Goal: Task Accomplishment & Management: Use online tool/utility

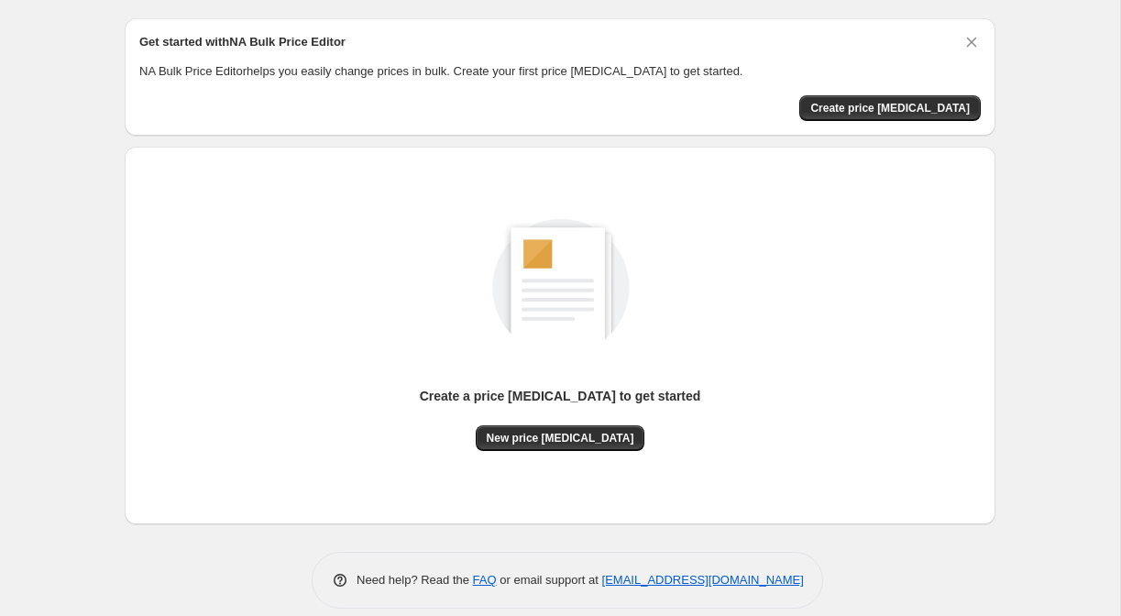
scroll to position [71, 0]
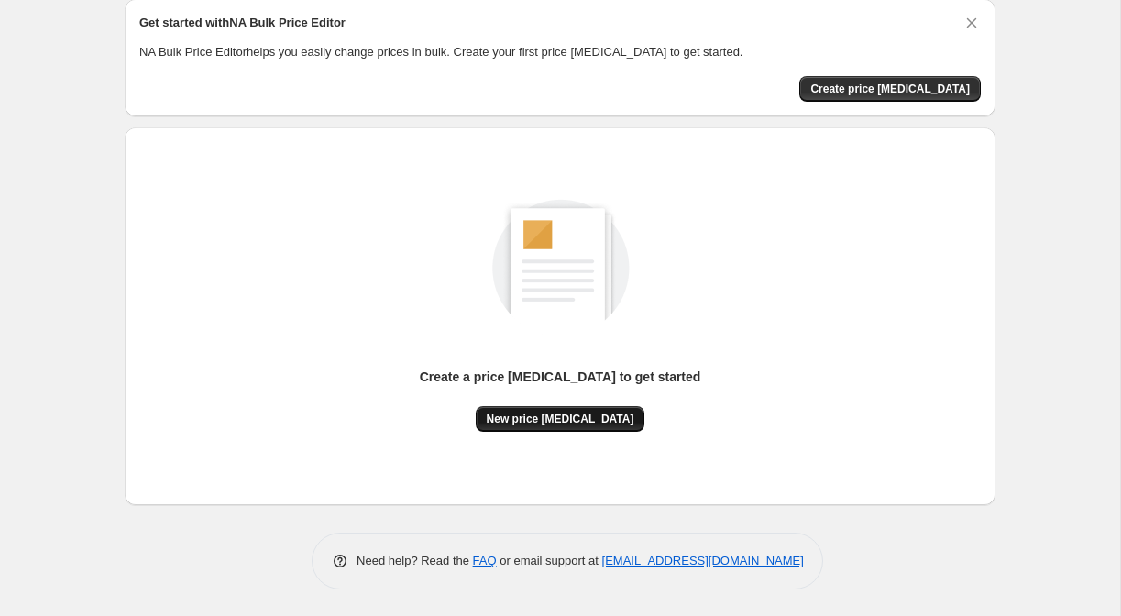
click at [588, 410] on button "New price change job" at bounding box center [561, 419] width 170 height 26
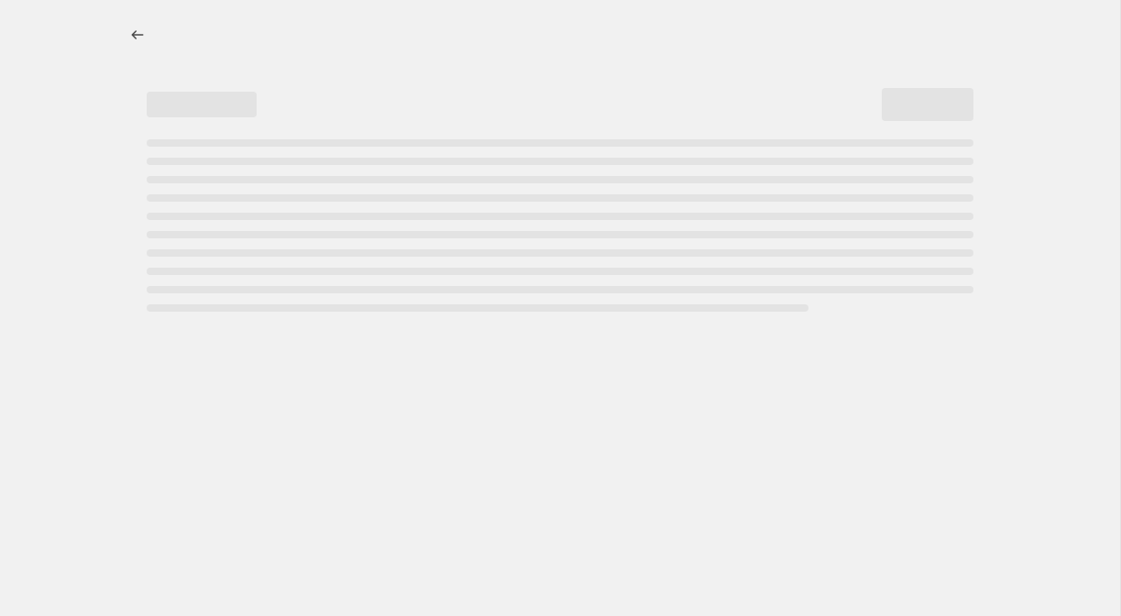
select select "percentage"
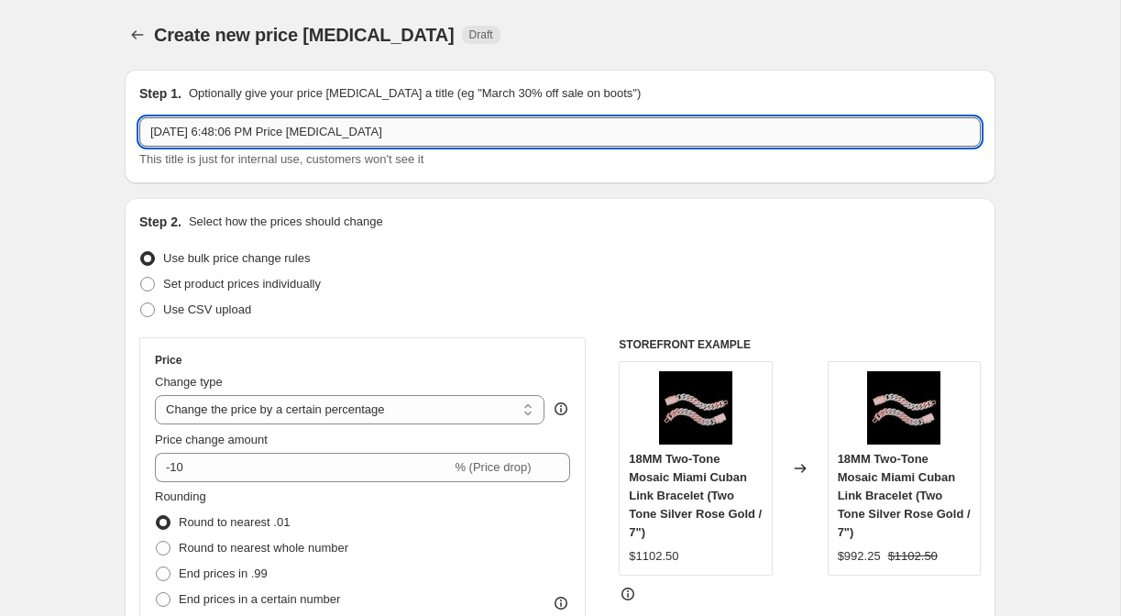
click at [471, 130] on input "Sep 27, 2025, 6:48:06 PM Price change job" at bounding box center [559, 131] width 841 height 29
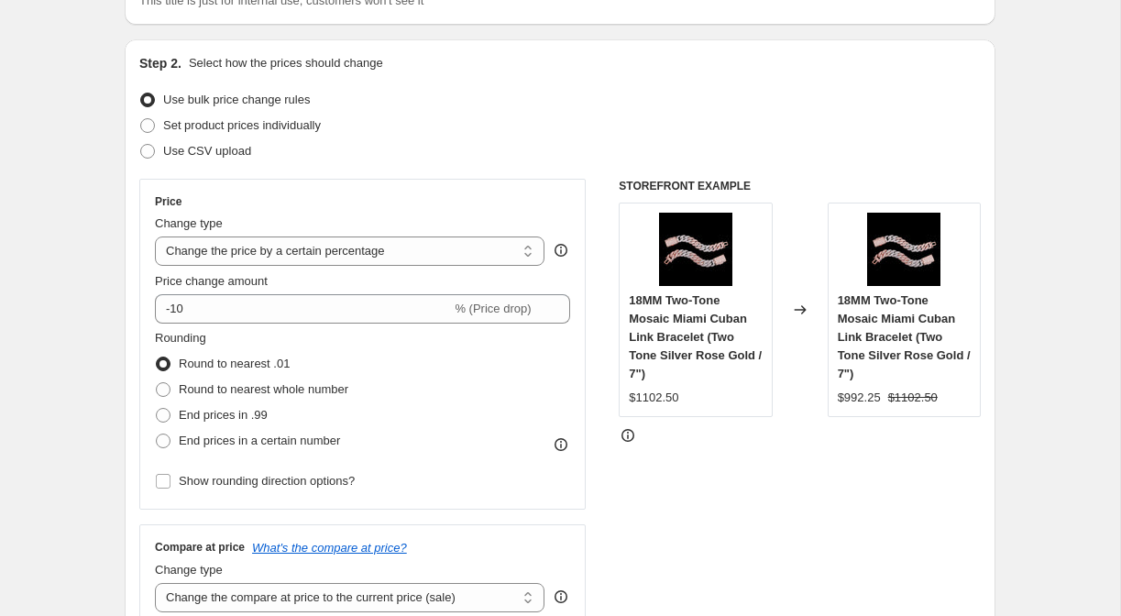
scroll to position [179, 0]
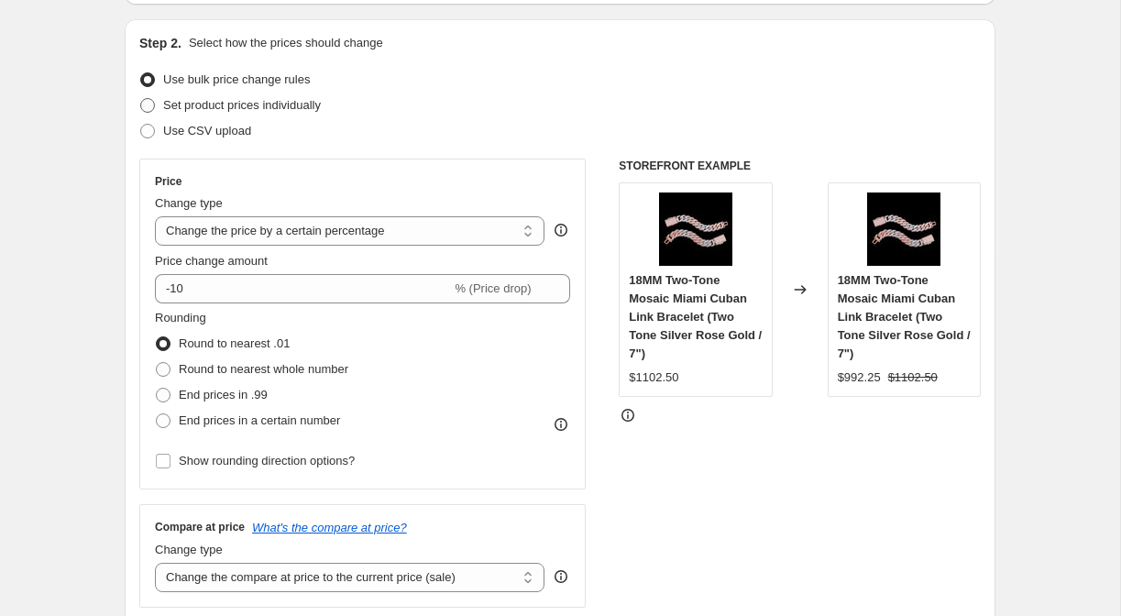
click at [280, 111] on span "Set product prices individually" at bounding box center [242, 105] width 158 height 14
click at [141, 99] on input "Set product prices individually" at bounding box center [140, 98] width 1 height 1
radio input "true"
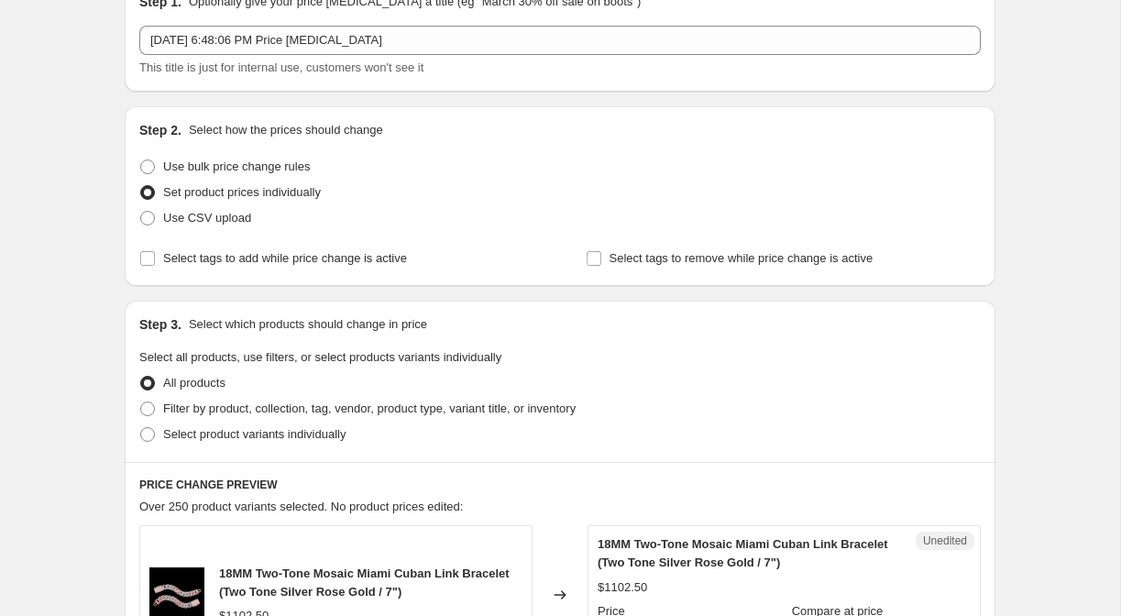
scroll to position [0, 0]
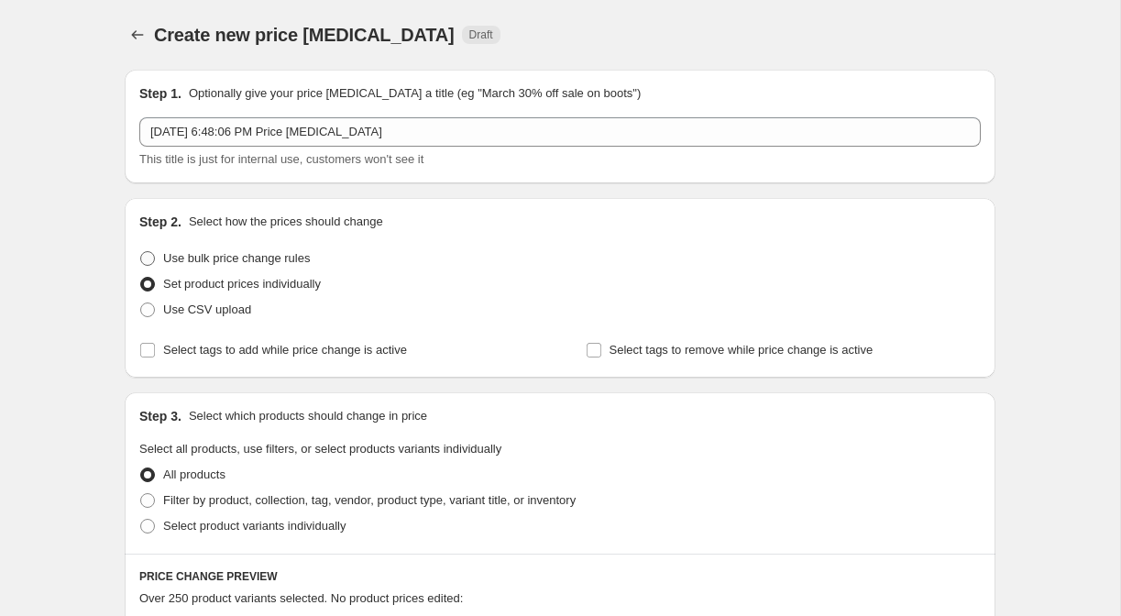
click at [277, 266] on span "Use bulk price change rules" at bounding box center [236, 258] width 147 height 18
click at [141, 252] on input "Use bulk price change rules" at bounding box center [140, 251] width 1 height 1
radio input "true"
select select "percentage"
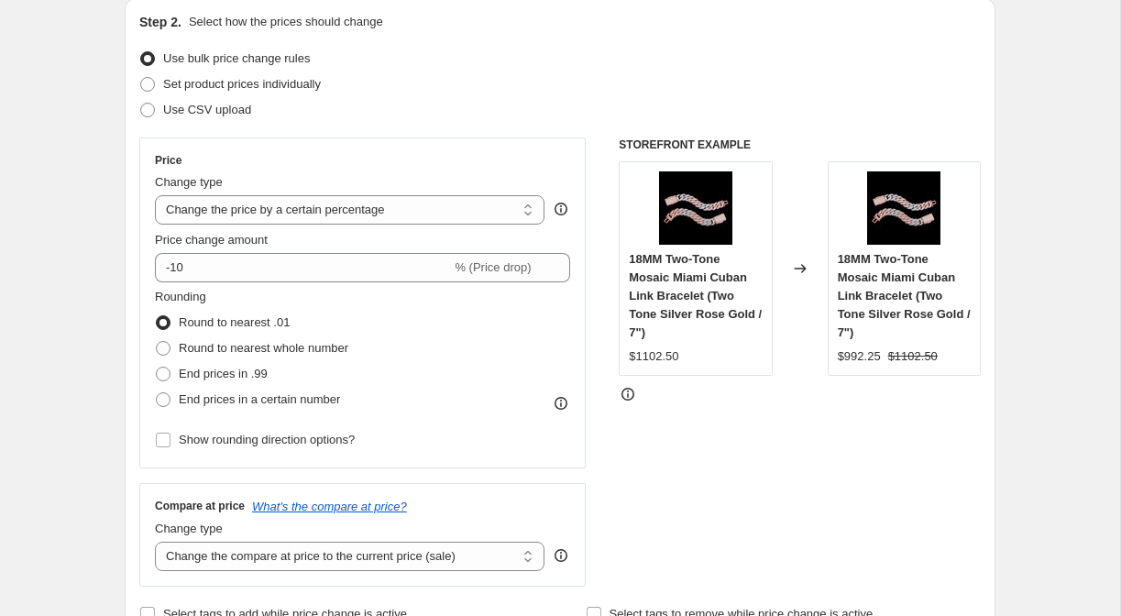
scroll to position [229, 0]
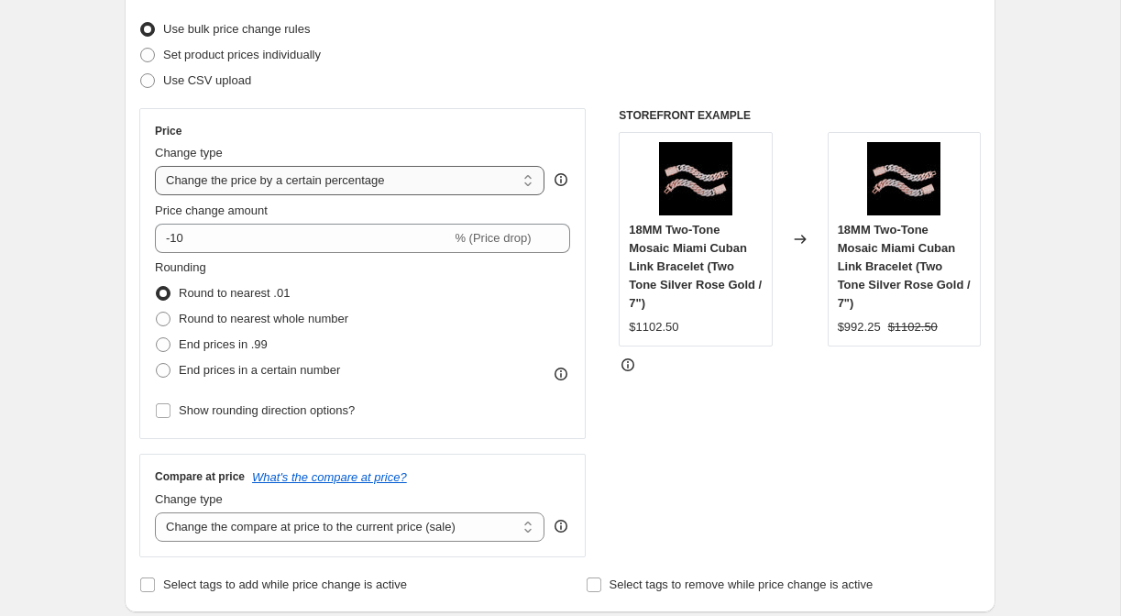
click at [477, 185] on select "Change the price to a certain amount Change the price by a certain amount Chang…" at bounding box center [350, 180] width 390 height 29
click at [155, 166] on select "Change the price to a certain amount Change the price by a certain amount Chang…" at bounding box center [350, 180] width 390 height 29
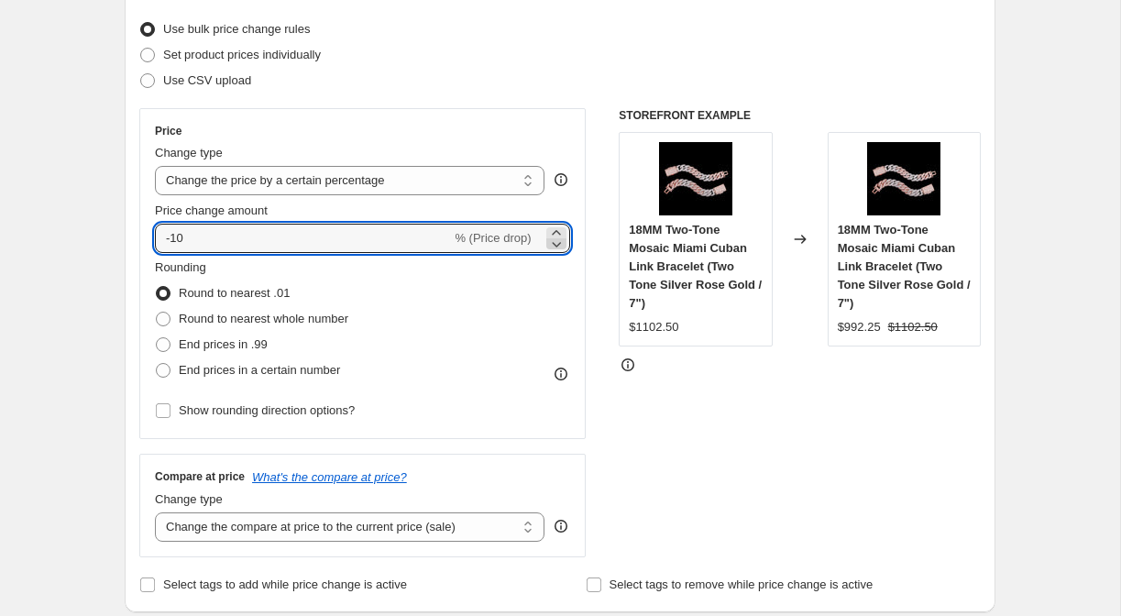
click at [555, 247] on icon at bounding box center [556, 244] width 9 height 5
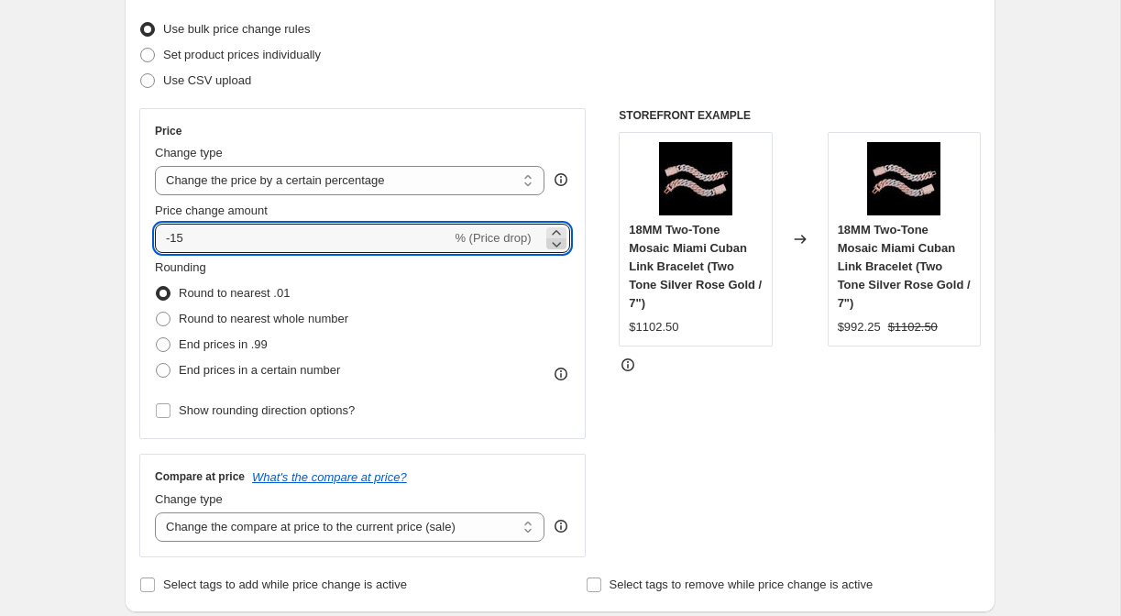
click at [555, 247] on icon at bounding box center [556, 244] width 9 height 5
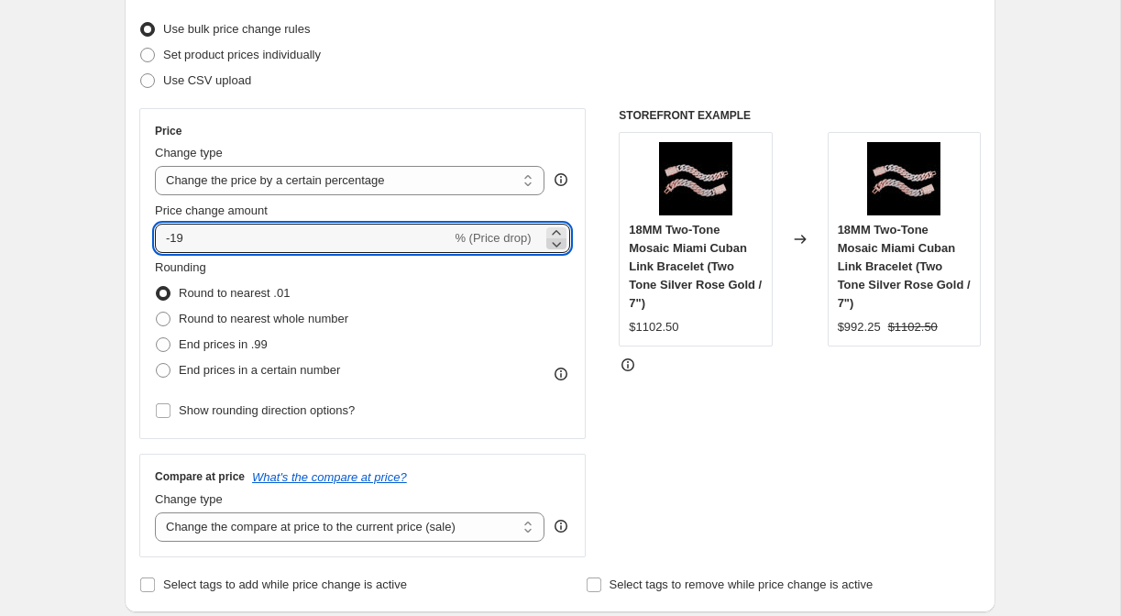
type input "-20"
click at [438, 309] on div "Rounding Round to nearest .01 Round to nearest whole number End prices in .99 E…" at bounding box center [362, 320] width 415 height 125
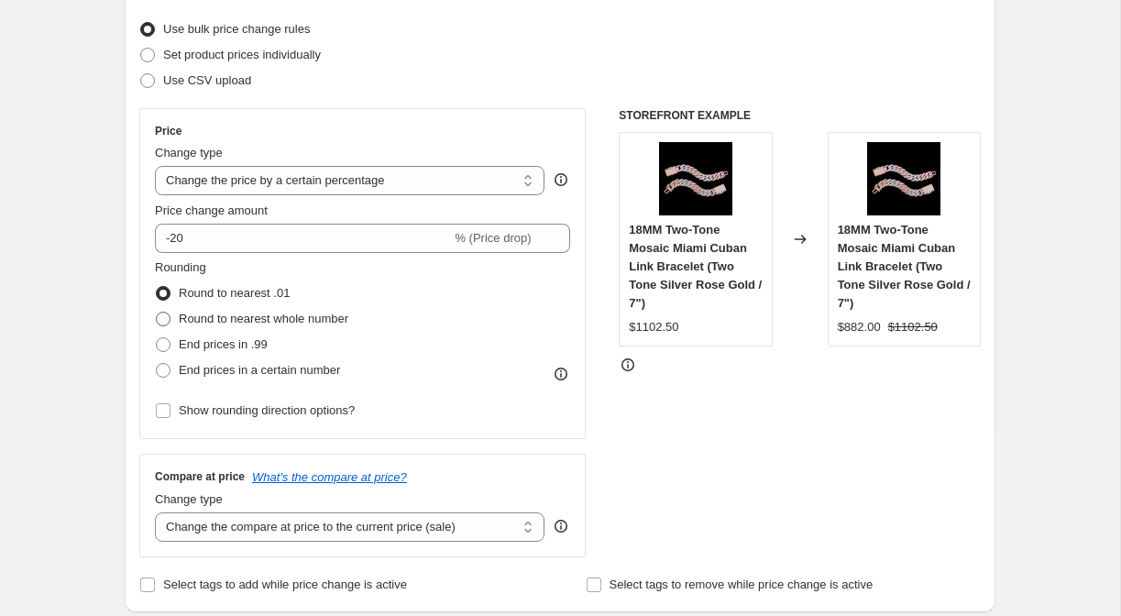
click at [348, 316] on span "Round to nearest whole number" at bounding box center [264, 319] width 170 height 14
click at [157, 313] on input "Round to nearest whole number" at bounding box center [156, 312] width 1 height 1
radio input "true"
click at [279, 297] on span "Round to nearest .01" at bounding box center [234, 293] width 111 height 14
click at [157, 287] on input "Round to nearest .01" at bounding box center [156, 286] width 1 height 1
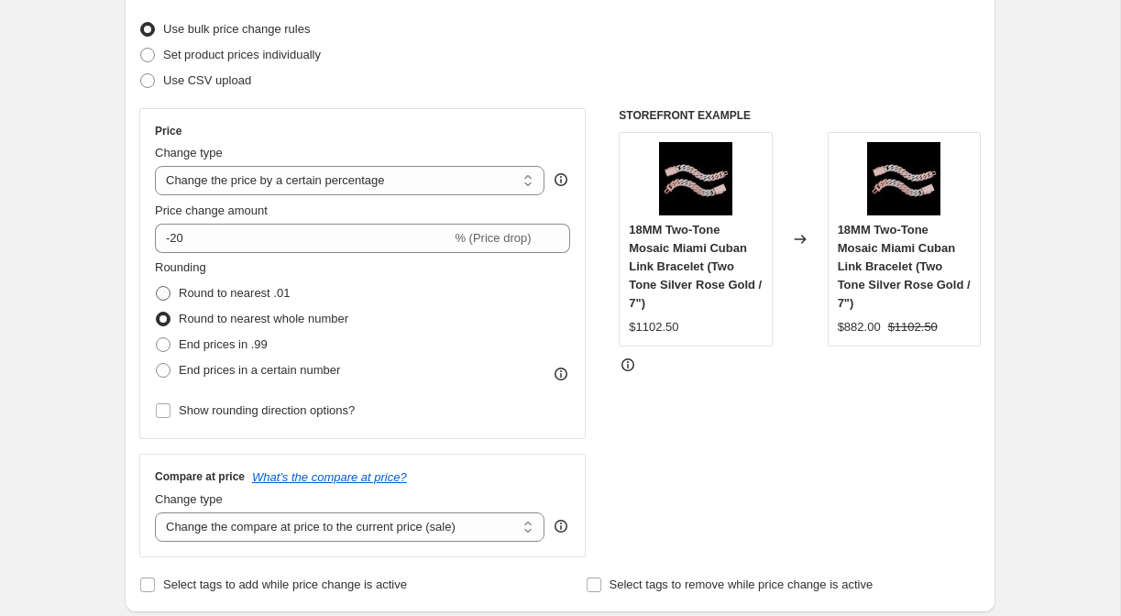
radio input "true"
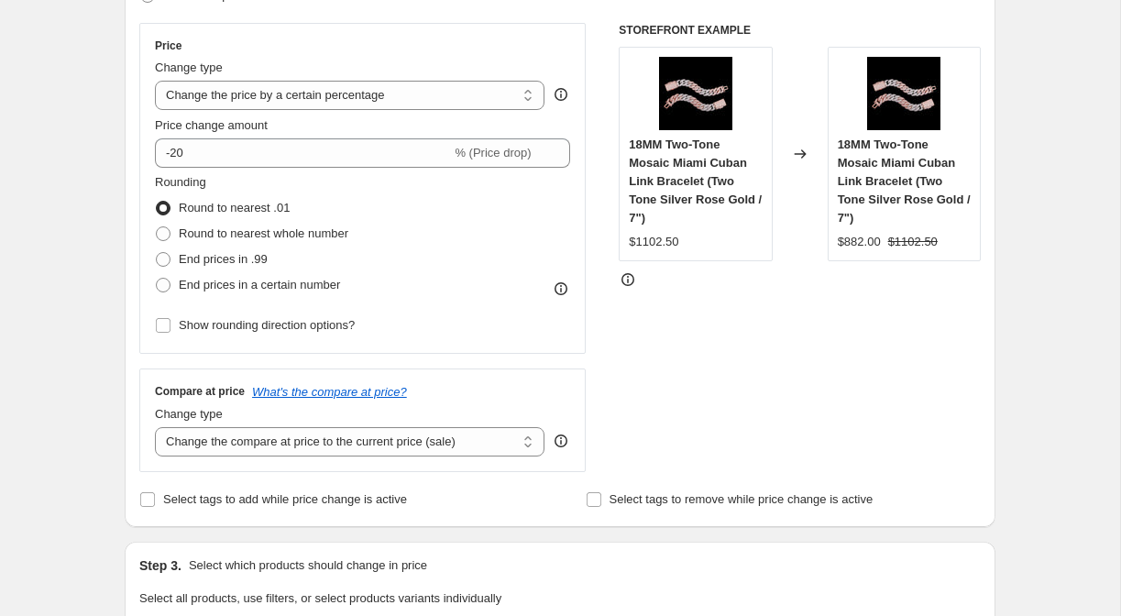
scroll to position [320, 0]
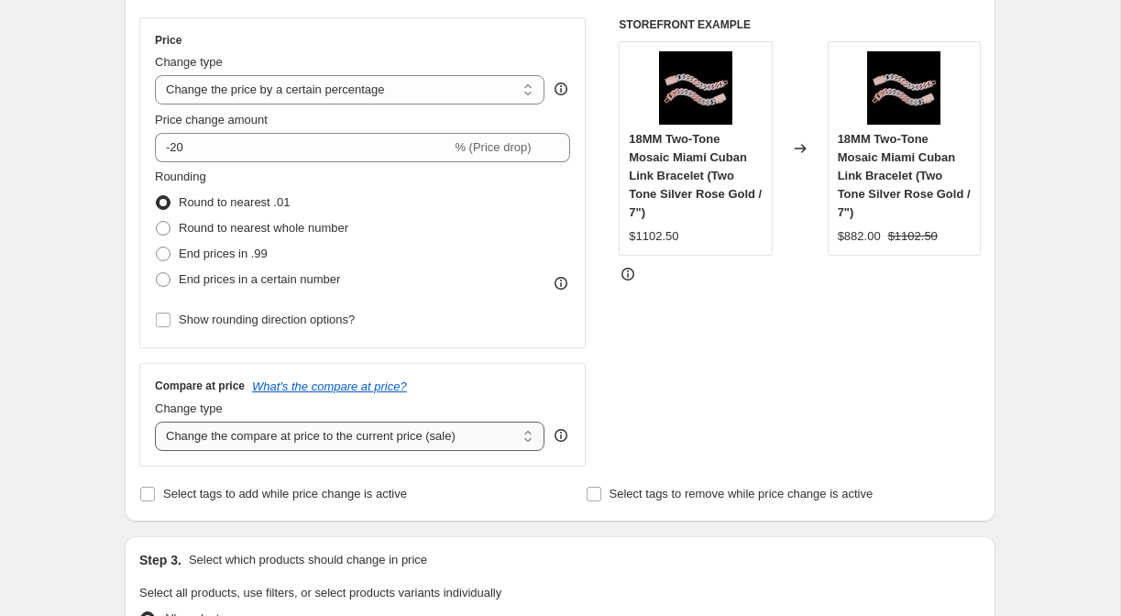
click at [368, 436] on select "Change the compare at price to the current price (sale) Change the compare at p…" at bounding box center [350, 436] width 390 height 29
click at [155, 422] on select "Change the compare at price to the current price (sale) Change the compare at p…" at bounding box center [350, 436] width 390 height 29
click at [387, 491] on span "Select tags to add while price change is active" at bounding box center [285, 494] width 244 height 14
click at [155, 491] on input "Select tags to add while price change is active" at bounding box center [147, 494] width 15 height 15
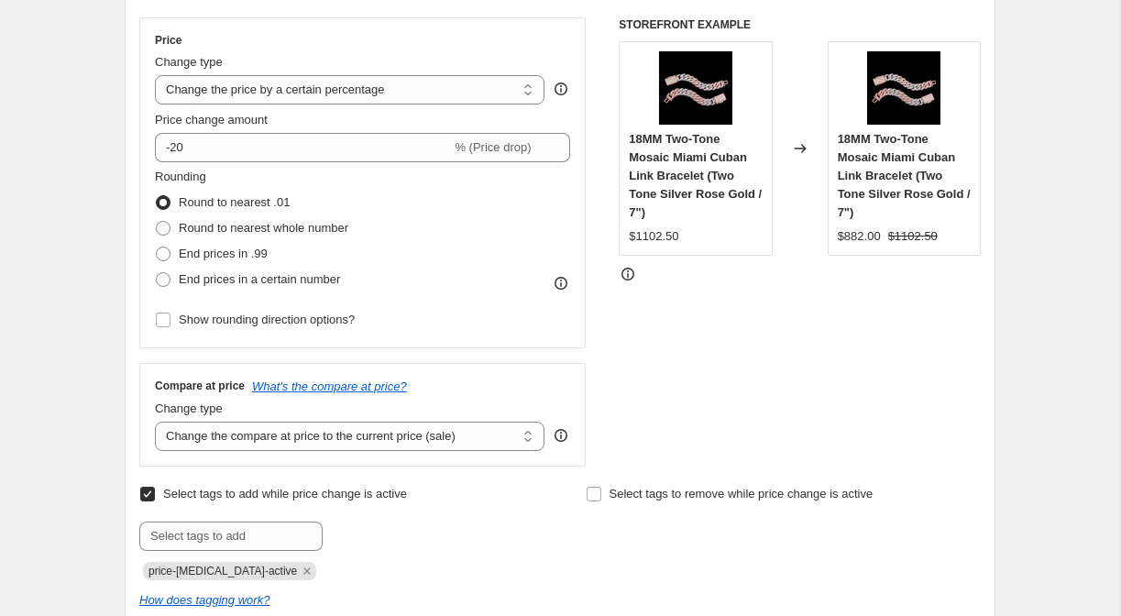
click at [386, 493] on span "Select tags to add while price change is active" at bounding box center [285, 494] width 244 height 14
click at [155, 493] on input "Select tags to add while price change is active" at bounding box center [147, 494] width 15 height 15
checkbox input "false"
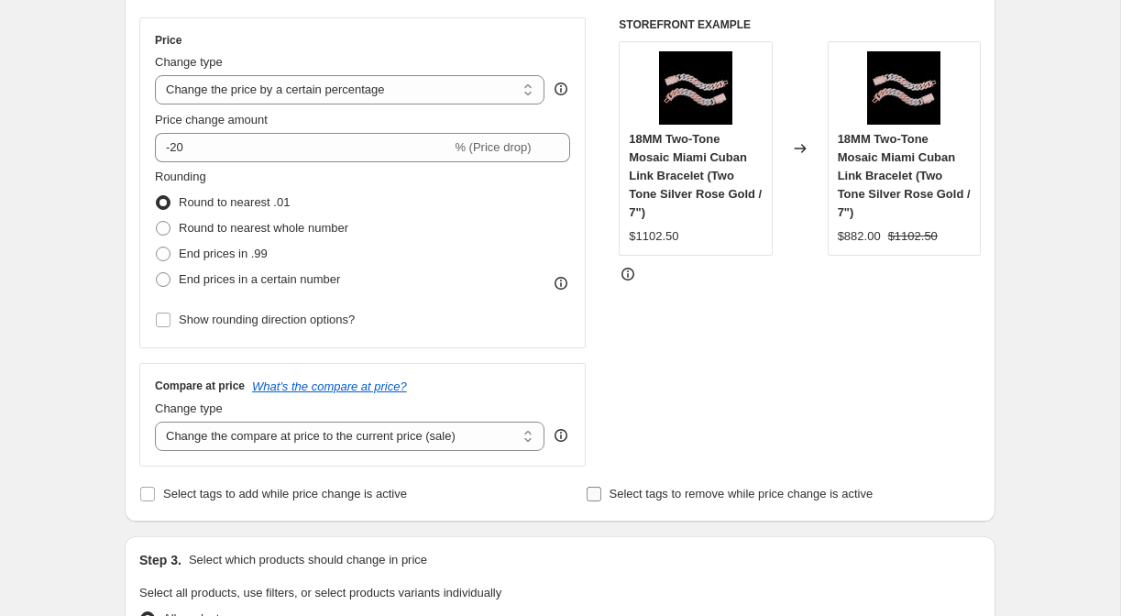
click at [658, 502] on span "Select tags to remove while price change is active" at bounding box center [741, 494] width 264 height 18
click at [601, 501] on input "Select tags to remove while price change is active" at bounding box center [594, 494] width 15 height 15
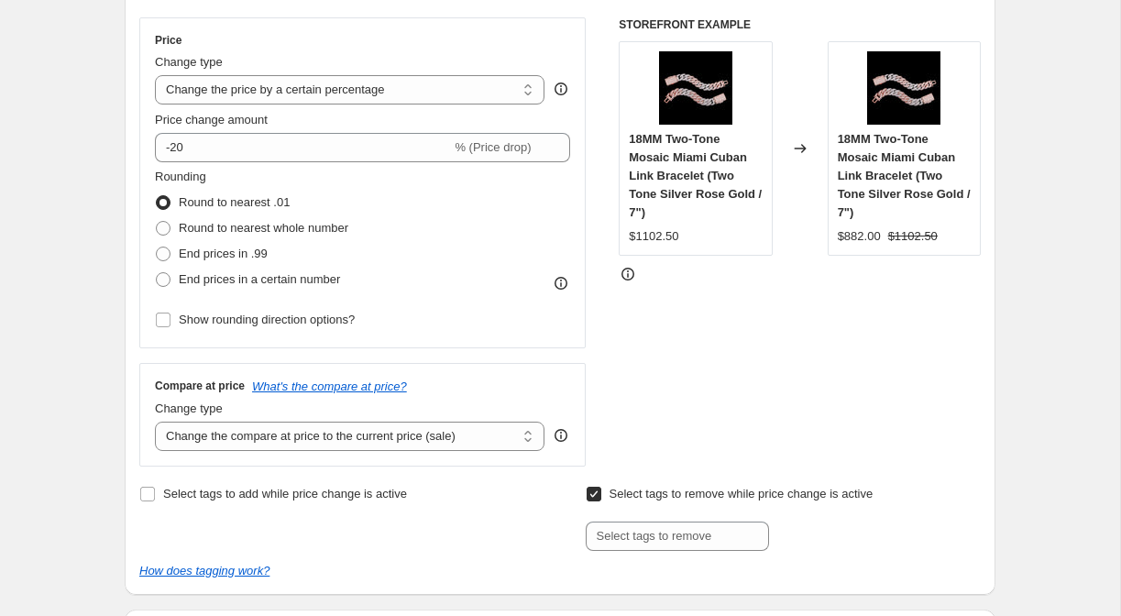
click at [658, 502] on span "Select tags to remove while price change is active" at bounding box center [741, 494] width 264 height 18
click at [601, 501] on input "Select tags to remove while price change is active" at bounding box center [594, 494] width 15 height 15
checkbox input "false"
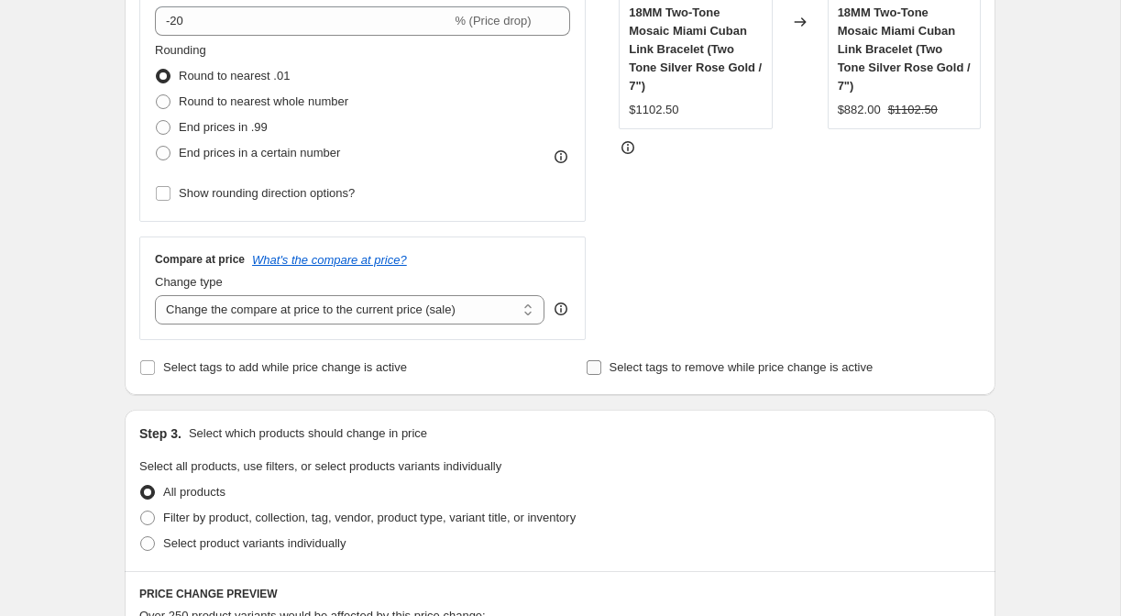
scroll to position [457, 0]
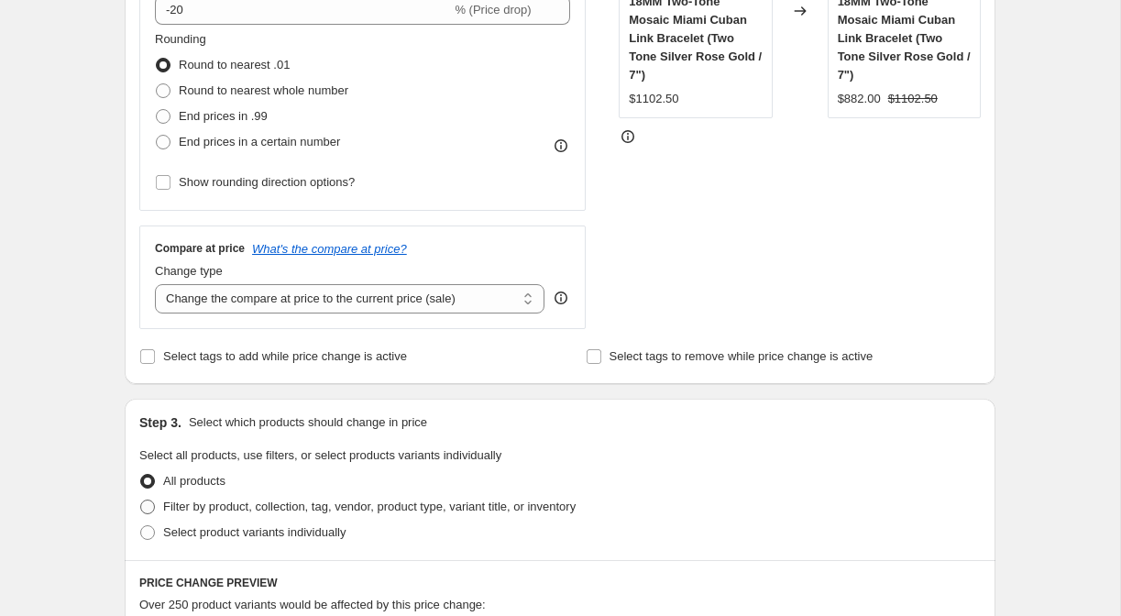
click at [395, 507] on span "Filter by product, collection, tag, vendor, product type, variant title, or inv…" at bounding box center [369, 506] width 412 height 14
click at [141, 500] on input "Filter by product, collection, tag, vendor, product type, variant title, or inv…" at bounding box center [140, 499] width 1 height 1
radio input "true"
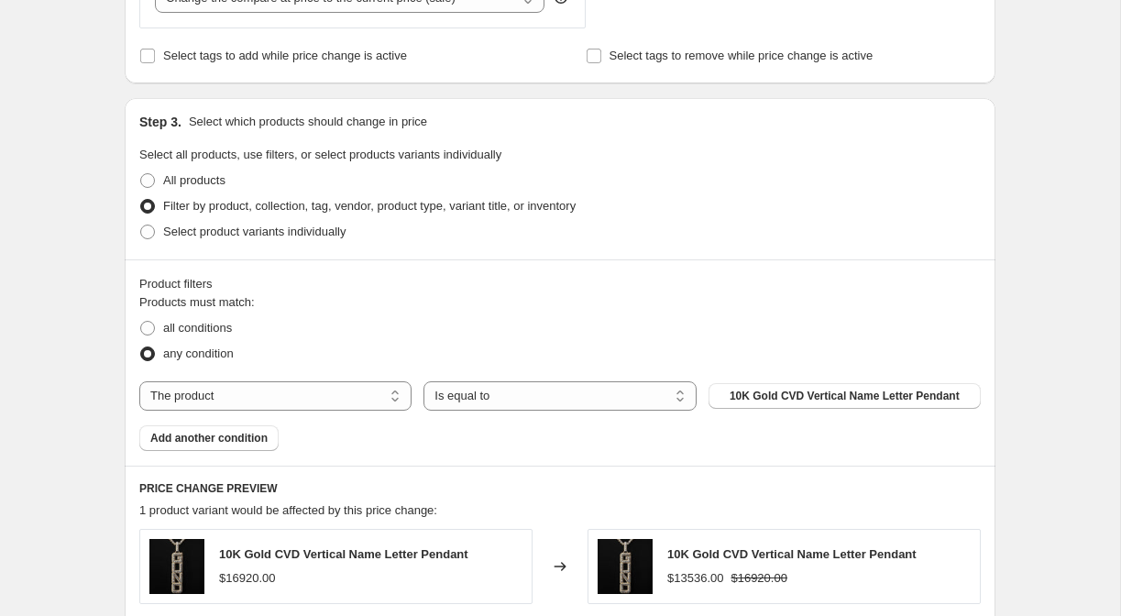
scroll to position [761, 0]
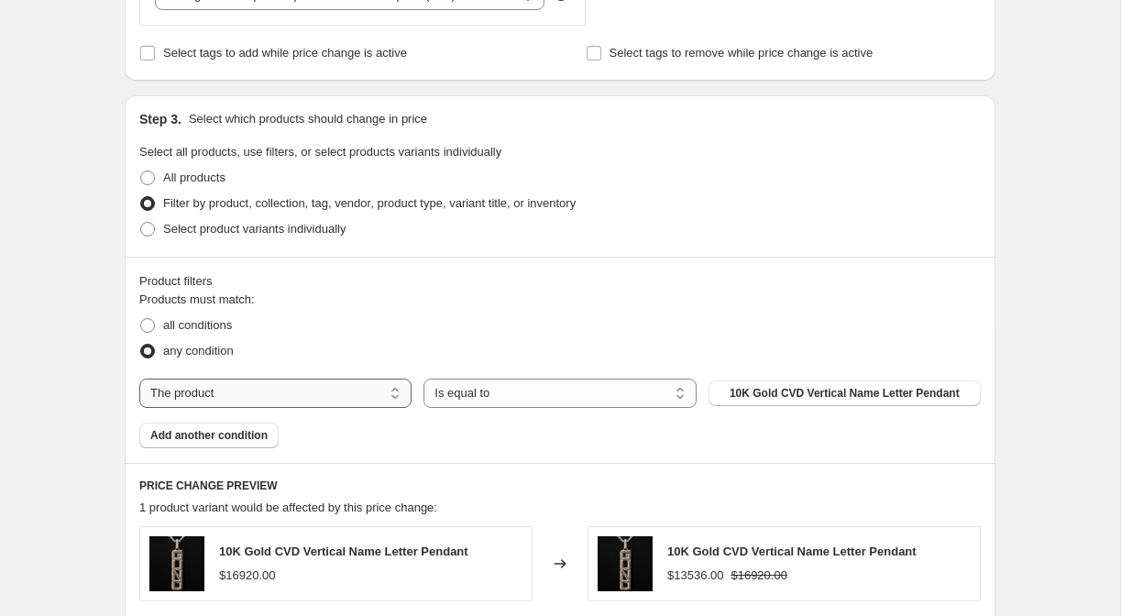
click at [273, 389] on select "The product The product's collection The product's tag The product's vendor The…" at bounding box center [275, 393] width 272 height 29
select select "tag"
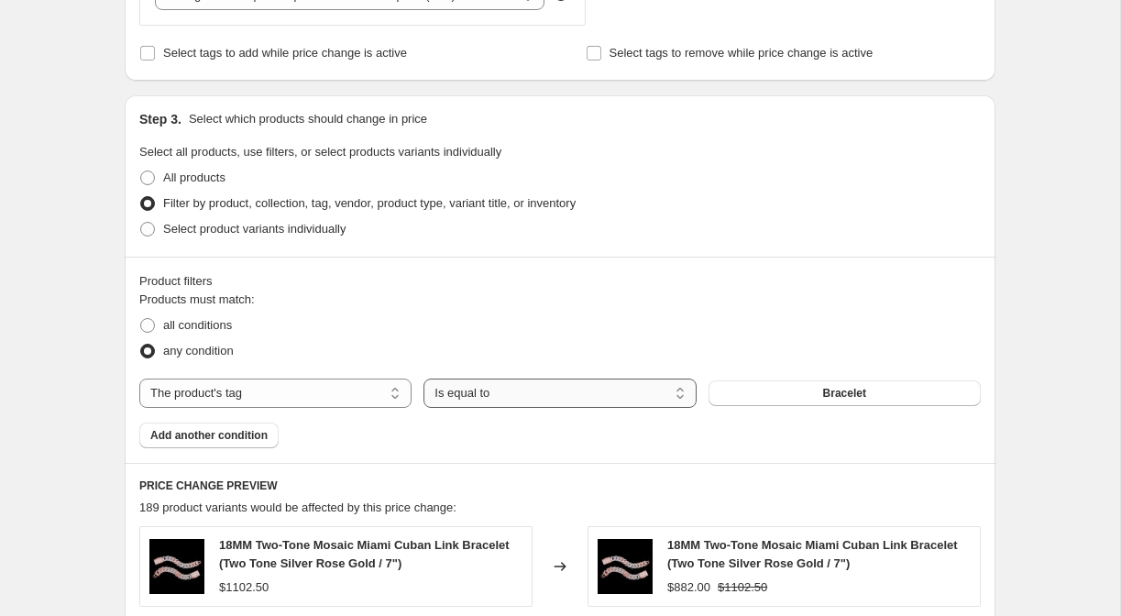
click at [522, 394] on select "Is equal to Is not equal to" at bounding box center [559, 393] width 272 height 29
click at [423, 379] on select "Is equal to Is not equal to" at bounding box center [559, 393] width 272 height 29
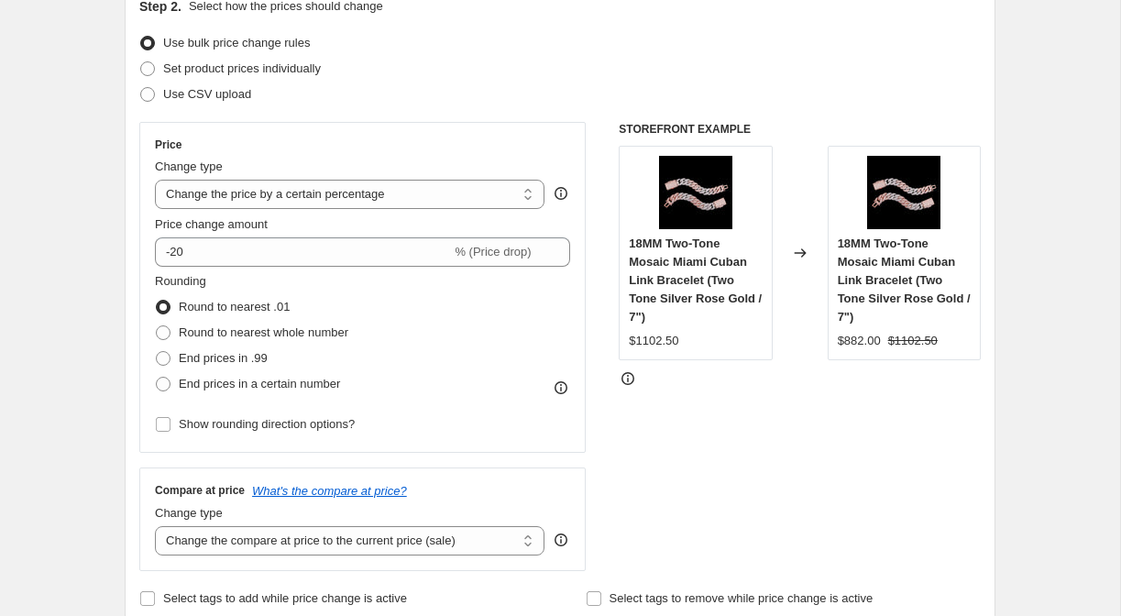
scroll to position [178, 0]
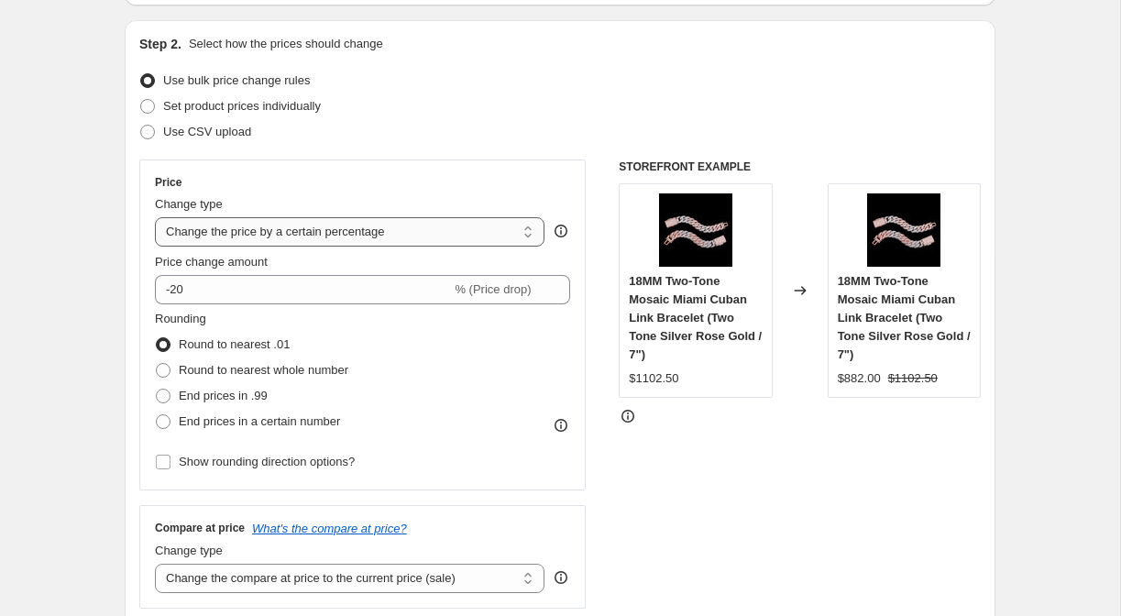
click at [292, 223] on select "Change the price to a certain amount Change the price by a certain amount Chang…" at bounding box center [350, 231] width 390 height 29
click at [155, 217] on select "Change the price to a certain amount Change the price by a certain amount Chang…" at bounding box center [350, 231] width 390 height 29
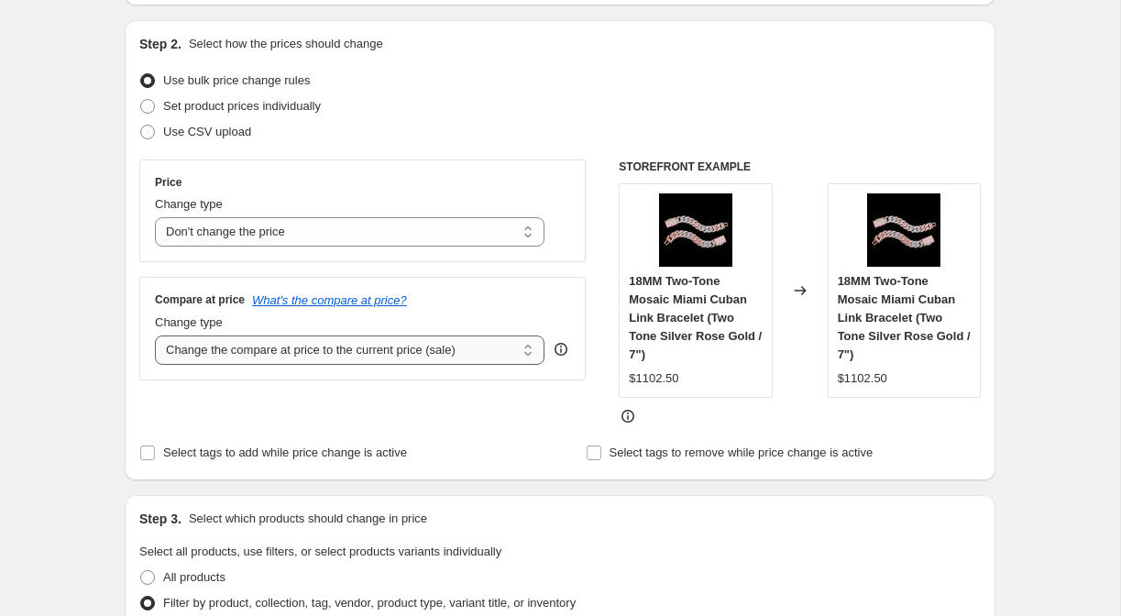
click at [412, 347] on select "Change the compare at price to the current price (sale) Change the compare at p…" at bounding box center [350, 349] width 390 height 29
click at [155, 335] on select "Change the compare at price to the current price (sale) Change the compare at p…" at bounding box center [350, 349] width 390 height 29
click at [442, 354] on select "Change the compare at price to the current price (sale) Change the compare at p…" at bounding box center [350, 349] width 390 height 29
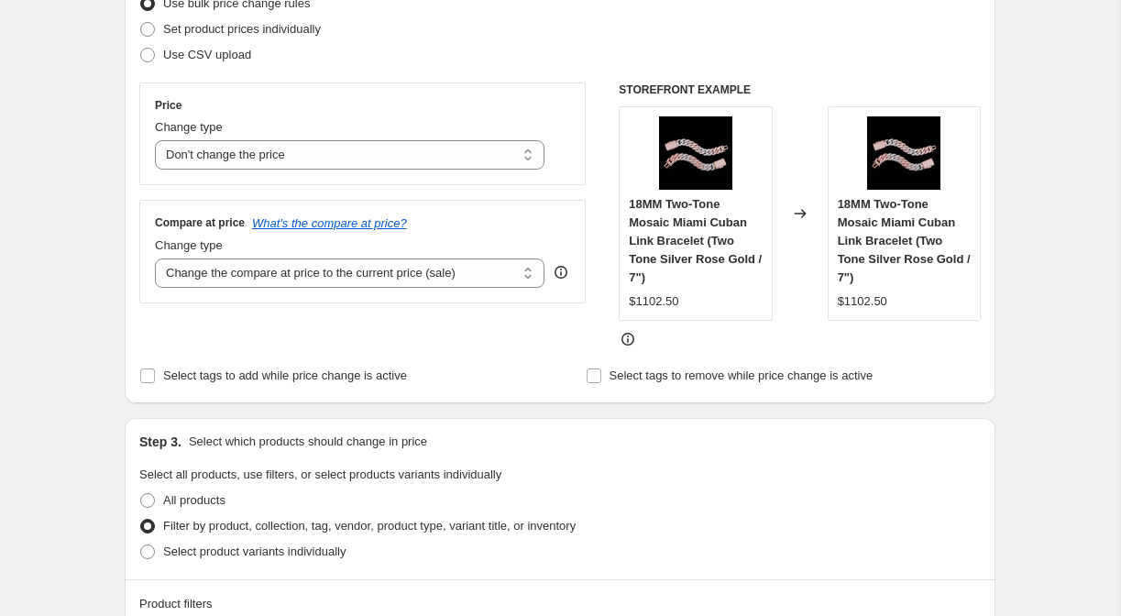
scroll to position [0, 0]
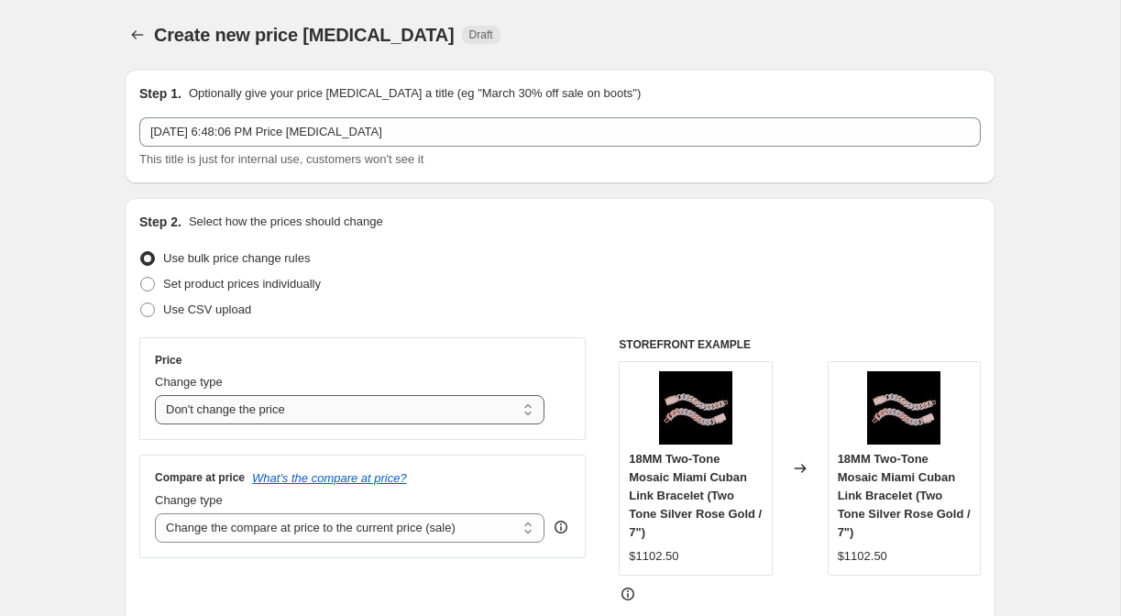
click at [363, 413] on select "Change the price to a certain amount Change the price by a certain amount Chang…" at bounding box center [350, 409] width 390 height 29
click at [155, 395] on select "Change the price to a certain amount Change the price by a certain amount Chang…" at bounding box center [350, 409] width 390 height 29
click at [363, 413] on select "Change the price to a certain amount Change the price by a certain amount Chang…" at bounding box center [350, 409] width 390 height 29
select select "percentage"
click at [155, 395] on select "Change the price to a certain amount Change the price by a certain amount Chang…" at bounding box center [350, 409] width 390 height 29
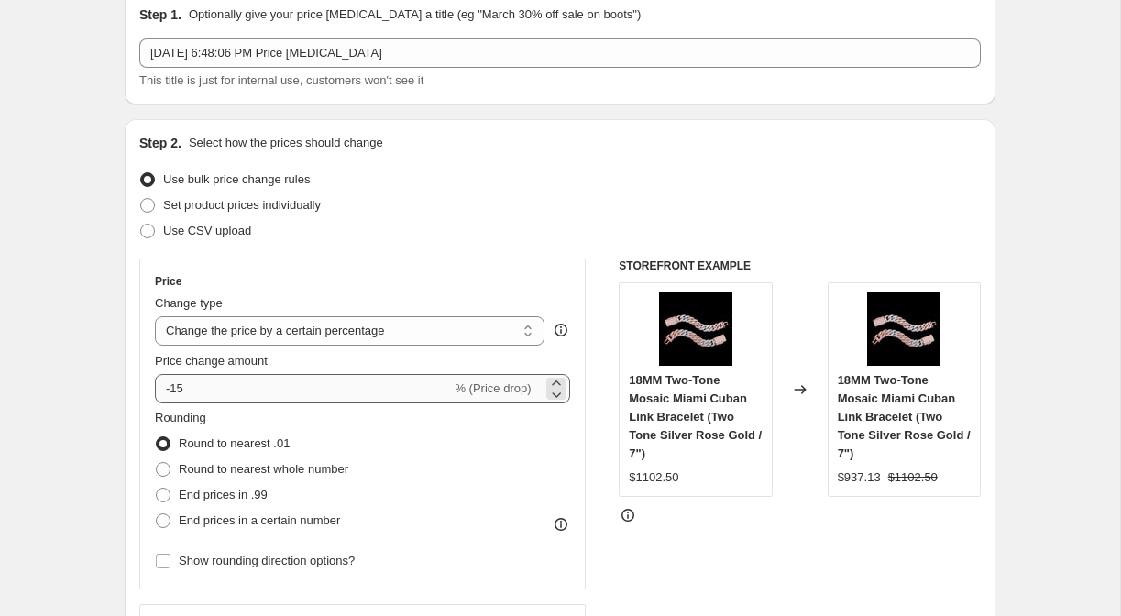
scroll to position [84, 0]
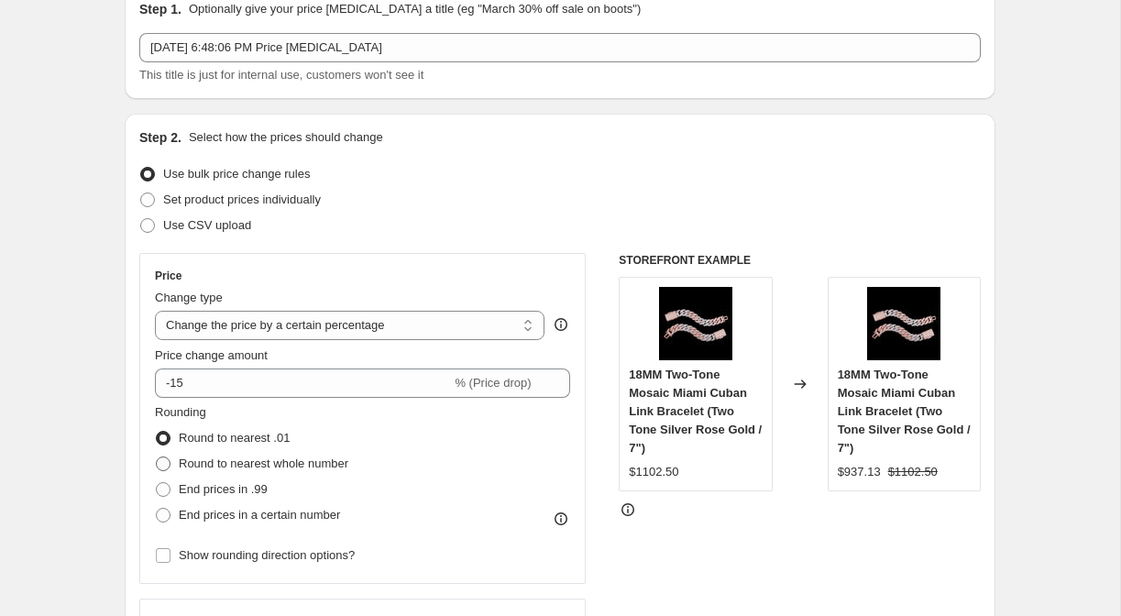
click at [335, 463] on span "Round to nearest whole number" at bounding box center [264, 463] width 170 height 14
click at [157, 457] on input "Round to nearest whole number" at bounding box center [156, 456] width 1 height 1
radio input "true"
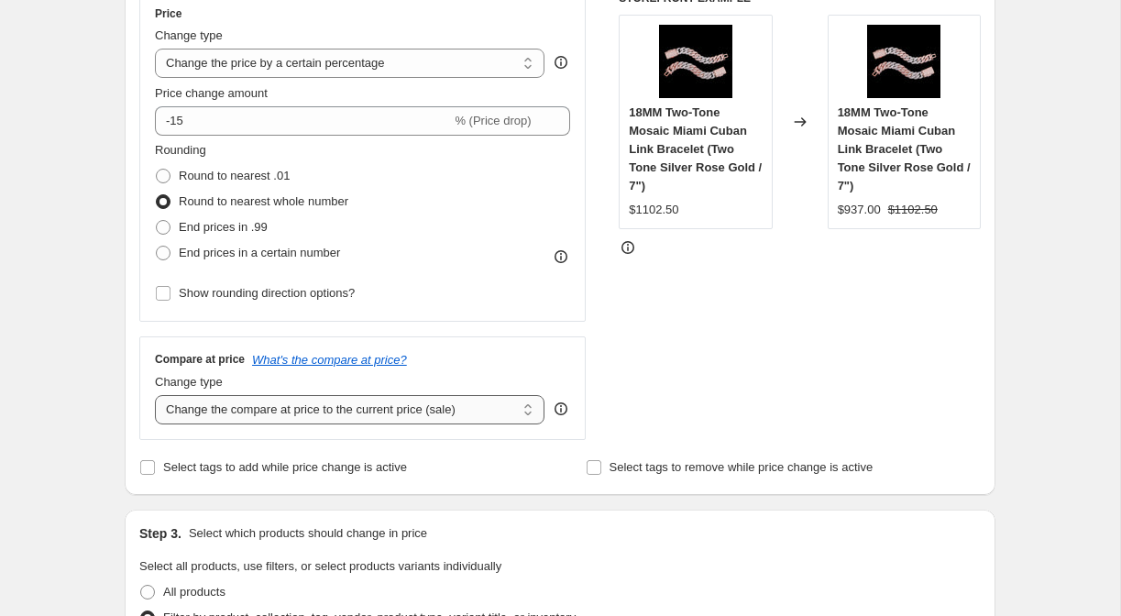
scroll to position [345, 0]
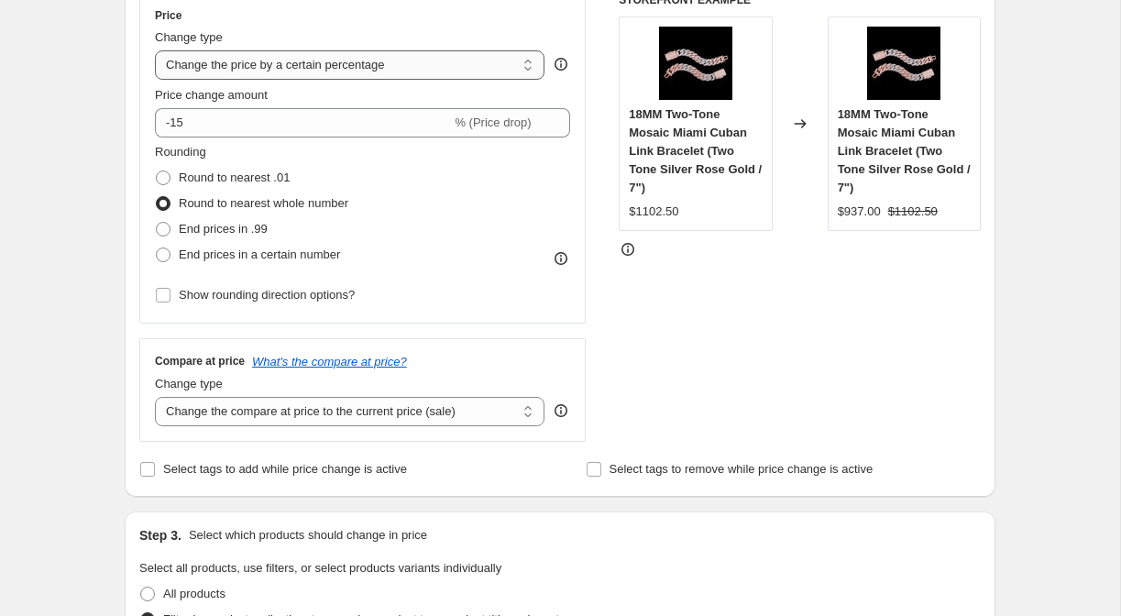
click at [258, 73] on select "Change the price to a certain amount Change the price by a certain amount Chang…" at bounding box center [350, 64] width 390 height 29
select select "margin"
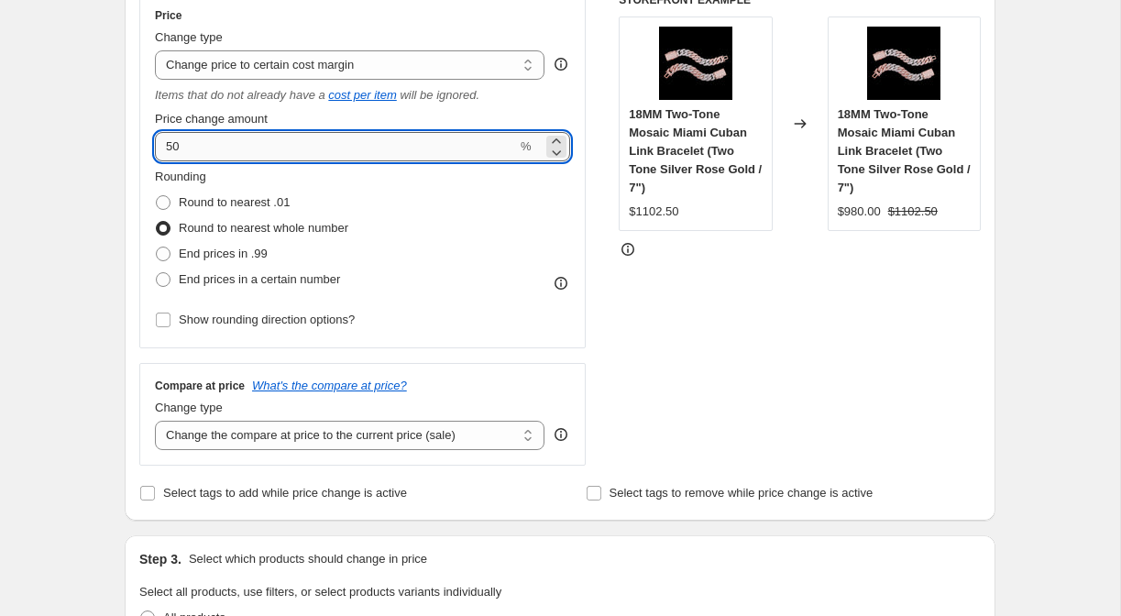
click at [313, 155] on input "50" at bounding box center [336, 146] width 362 height 29
click at [556, 143] on icon at bounding box center [556, 152] width 18 height 18
drag, startPoint x: 391, startPoint y: 149, endPoint x: 240, endPoint y: 131, distance: 152.3
click at [240, 132] on input "47" at bounding box center [336, 146] width 362 height 29
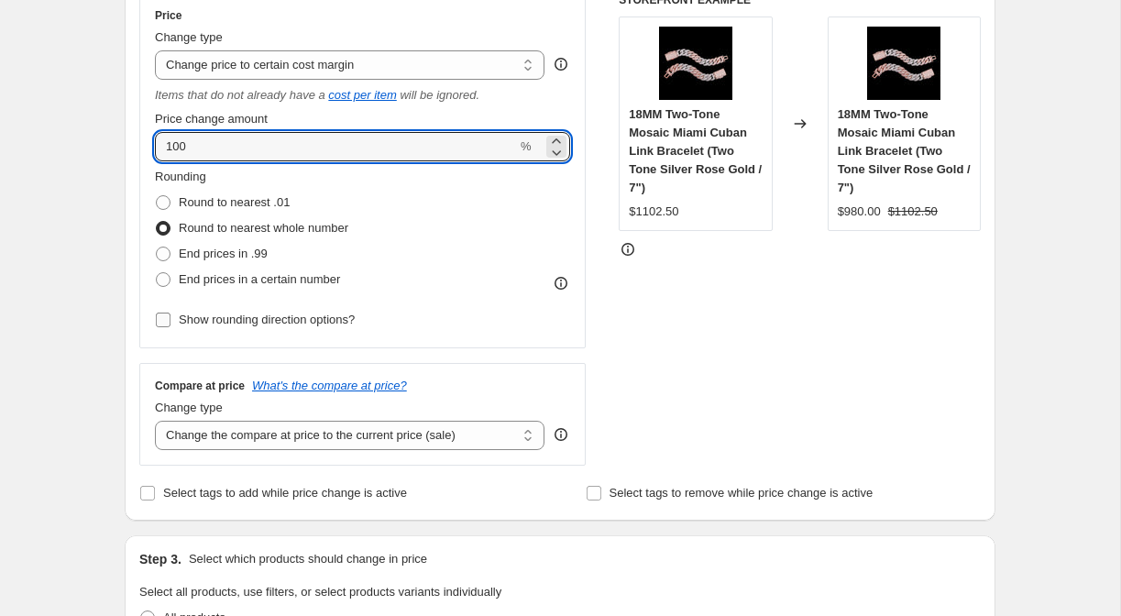
type input "100"
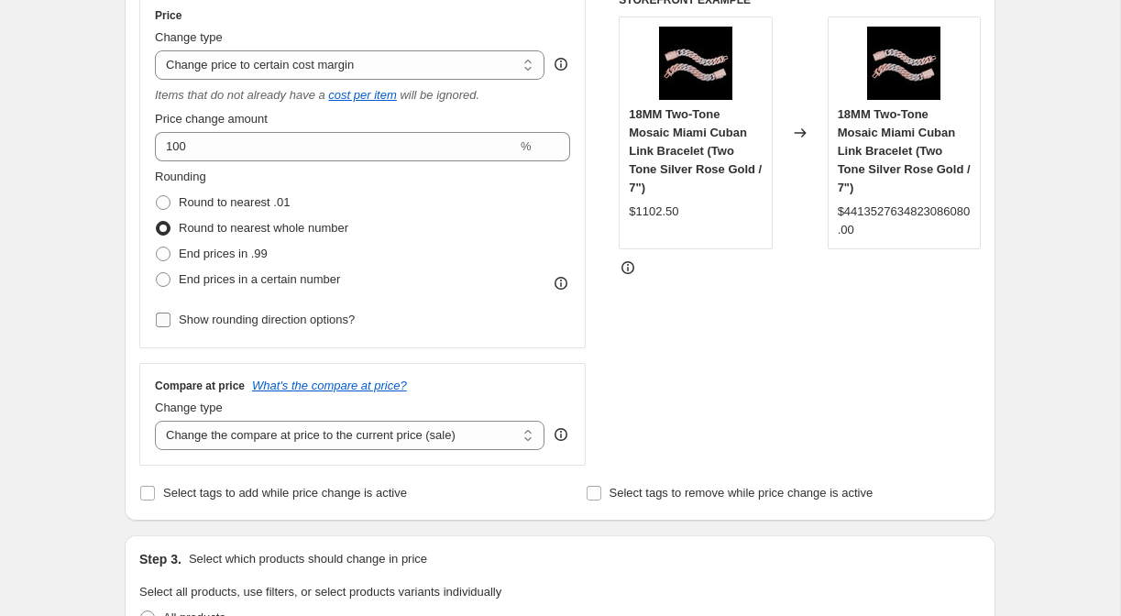
click at [155, 321] on span at bounding box center [163, 320] width 16 height 16
click at [156, 321] on input "Show rounding direction options?" at bounding box center [163, 320] width 15 height 15
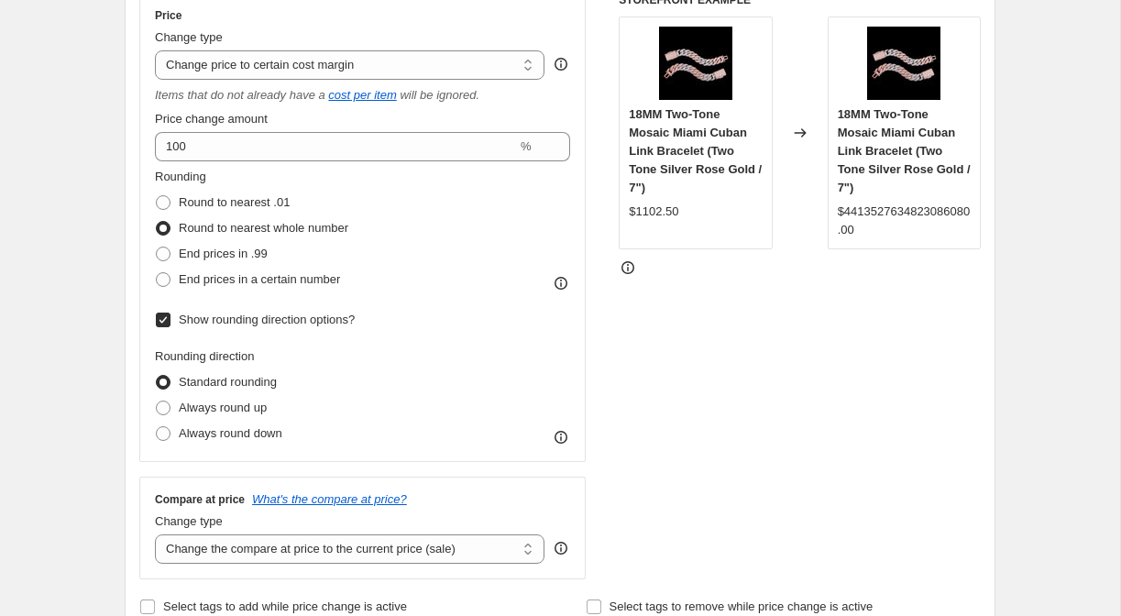
click at [160, 375] on span at bounding box center [163, 382] width 15 height 15
click at [157, 375] on input "Standard rounding" at bounding box center [156, 375] width 1 height 1
click at [163, 323] on input "Show rounding direction options?" at bounding box center [163, 320] width 15 height 15
checkbox input "false"
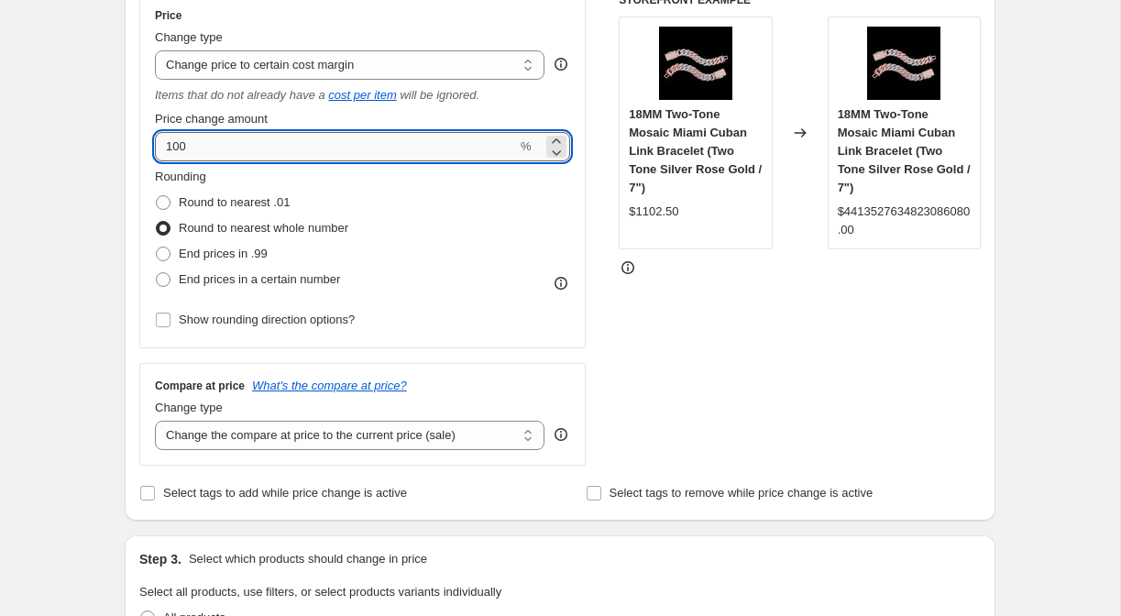
click at [190, 147] on input "100" at bounding box center [336, 146] width 362 height 29
click at [128, 180] on div "Step 2. Select how the prices should change Use bulk price change rules Set pro…" at bounding box center [560, 186] width 871 height 667
click at [186, 146] on input "10" at bounding box center [336, 146] width 362 height 29
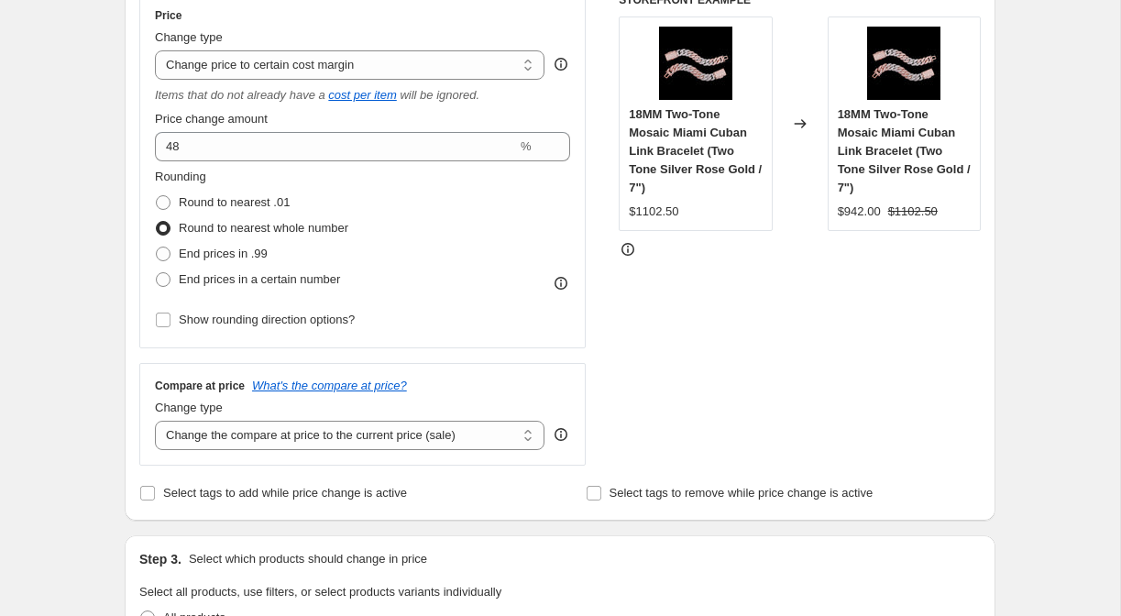
click at [397, 242] on div "Rounding Round to nearest .01 Round to nearest whole number End prices in .99 E…" at bounding box center [362, 230] width 415 height 125
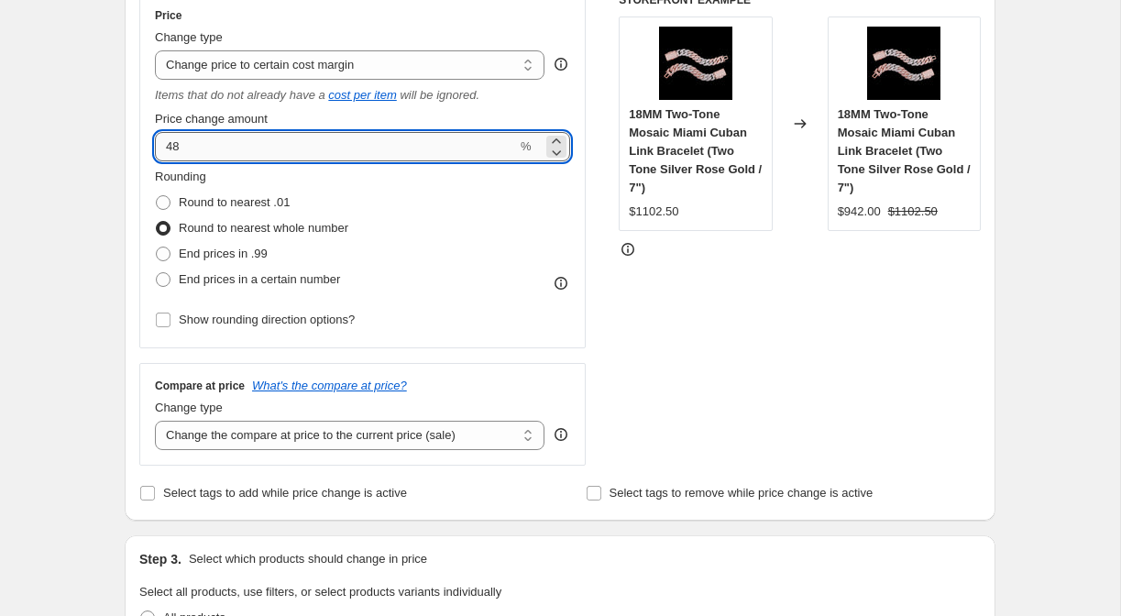
click at [330, 150] on input "48" at bounding box center [336, 146] width 362 height 29
click at [474, 203] on div "Rounding Round to nearest .01 Round to nearest whole number End prices in .99 E…" at bounding box center [362, 230] width 415 height 125
click at [363, 145] on input "60" at bounding box center [336, 146] width 362 height 29
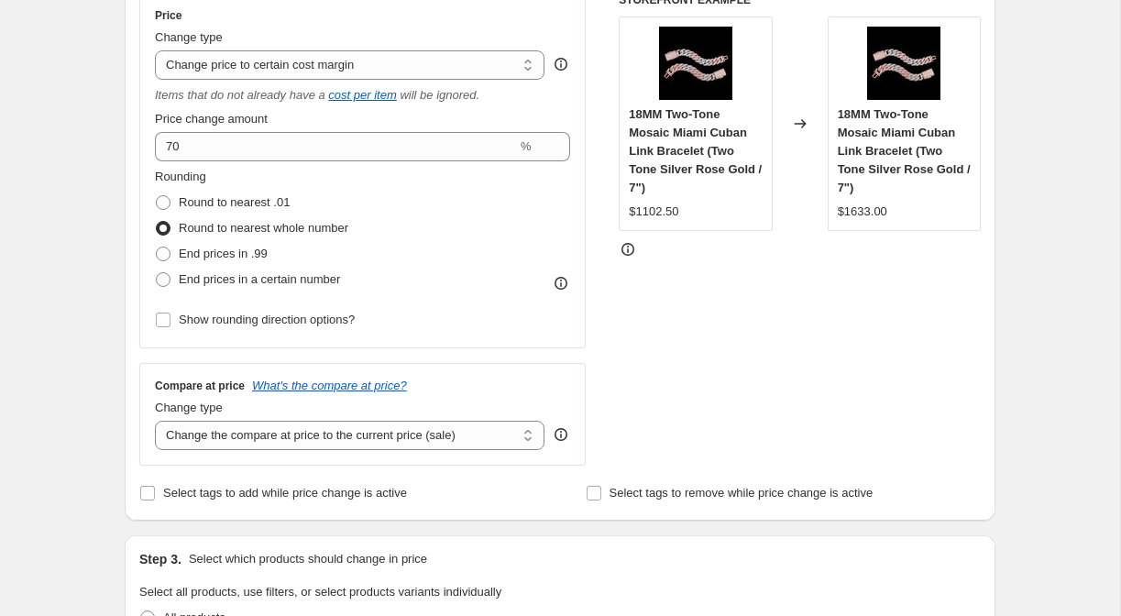
click at [486, 208] on div "Rounding Round to nearest .01 Round to nearest whole number End prices in .99 E…" at bounding box center [362, 230] width 415 height 125
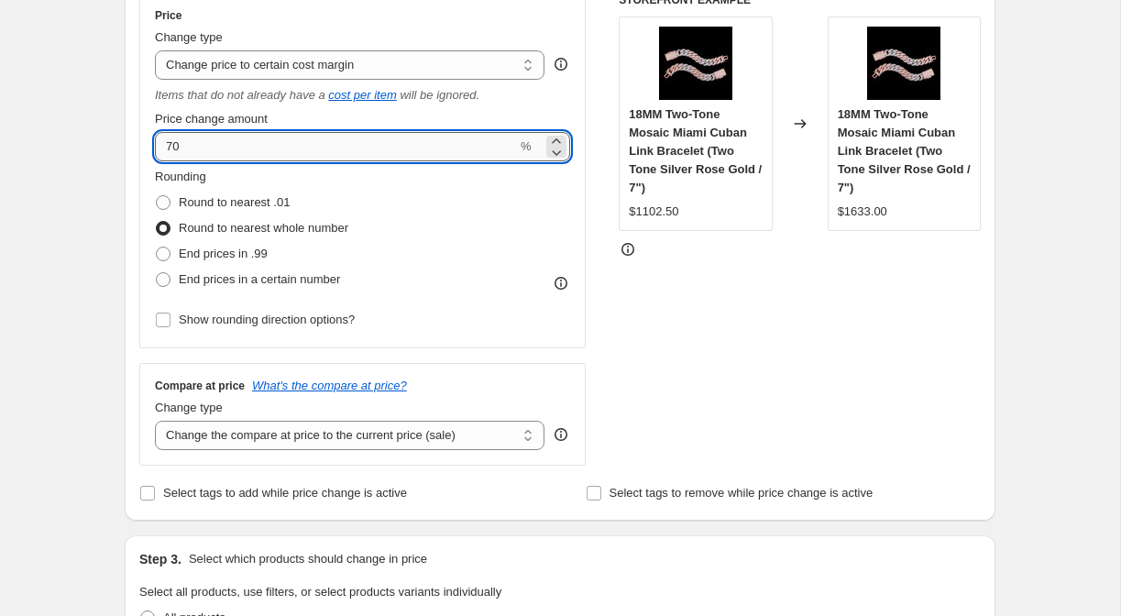
click at [380, 145] on input "70" at bounding box center [336, 146] width 362 height 29
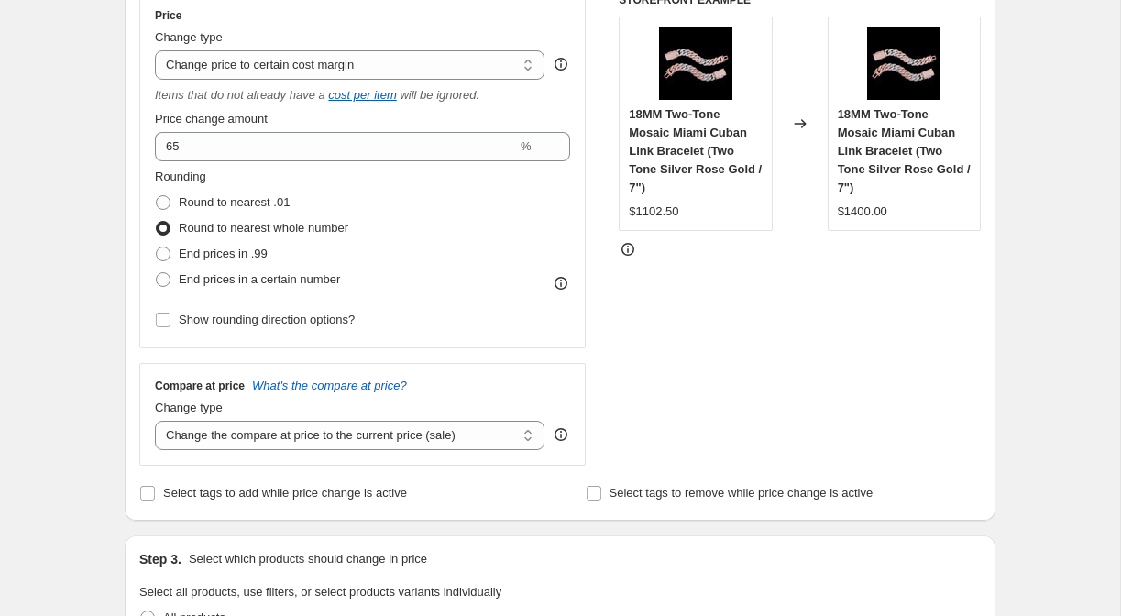
click at [406, 223] on div "Rounding Round to nearest .01 Round to nearest whole number End prices in .99 E…" at bounding box center [362, 230] width 415 height 125
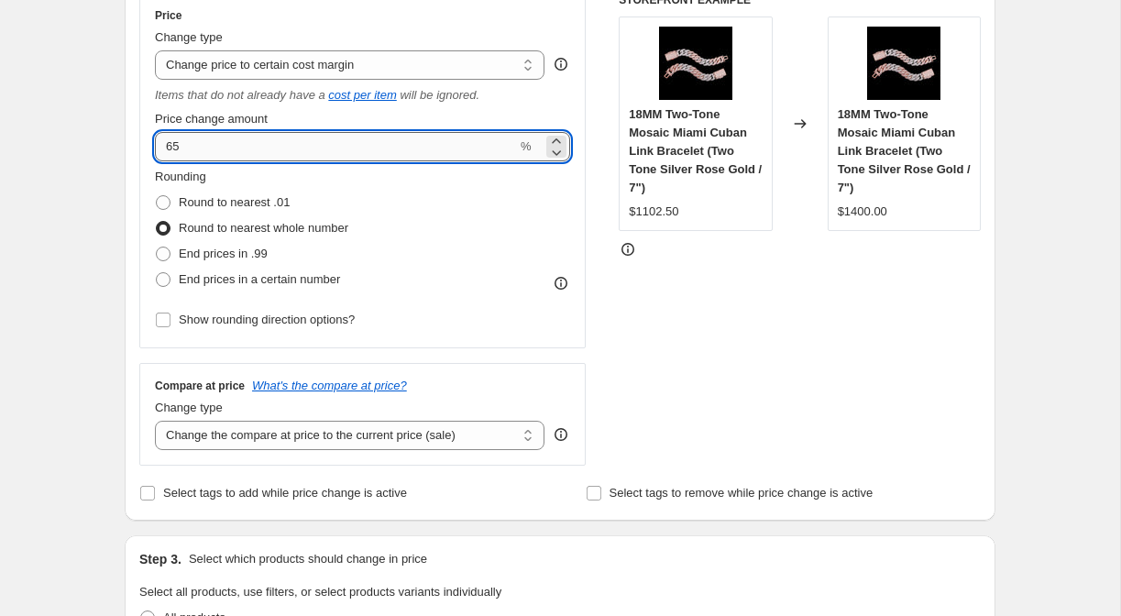
click at [338, 150] on input "65" at bounding box center [336, 146] width 362 height 29
click at [210, 149] on input "80" at bounding box center [336, 146] width 362 height 29
type input "75"
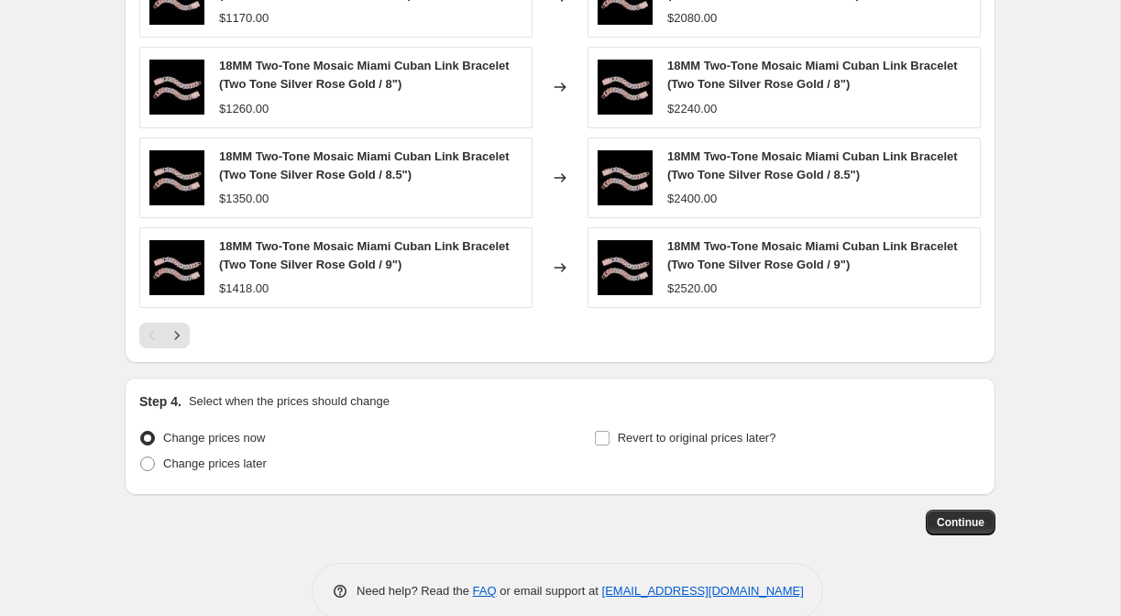
scroll to position [1443, 0]
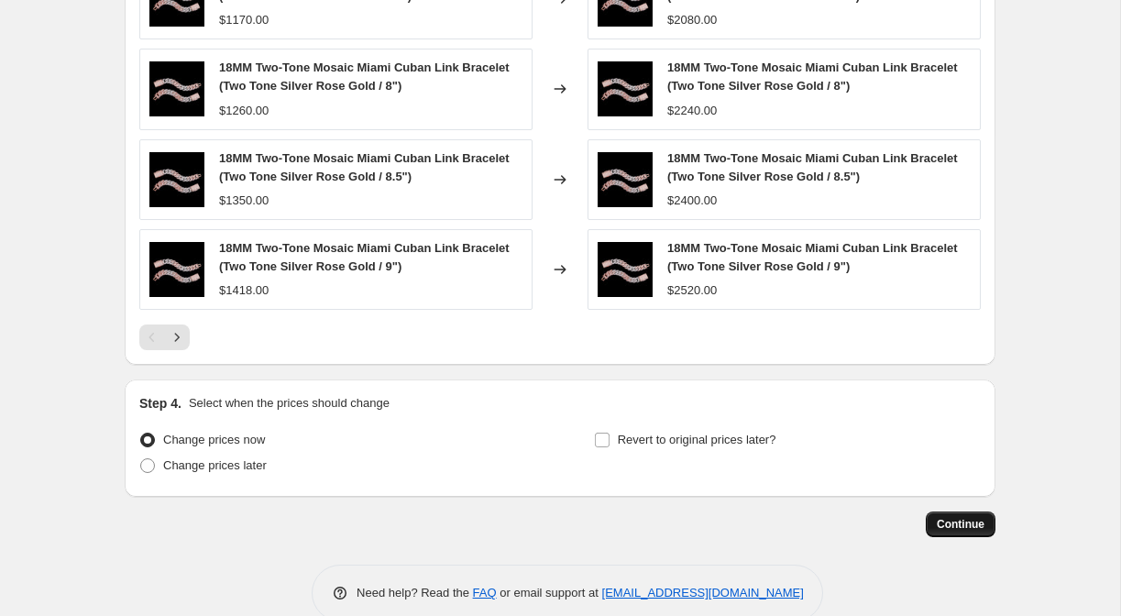
click at [967, 523] on span "Continue" at bounding box center [961, 524] width 48 height 15
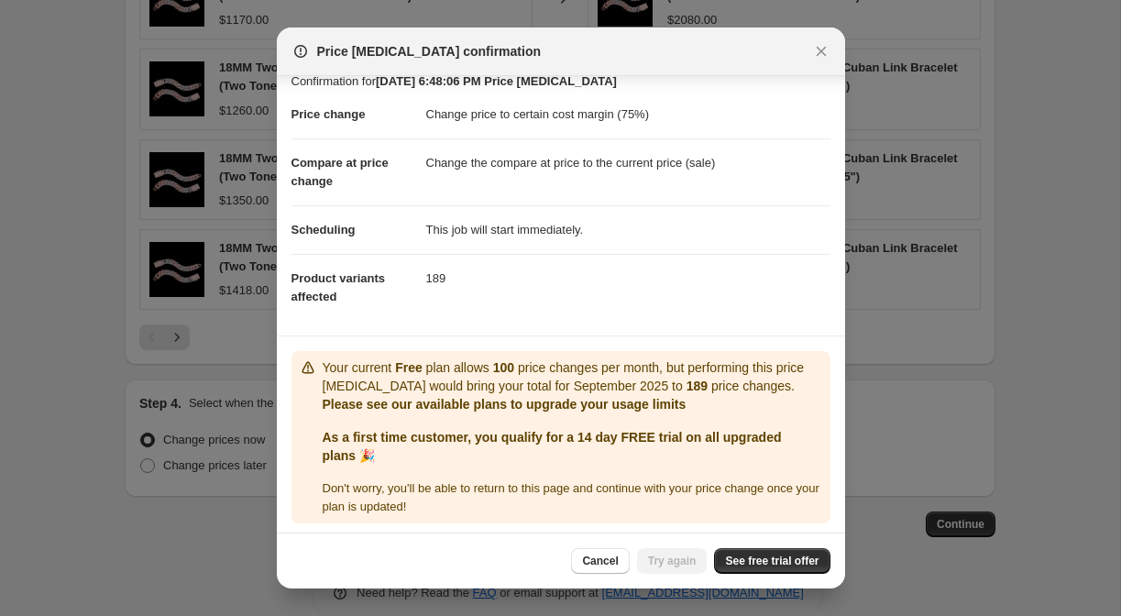
scroll to position [24, 0]
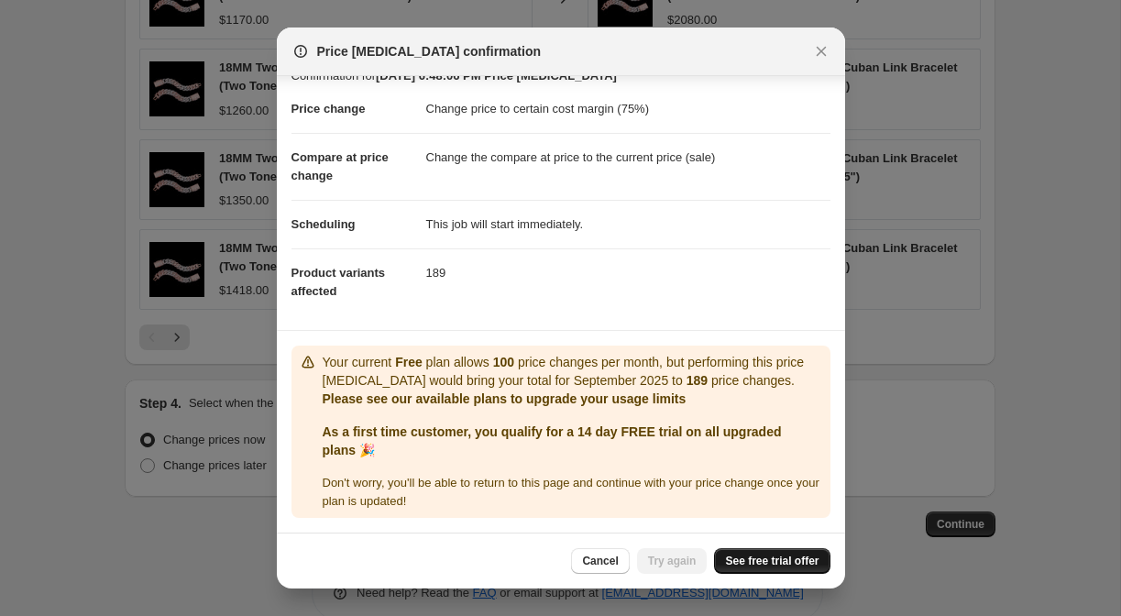
click at [756, 555] on span "See free trial offer" at bounding box center [771, 561] width 93 height 15
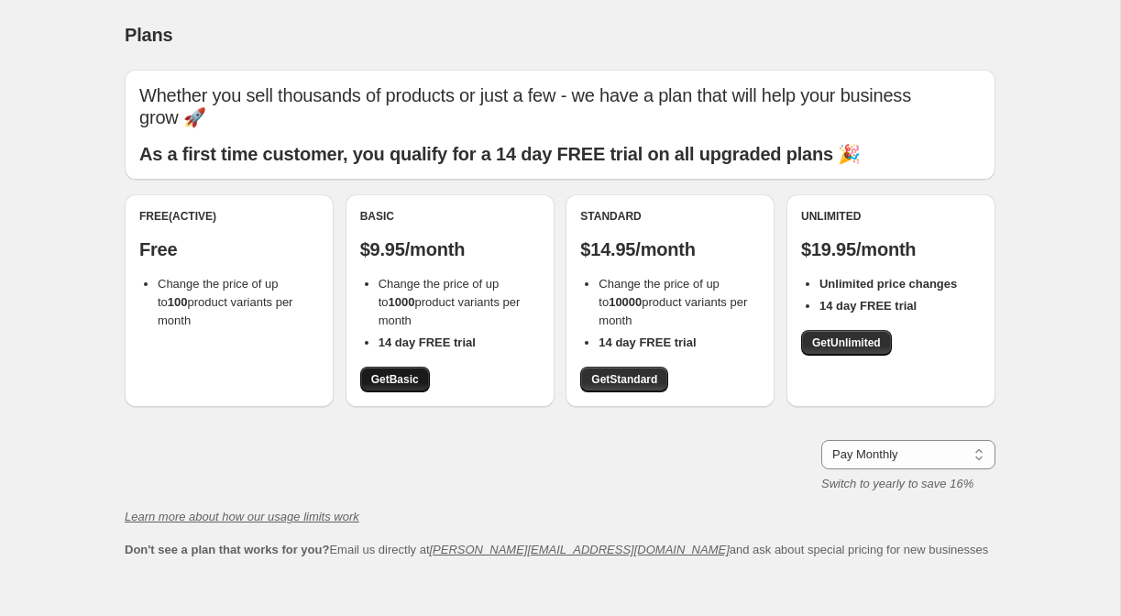
click at [392, 367] on link "Get Basic" at bounding box center [395, 380] width 70 height 26
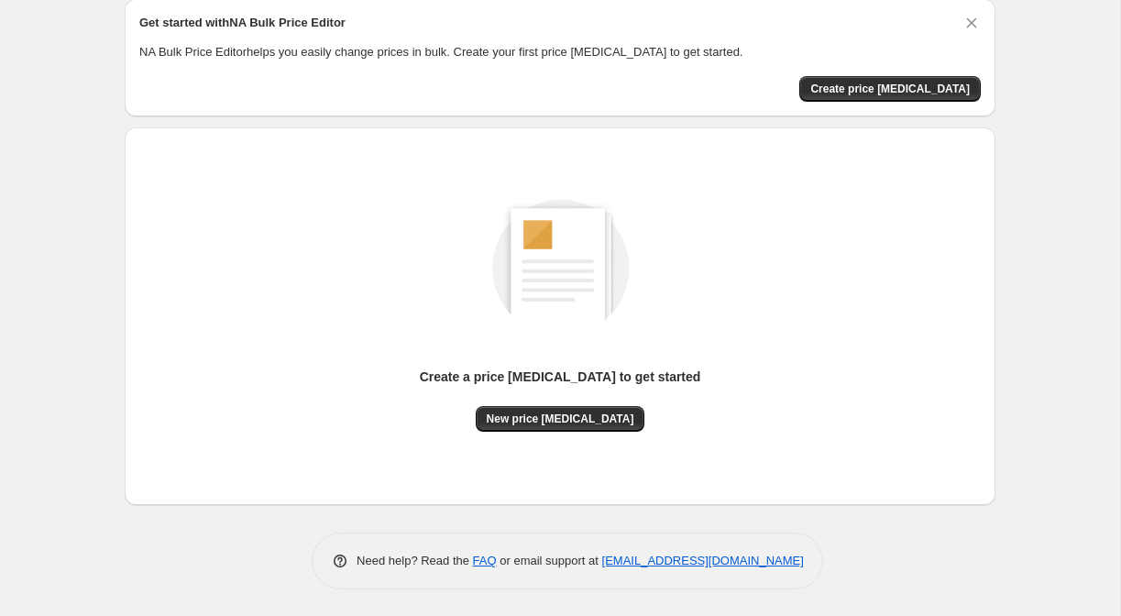
scroll to position [71, 0]
click at [561, 422] on span "New price change job" at bounding box center [561, 419] width 148 height 15
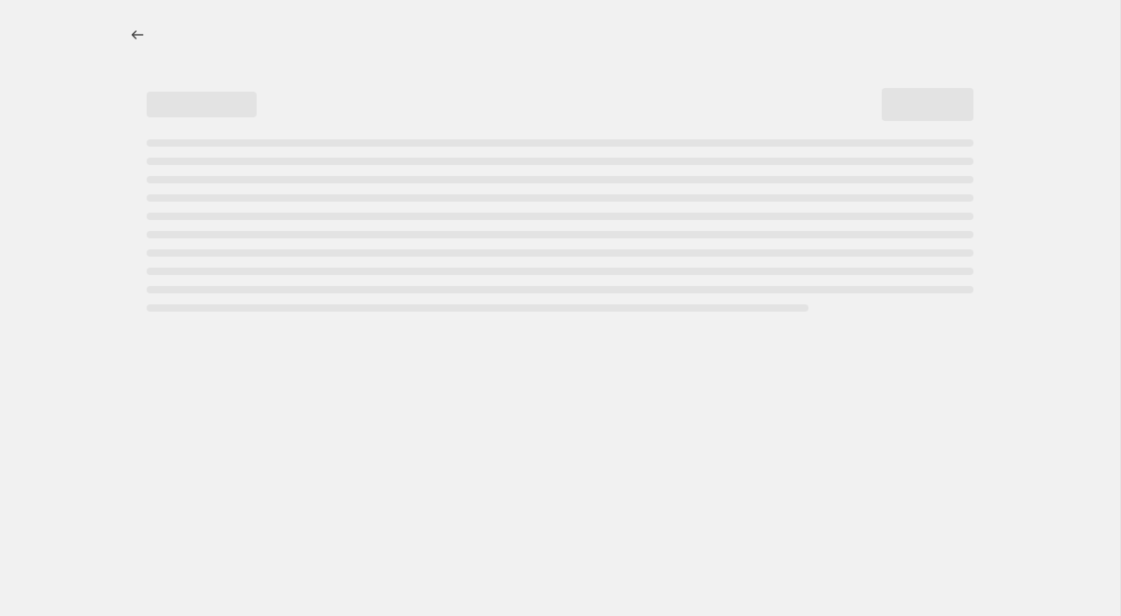
select select "percentage"
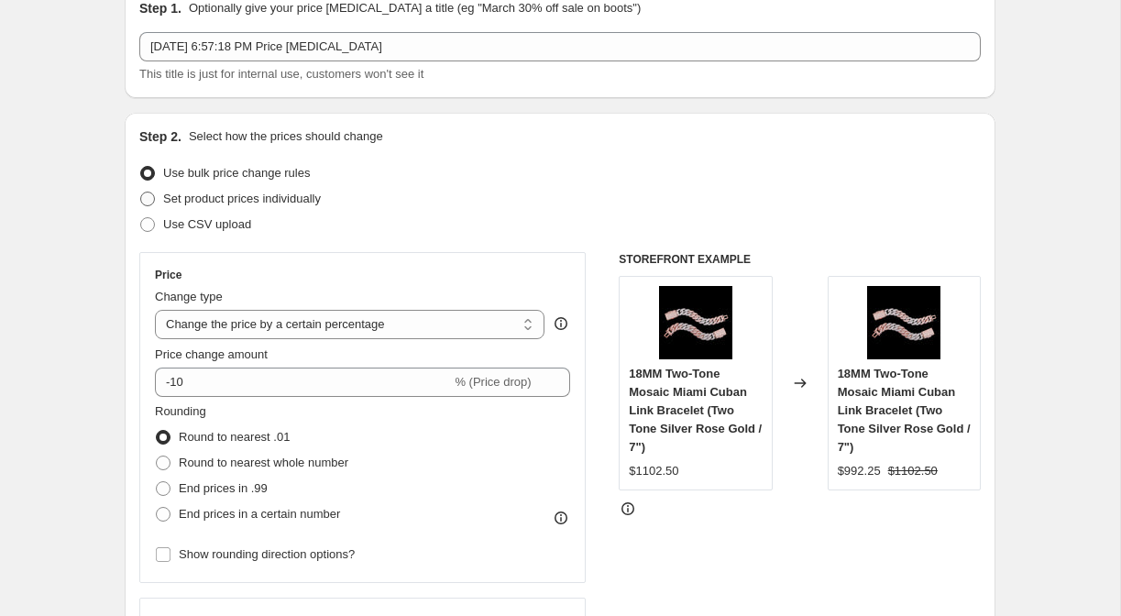
scroll to position [87, 0]
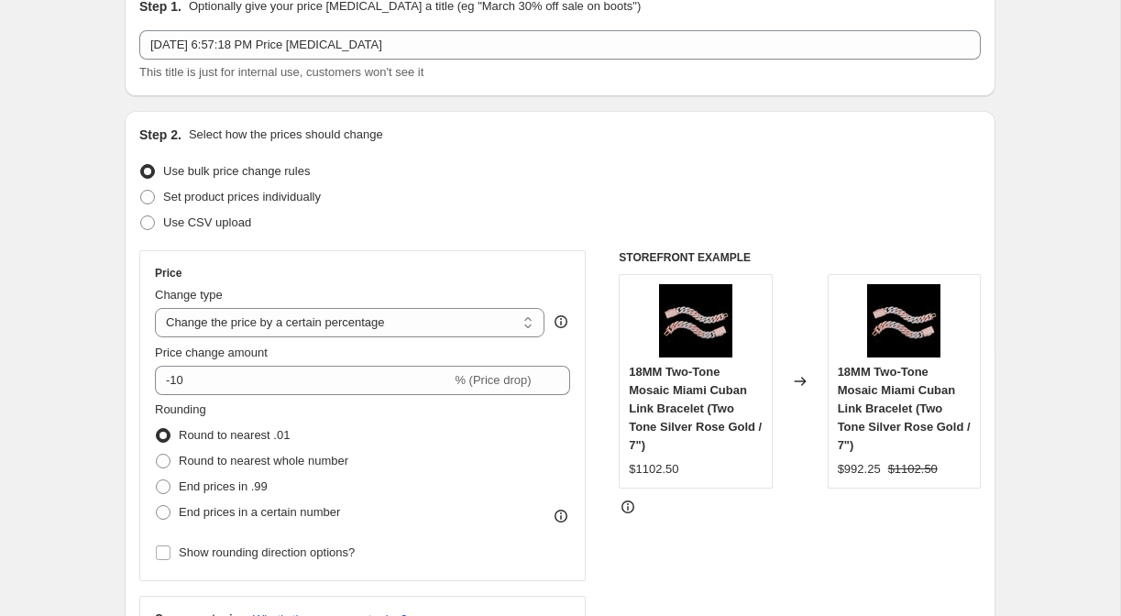
click at [554, 324] on icon at bounding box center [561, 322] width 18 height 18
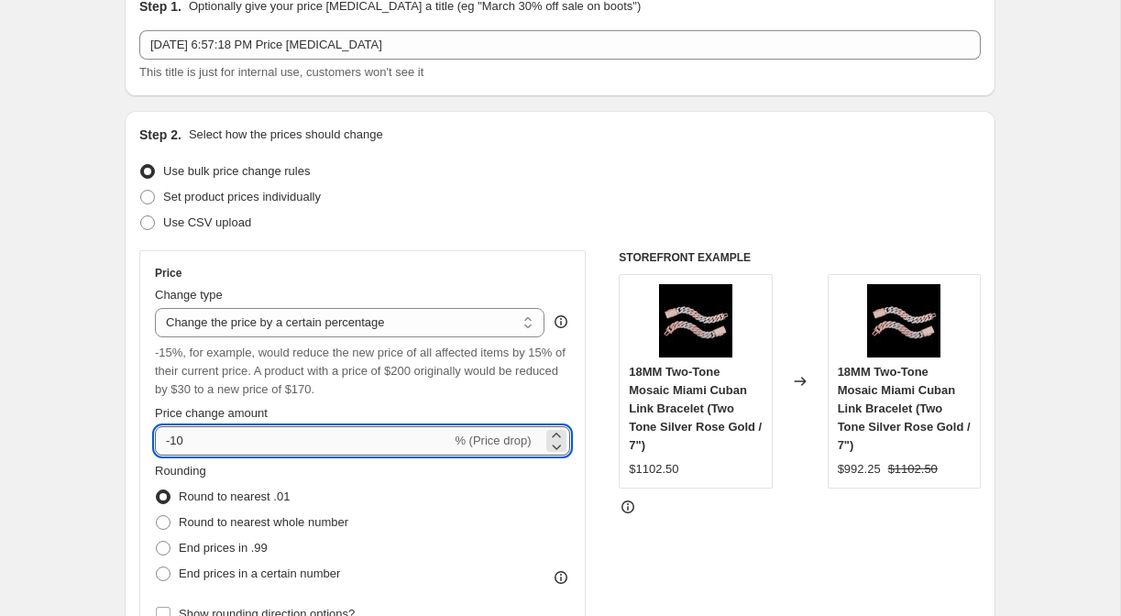
click at [174, 435] on input "-10" at bounding box center [303, 440] width 296 height 29
click at [267, 437] on input "10" at bounding box center [292, 440] width 275 height 29
type input "1"
click at [144, 469] on div "Price Change type Change the price to a certain amount Change the price by a ce…" at bounding box center [362, 446] width 446 height 392
click at [298, 446] on input "75" at bounding box center [292, 440] width 275 height 29
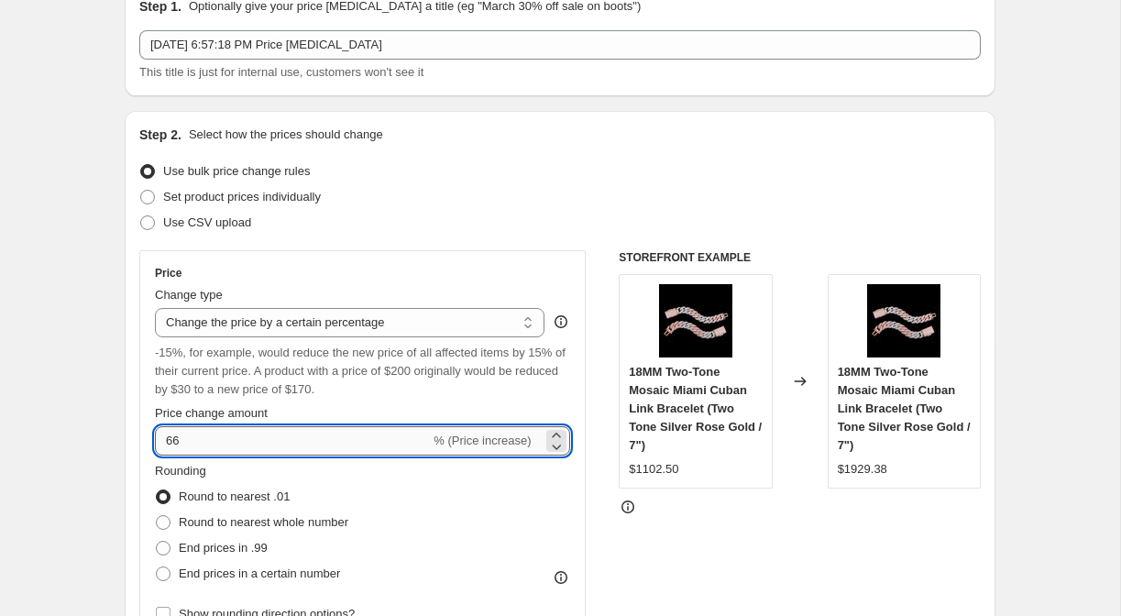
type input "65"
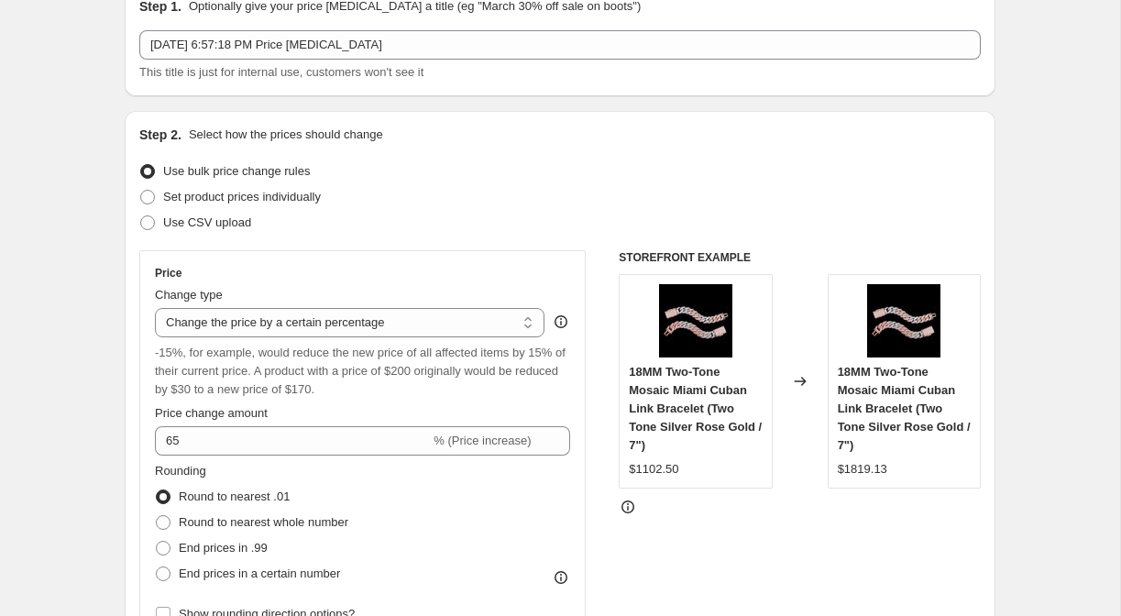
click at [126, 449] on div "Step 2. Select how the prices should change Use bulk price change rules Set pro…" at bounding box center [560, 463] width 871 height 704
click at [164, 523] on span at bounding box center [163, 522] width 15 height 15
click at [157, 516] on input "Round to nearest whole number" at bounding box center [156, 515] width 1 height 1
radio input "true"
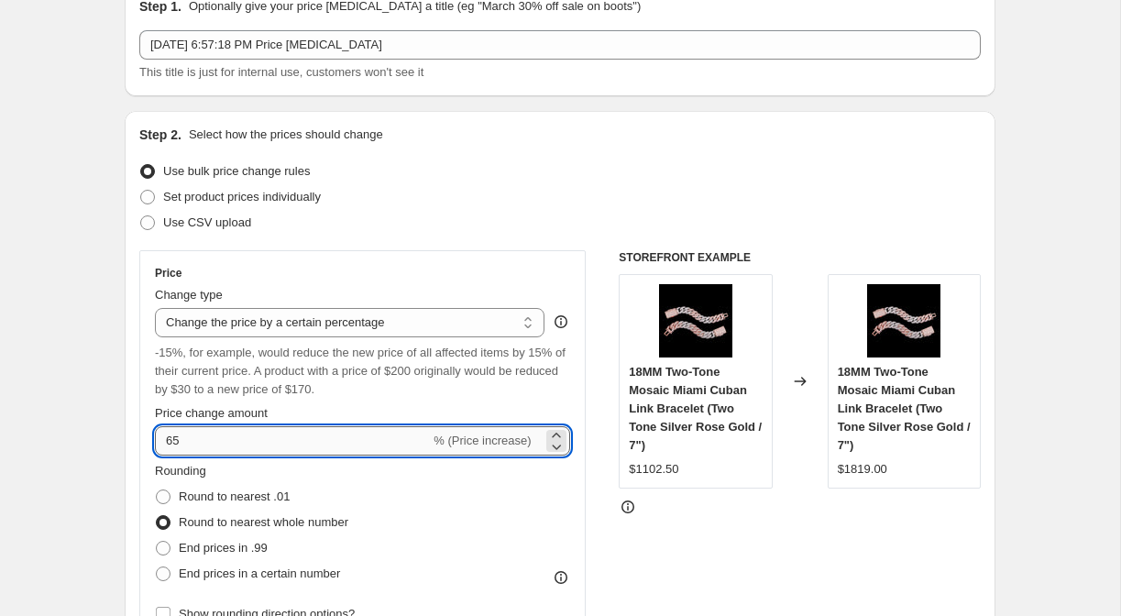
click at [184, 440] on input "65" at bounding box center [292, 440] width 275 height 29
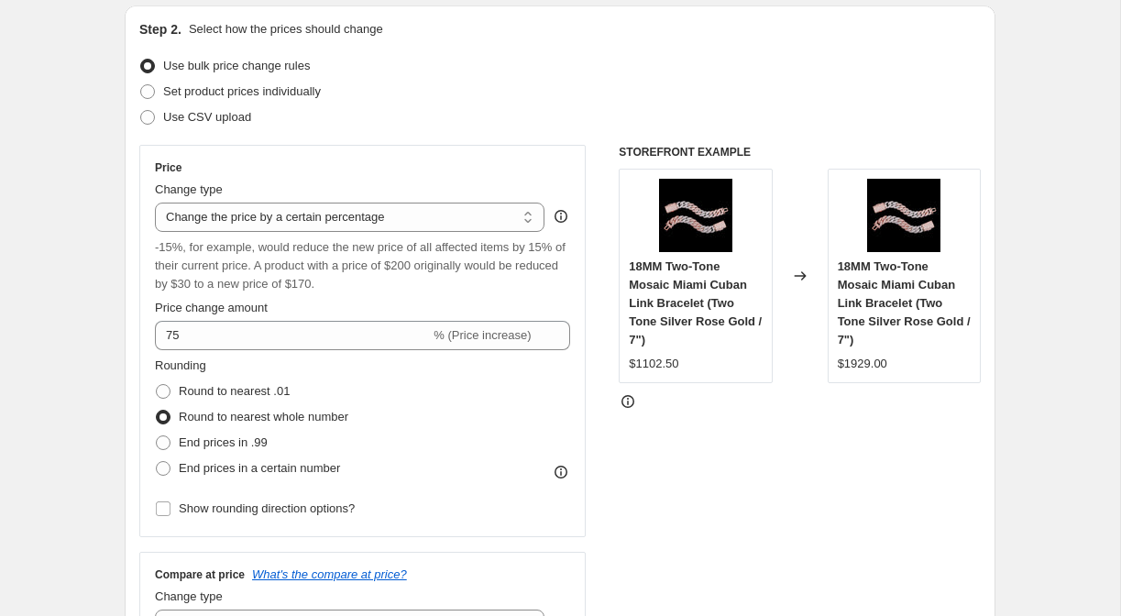
scroll to position [217, 0]
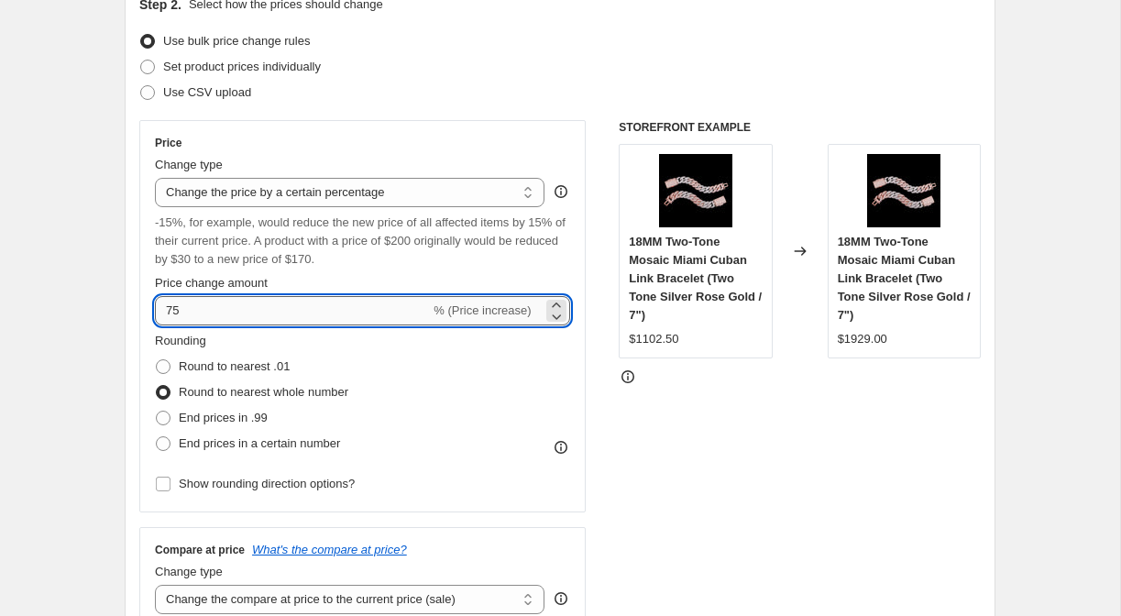
click at [293, 315] on input "75" at bounding box center [292, 310] width 275 height 29
type input "80"
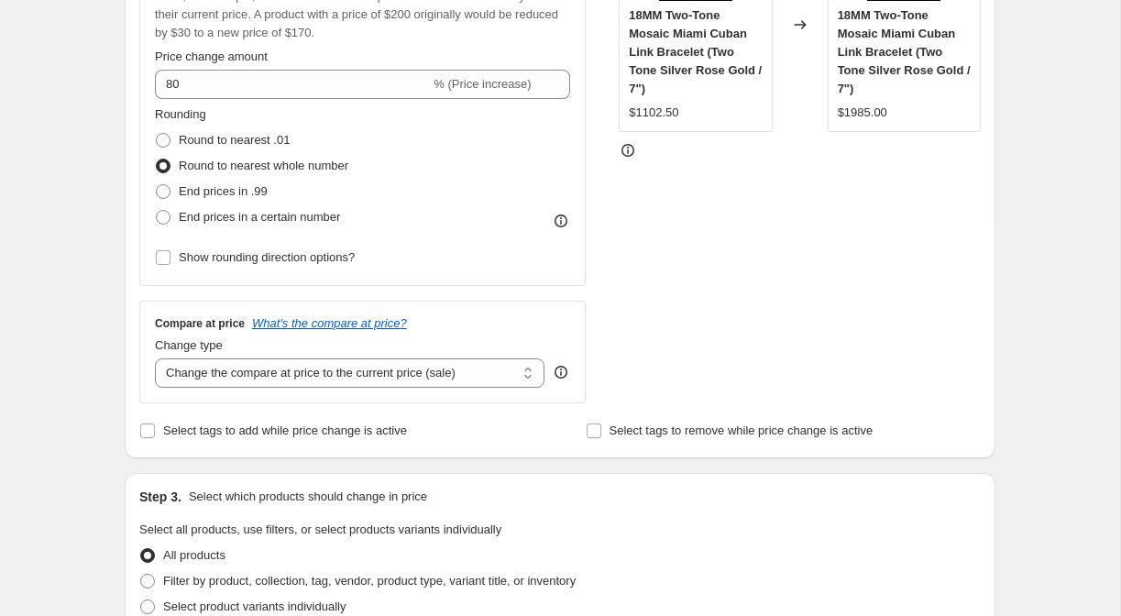
scroll to position [439, 0]
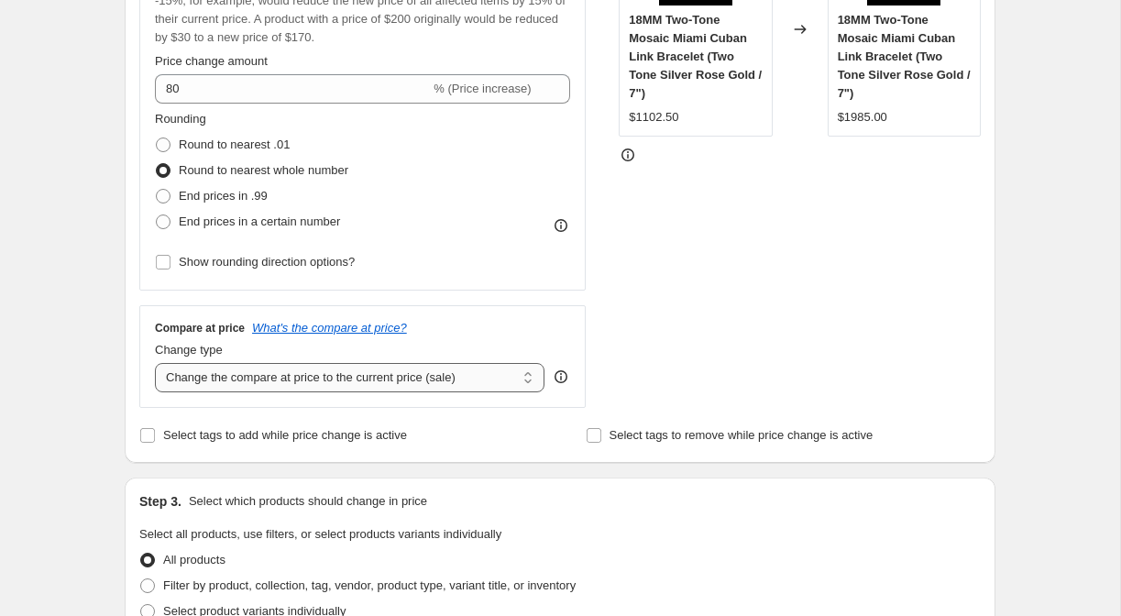
click at [305, 383] on select "Change the compare at price to the current price (sale) Change the compare at p…" at bounding box center [350, 377] width 390 height 29
select select "remove"
click at [155, 363] on select "Change the compare at price to the current price (sale) Change the compare at p…" at bounding box center [350, 377] width 390 height 29
click at [372, 436] on span "Select tags to add while price change is active" at bounding box center [285, 435] width 244 height 14
click at [155, 436] on input "Select tags to add while price change is active" at bounding box center [147, 435] width 15 height 15
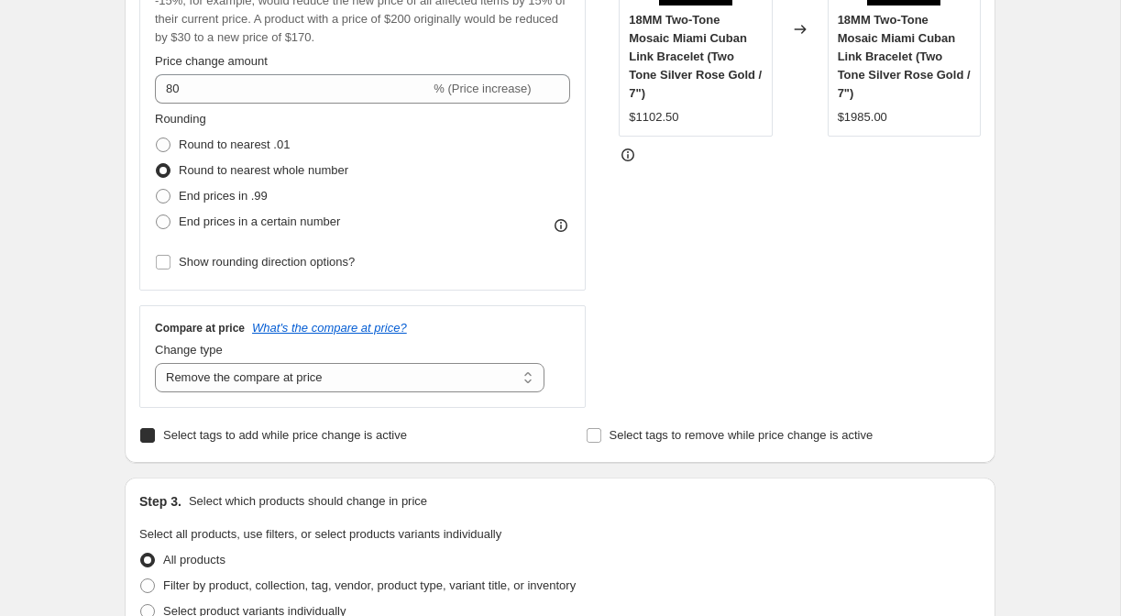
checkbox input "true"
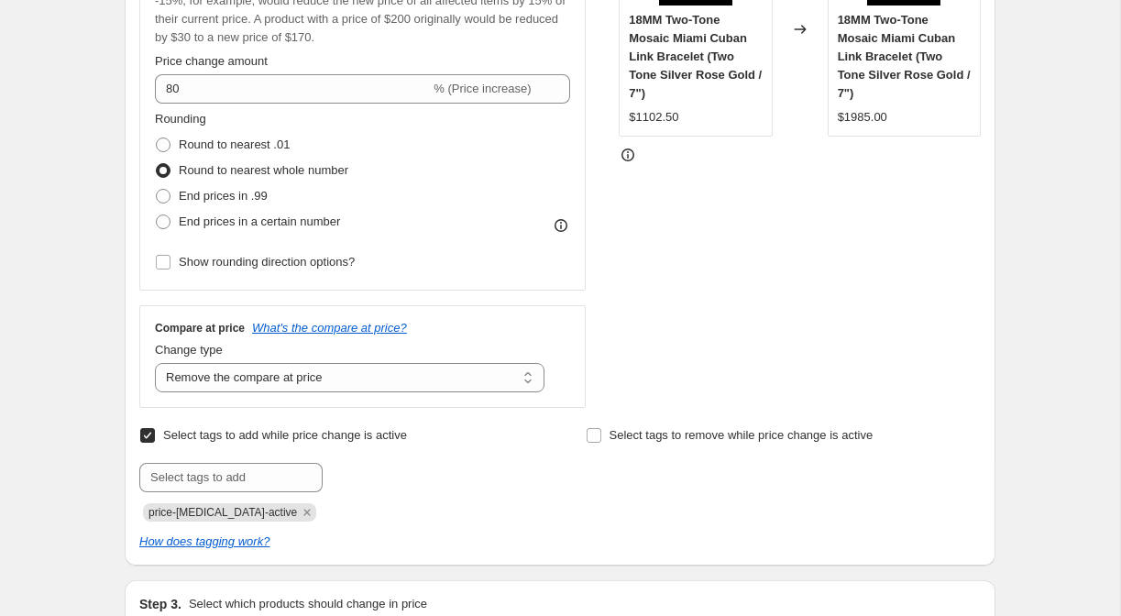
click at [226, 497] on div "Submit price-change-job-active" at bounding box center [336, 492] width 395 height 59
click at [223, 482] on input "text" at bounding box center [230, 477] width 183 height 29
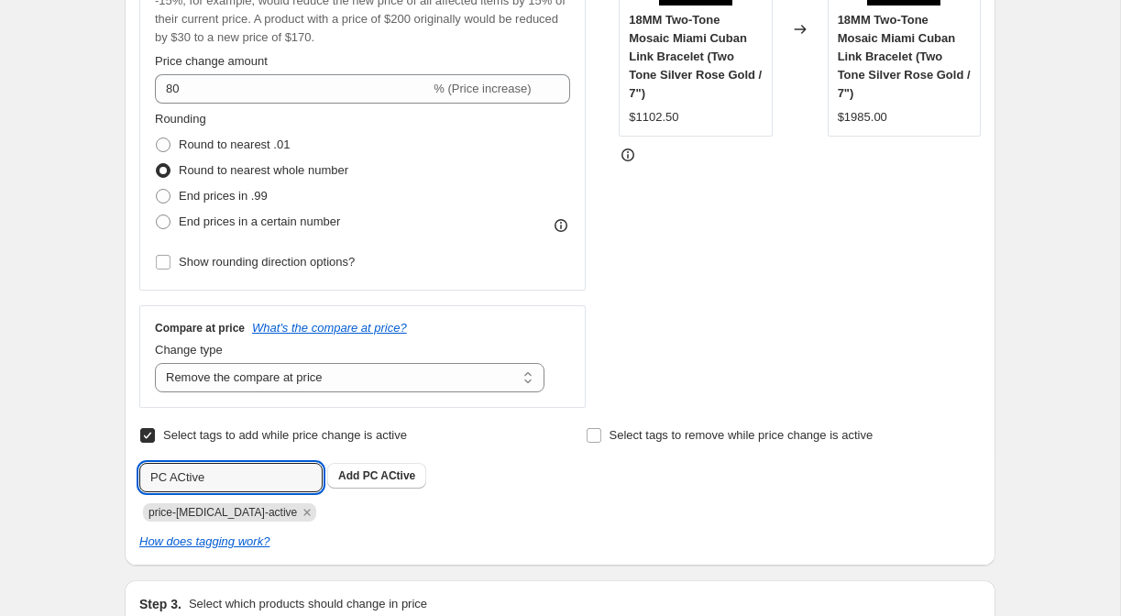
type input "PC ACtive"
click at [492, 471] on div "PC ACtive Add PC ACtive" at bounding box center [336, 477] width 395 height 29
click at [400, 473] on span "PC ACtive" at bounding box center [389, 475] width 53 height 13
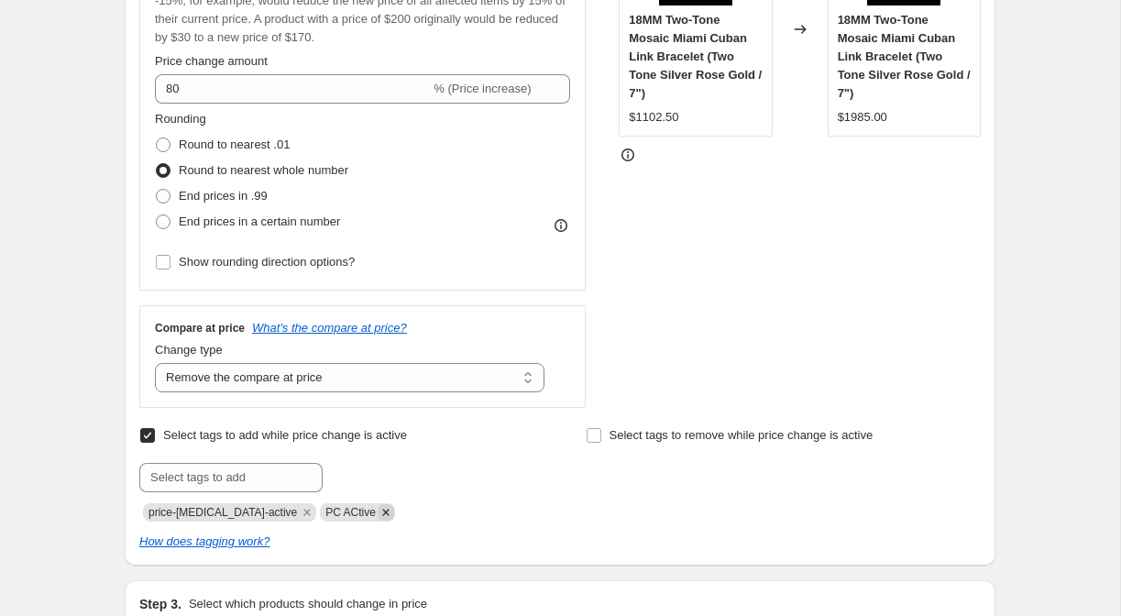
click at [378, 512] on icon "Remove PC ACtive" at bounding box center [386, 512] width 16 height 16
click at [597, 439] on input "Select tags to remove while price change is active" at bounding box center [594, 435] width 15 height 15
click at [592, 435] on input "Select tags to remove while price change is active" at bounding box center [594, 435] width 15 height 15
checkbox input "false"
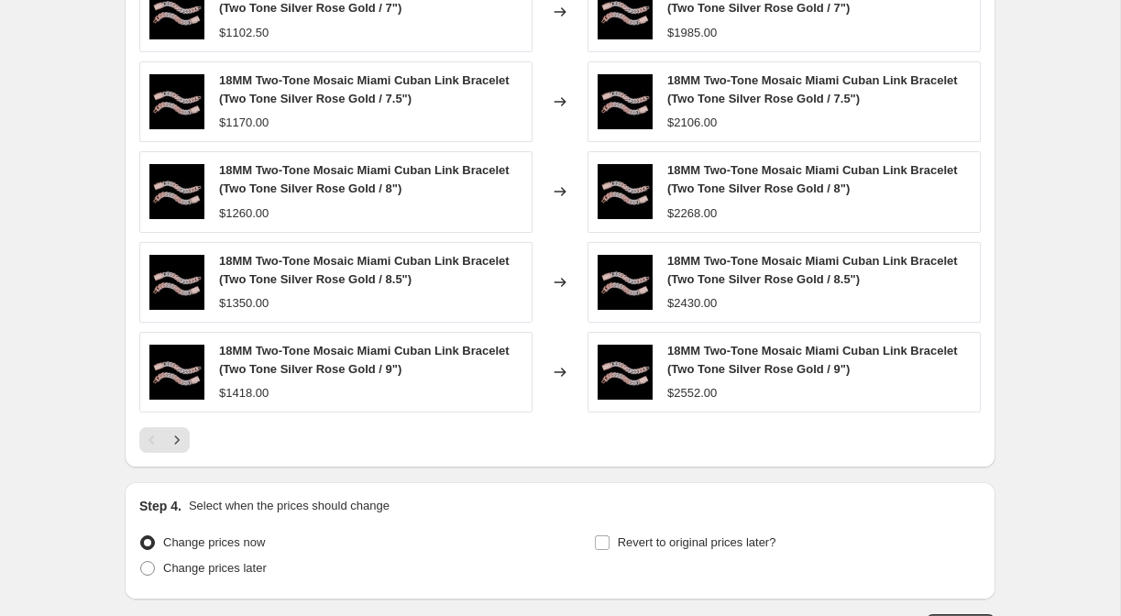
scroll to position [1409, 0]
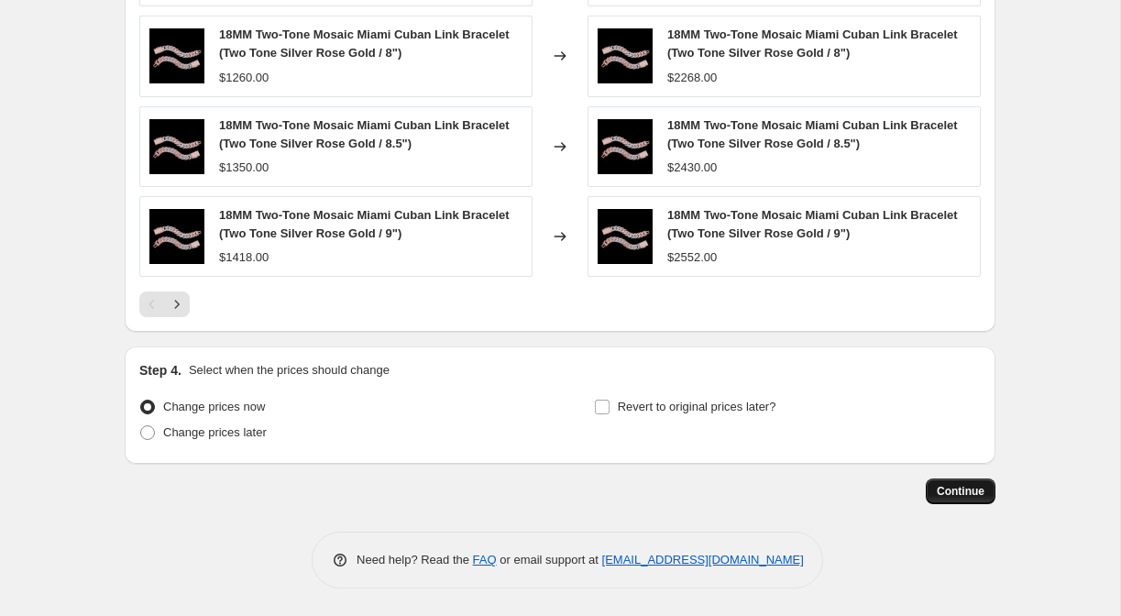
click at [943, 487] on span "Continue" at bounding box center [961, 491] width 48 height 15
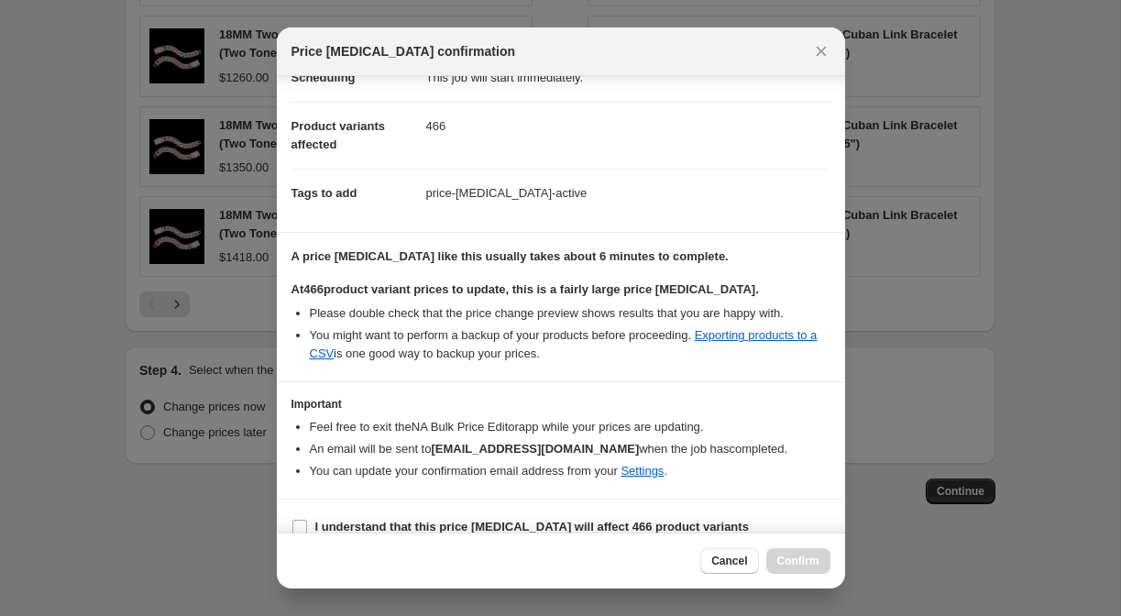
scroll to position [192, 0]
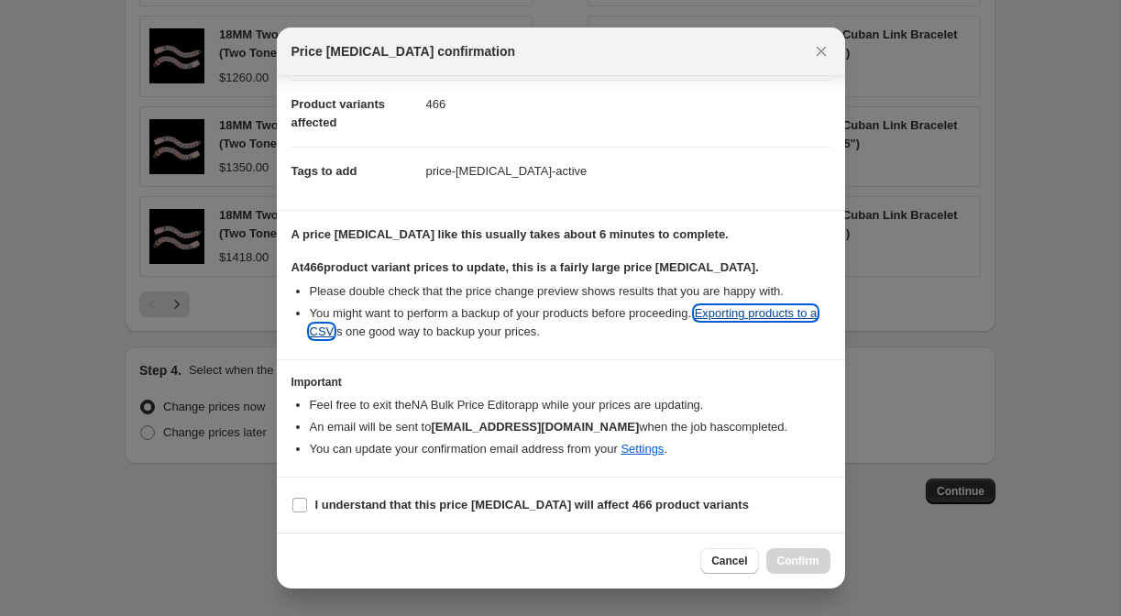
click at [341, 331] on link "Exporting products to a CSV" at bounding box center [564, 322] width 508 height 32
click at [548, 504] on b "I understand that this price change job will affect 466 product variants" at bounding box center [532, 505] width 434 height 14
click at [307, 504] on input "I understand that this price change job will affect 466 product variants" at bounding box center [299, 505] width 15 height 15
checkbox input "true"
click at [816, 559] on span "Confirm" at bounding box center [798, 561] width 42 height 15
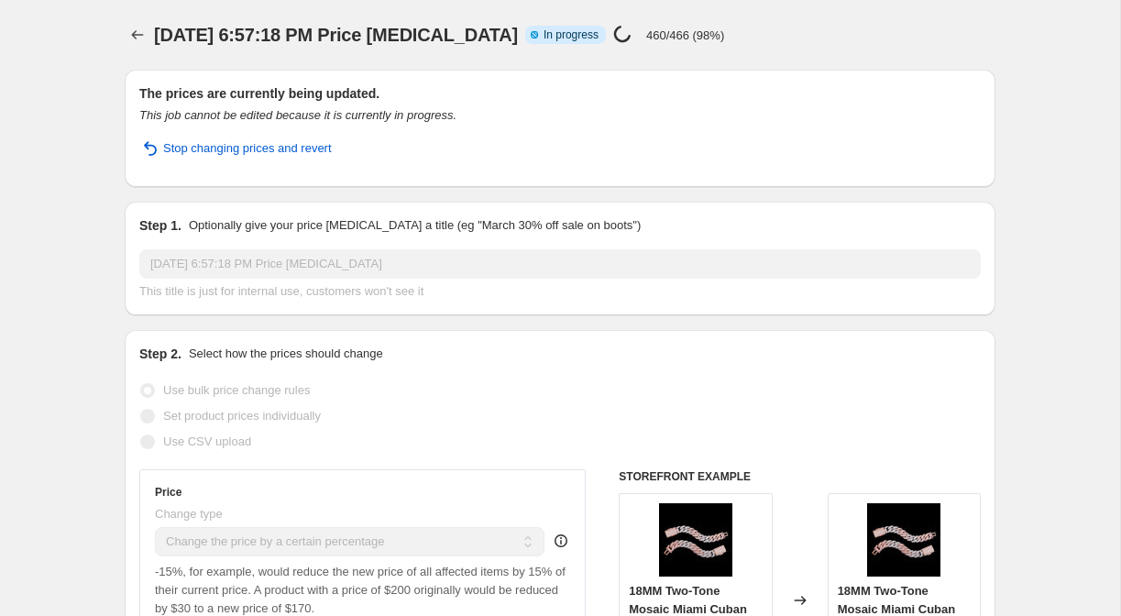
select select "percentage"
select select "remove"
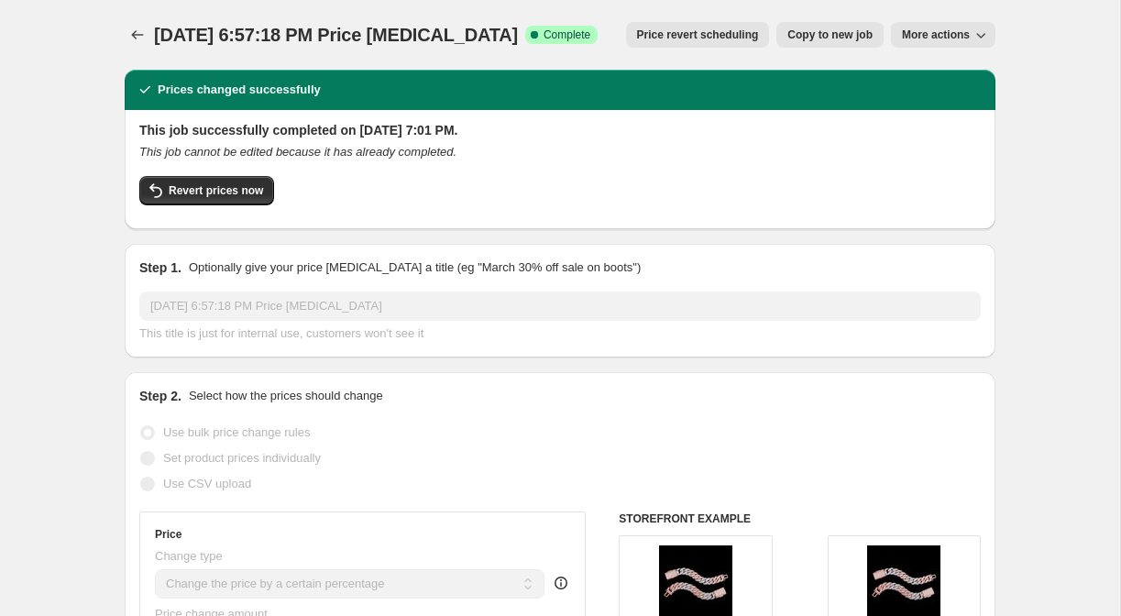
click at [983, 33] on icon "button" at bounding box center [980, 35] width 18 height 18
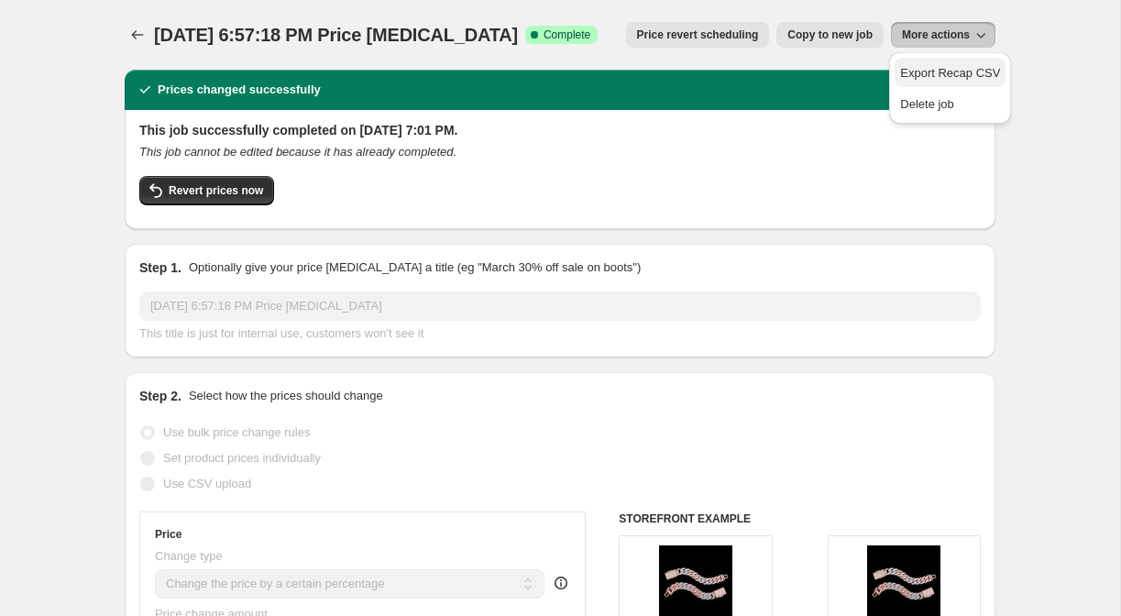
click at [988, 82] on button "Export Recap CSV" at bounding box center [950, 72] width 111 height 29
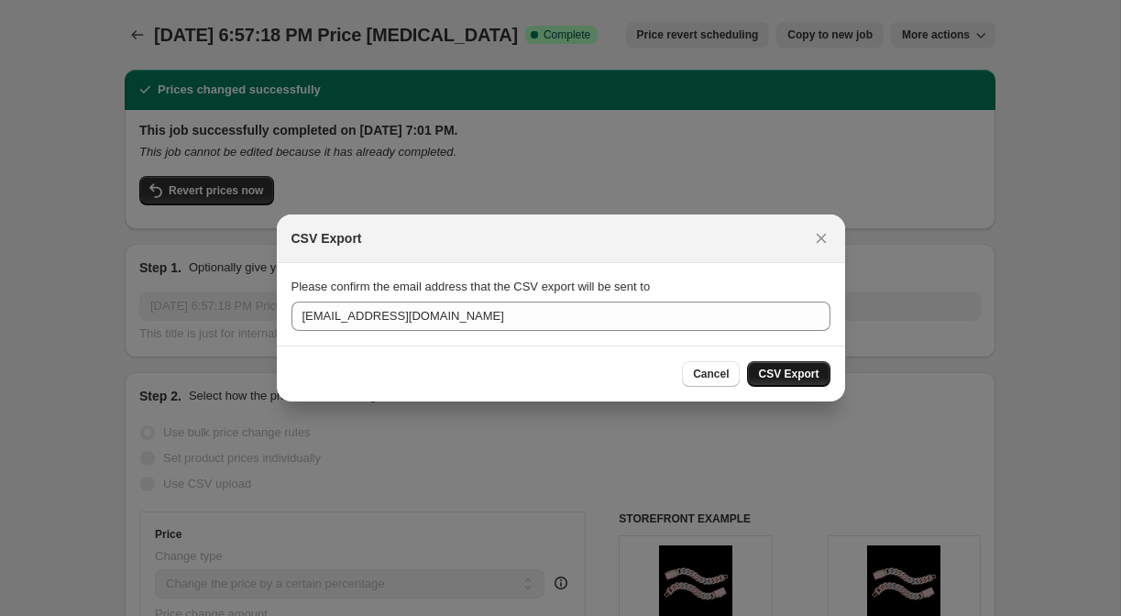
click at [763, 368] on span "CSV Export" at bounding box center [788, 374] width 60 height 15
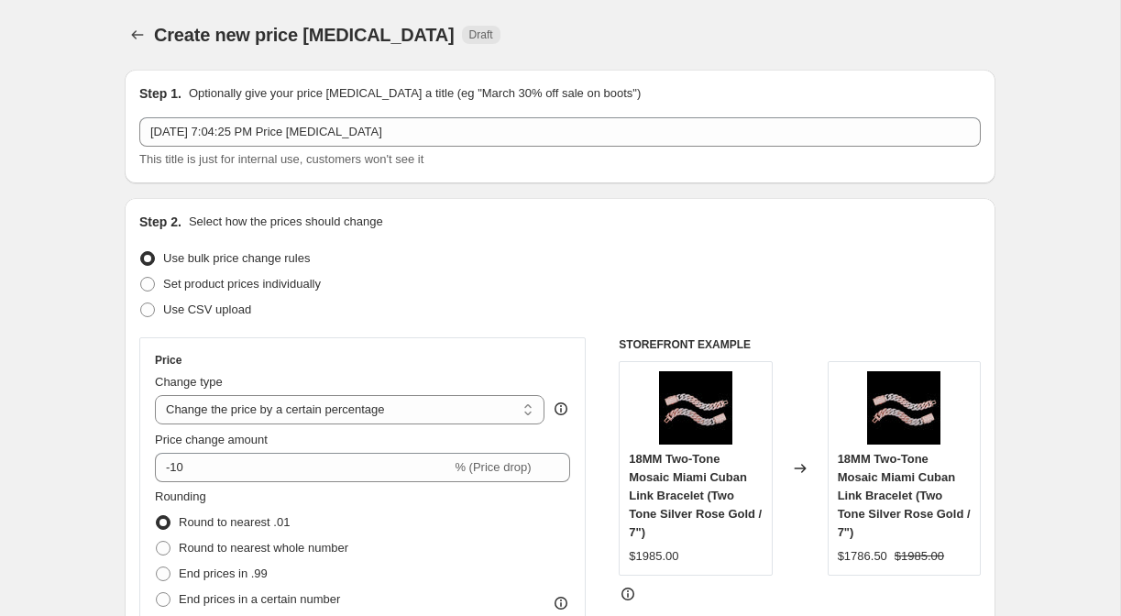
select select "percentage"
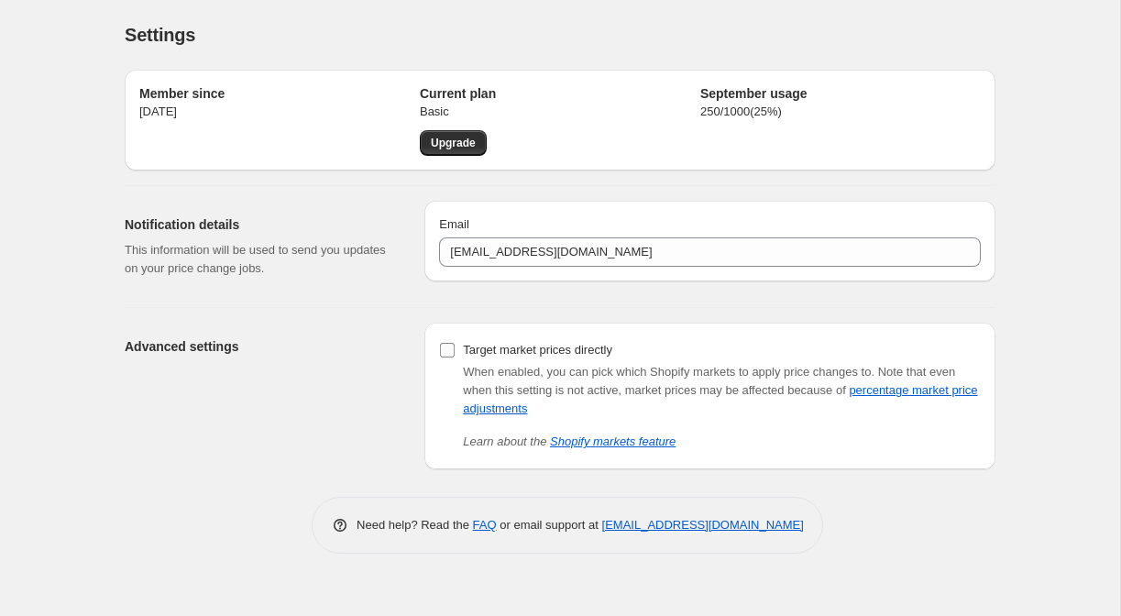
click at [443, 348] on input "Target market prices directly" at bounding box center [447, 350] width 15 height 15
click at [492, 407] on link "percentage market price adjustments" at bounding box center [720, 399] width 514 height 32
click at [448, 350] on input "Target market prices directly" at bounding box center [447, 350] width 15 height 15
checkbox input "false"
click at [219, 365] on div "Advanced settings" at bounding box center [267, 396] width 285 height 147
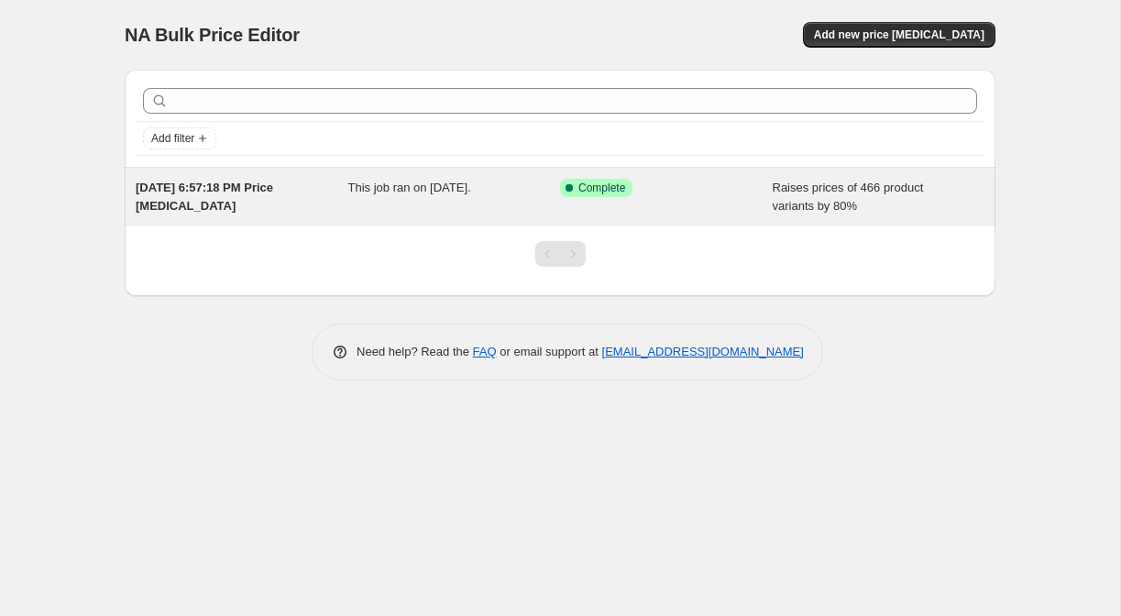
click at [397, 189] on span "This job ran on [DATE]." at bounding box center [409, 188] width 123 height 14
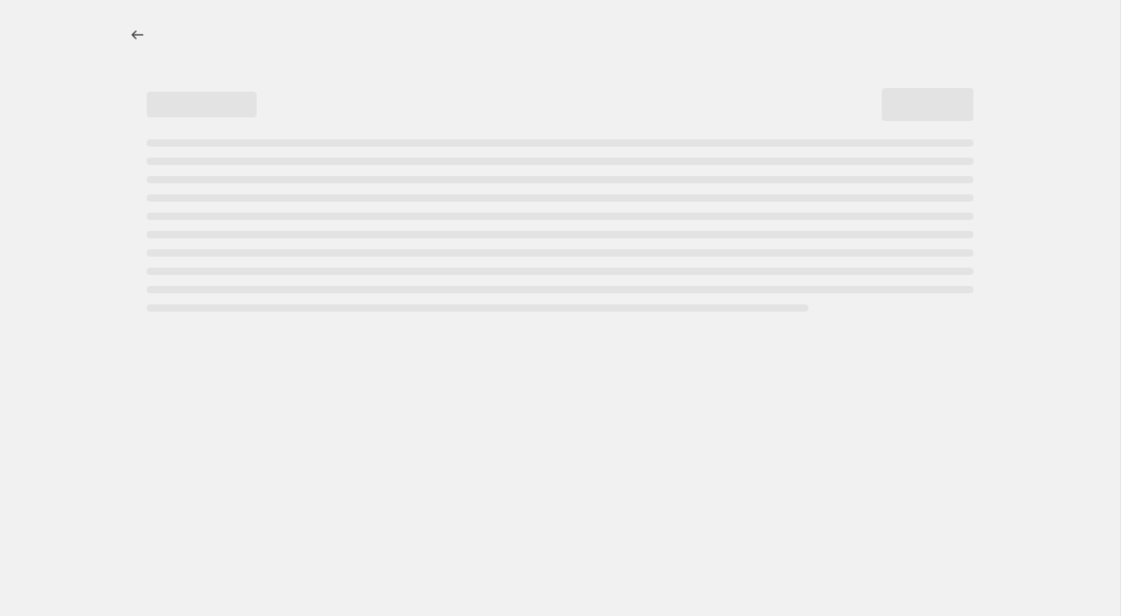
select select "percentage"
select select "remove"
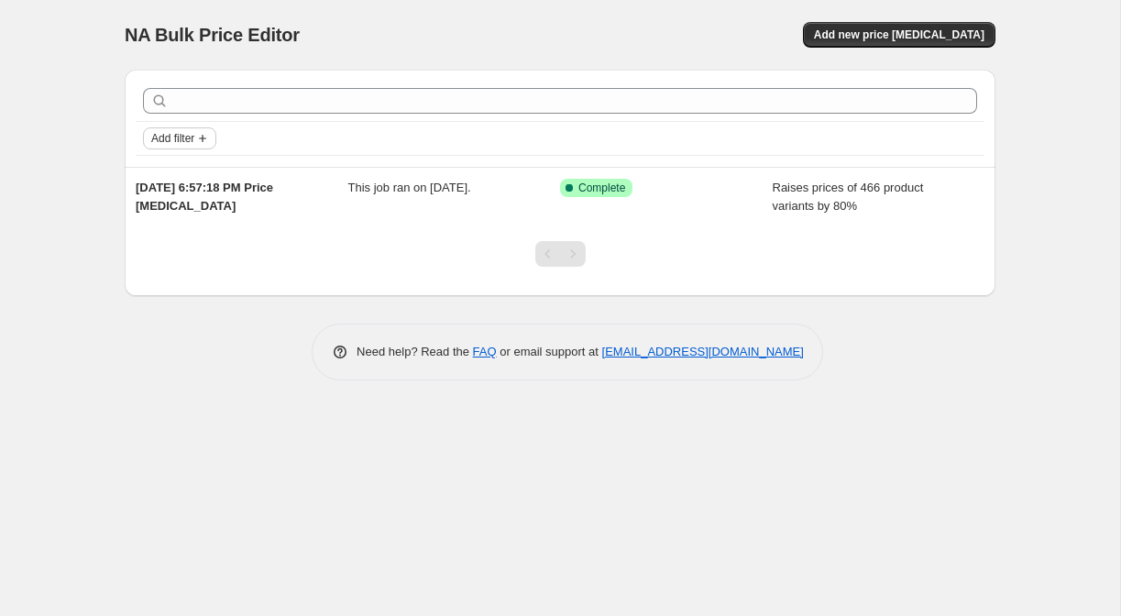
click at [184, 136] on span "Add filter" at bounding box center [172, 138] width 43 height 15
click at [375, 148] on div "Add filter" at bounding box center [560, 138] width 834 height 22
click at [886, 41] on span "Add new price [MEDICAL_DATA]" at bounding box center [899, 34] width 170 height 15
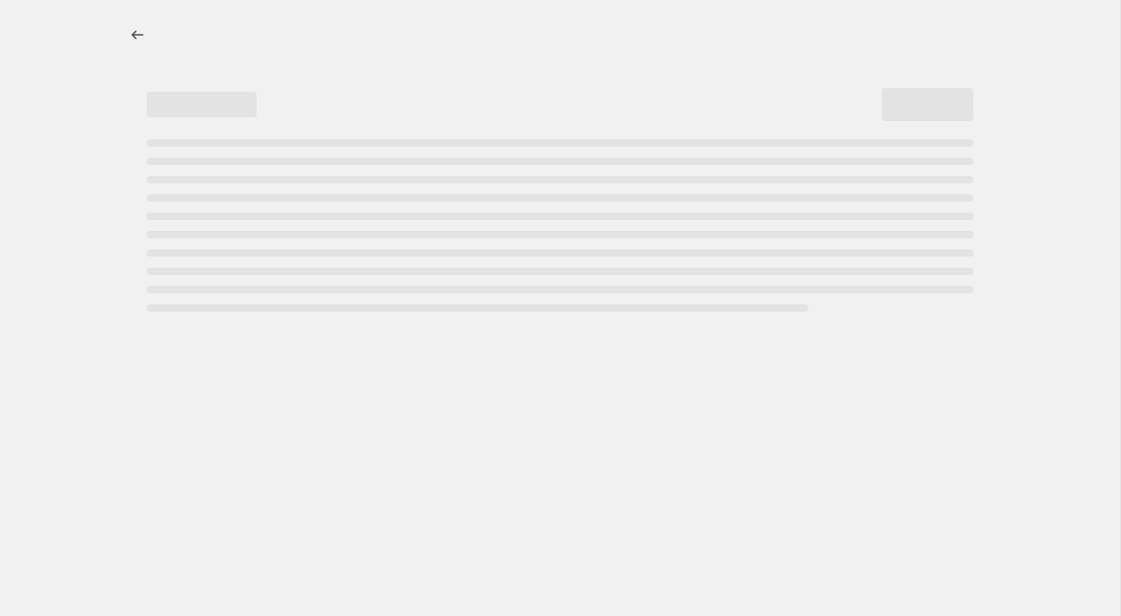
select select "percentage"
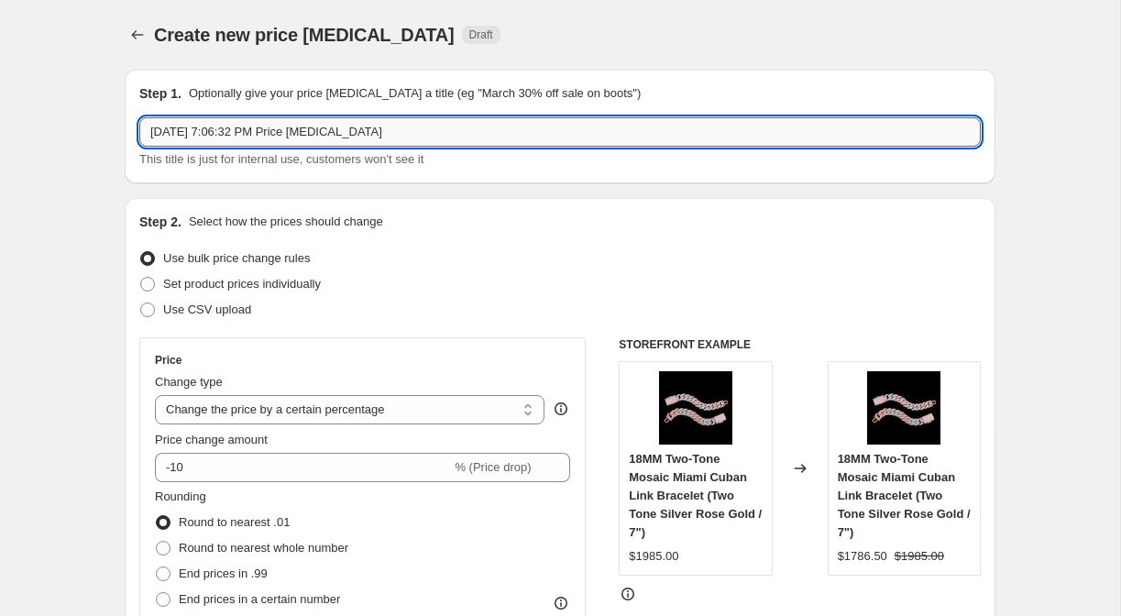
click at [407, 128] on input "[DATE] 7:06:32 PM Price [MEDICAL_DATA]" at bounding box center [559, 131] width 841 height 29
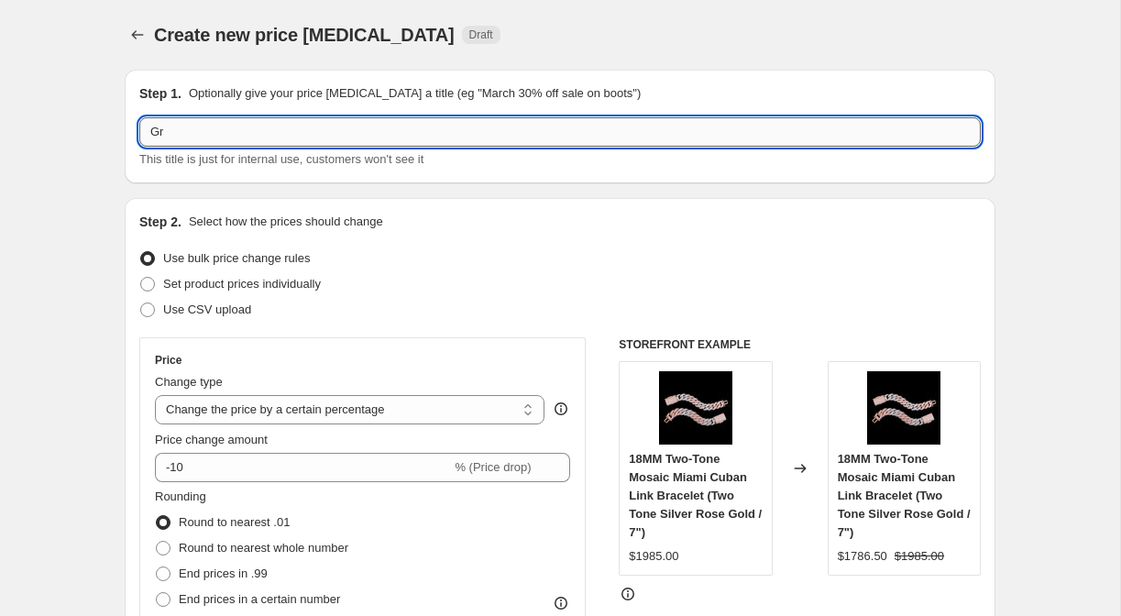
type input "G"
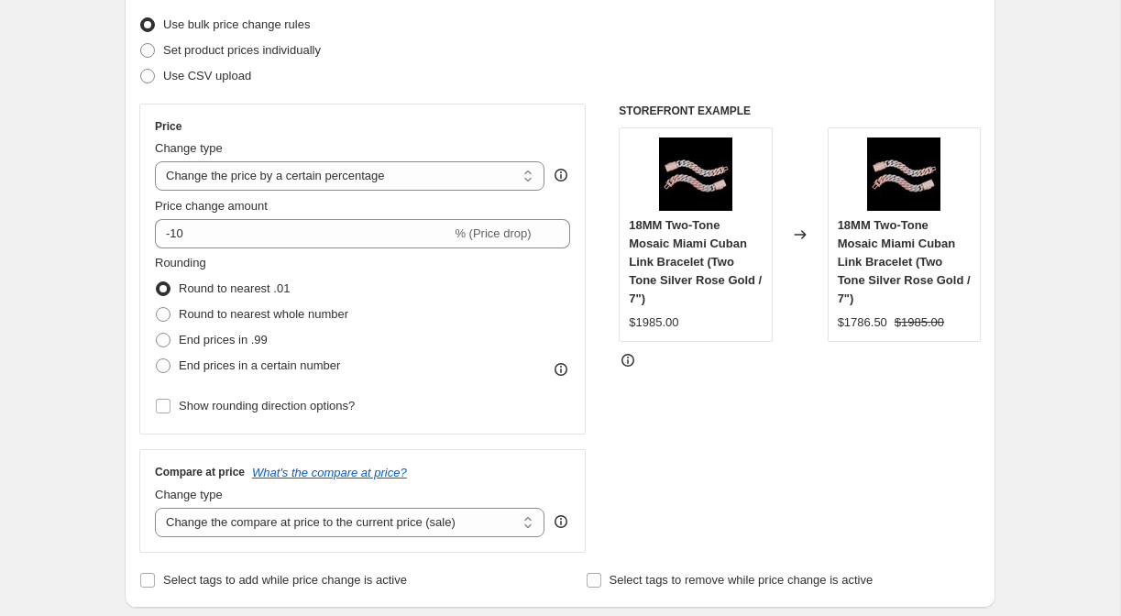
scroll to position [235, 0]
type input "30% OFF GRAND407"
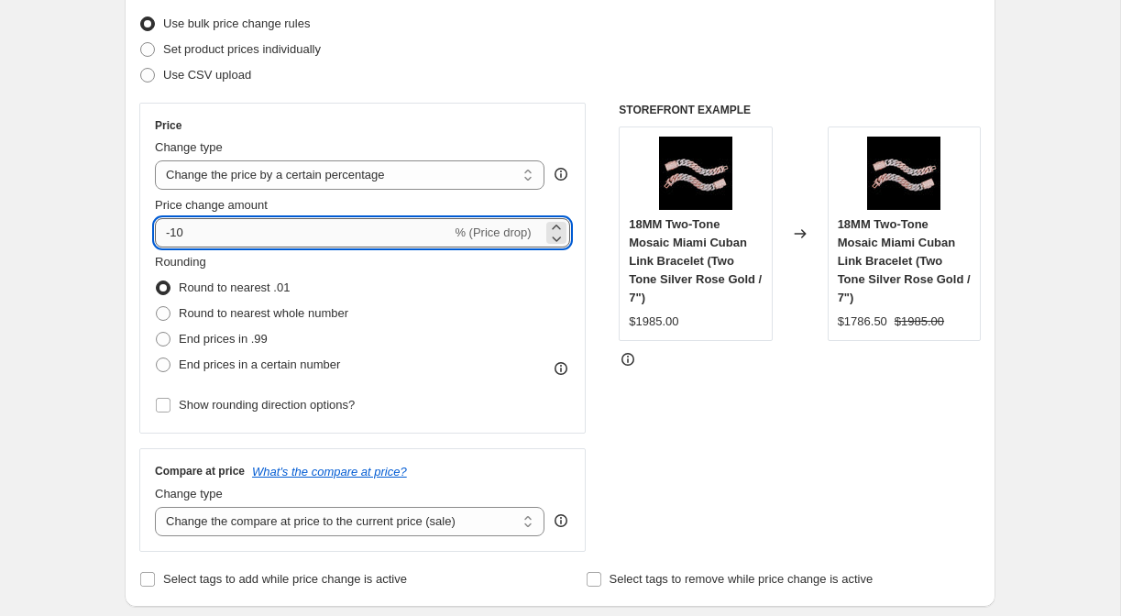
click at [195, 233] on input "-10" at bounding box center [303, 232] width 296 height 29
click at [178, 236] on input "-10" at bounding box center [303, 232] width 296 height 29
type input "-30"
click at [300, 316] on span "Round to nearest whole number" at bounding box center [264, 313] width 170 height 14
click at [157, 307] on input "Round to nearest whole number" at bounding box center [156, 306] width 1 height 1
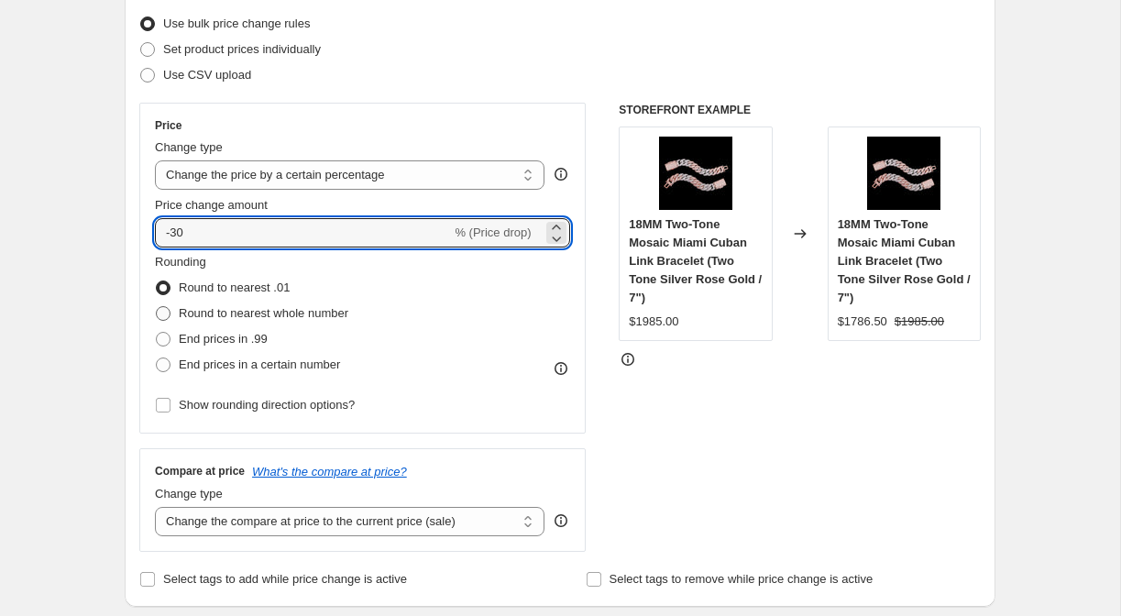
radio input "true"
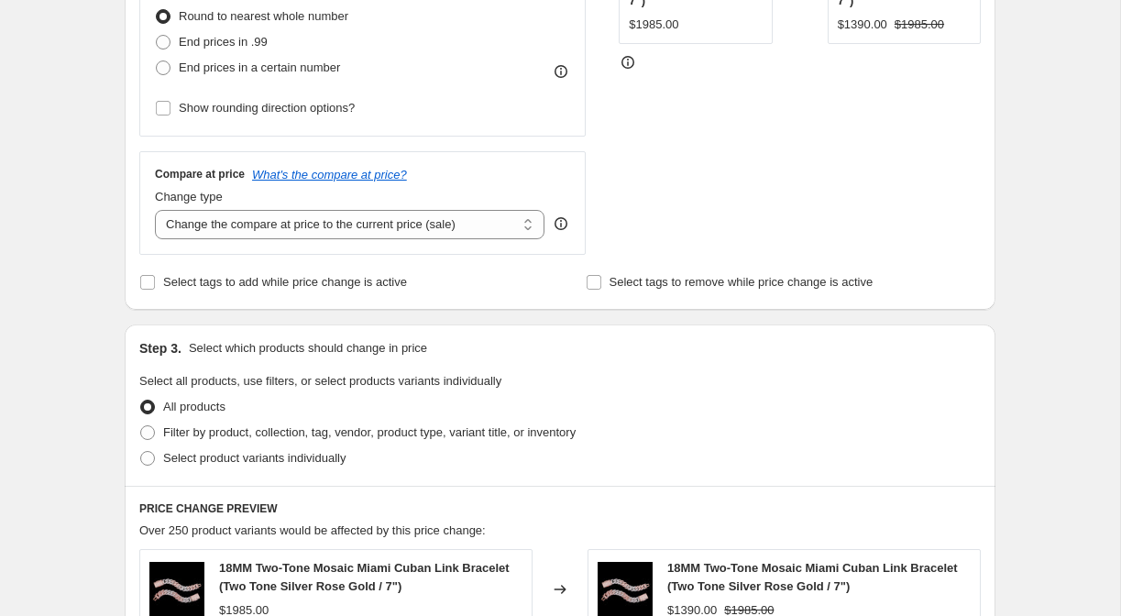
scroll to position [533, 0]
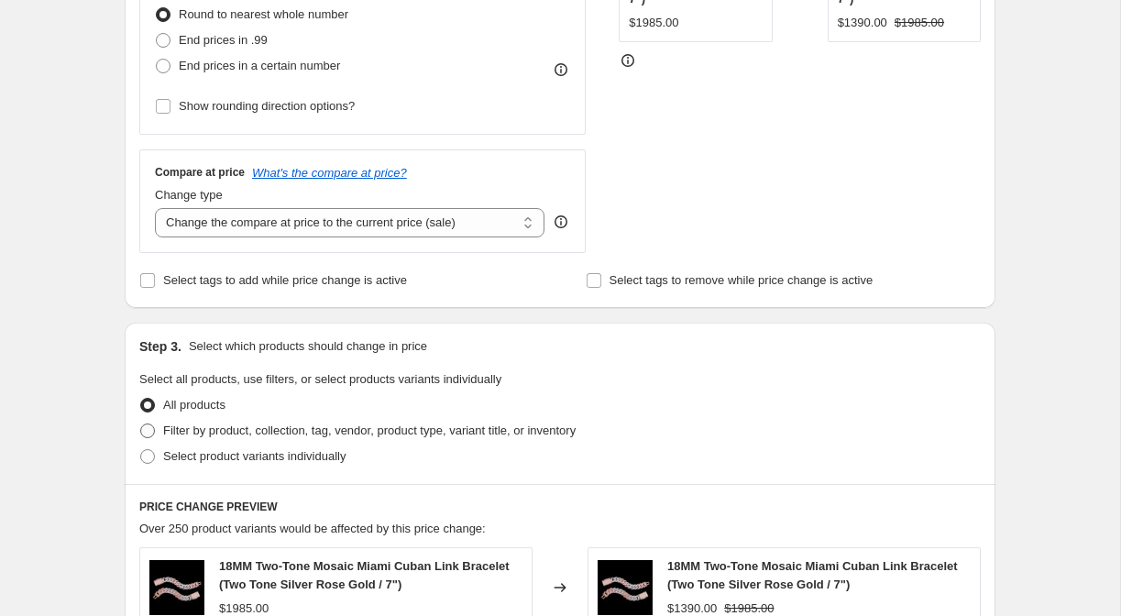
click at [212, 426] on span "Filter by product, collection, tag, vendor, product type, variant title, or inv…" at bounding box center [369, 430] width 412 height 14
click at [141, 424] on input "Filter by product, collection, tag, vendor, product type, variant title, or inv…" at bounding box center [140, 423] width 1 height 1
radio input "true"
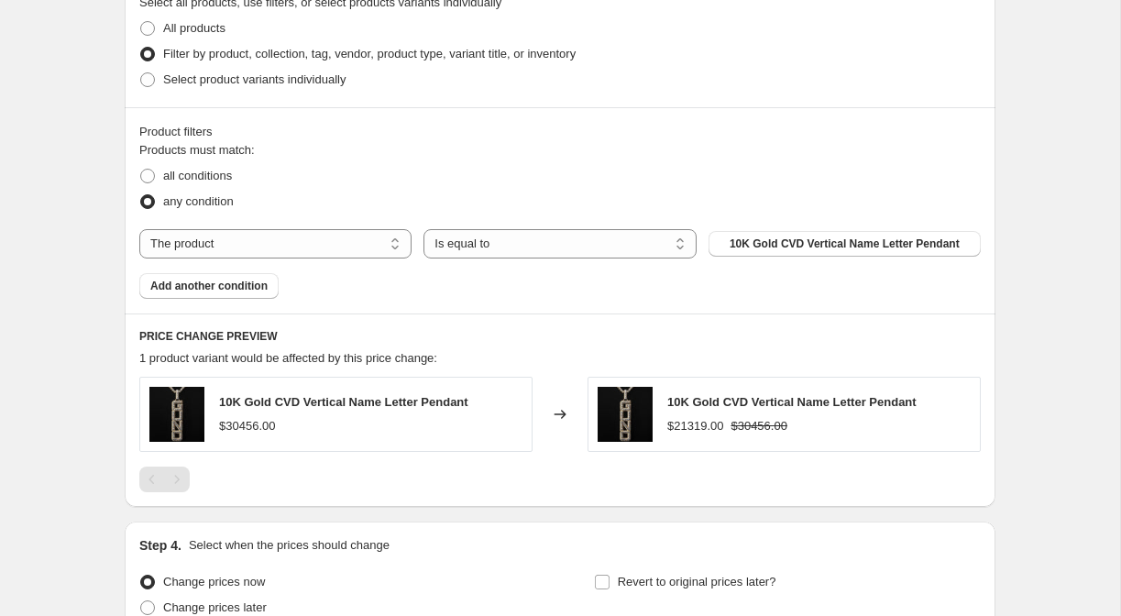
scroll to position [925, 0]
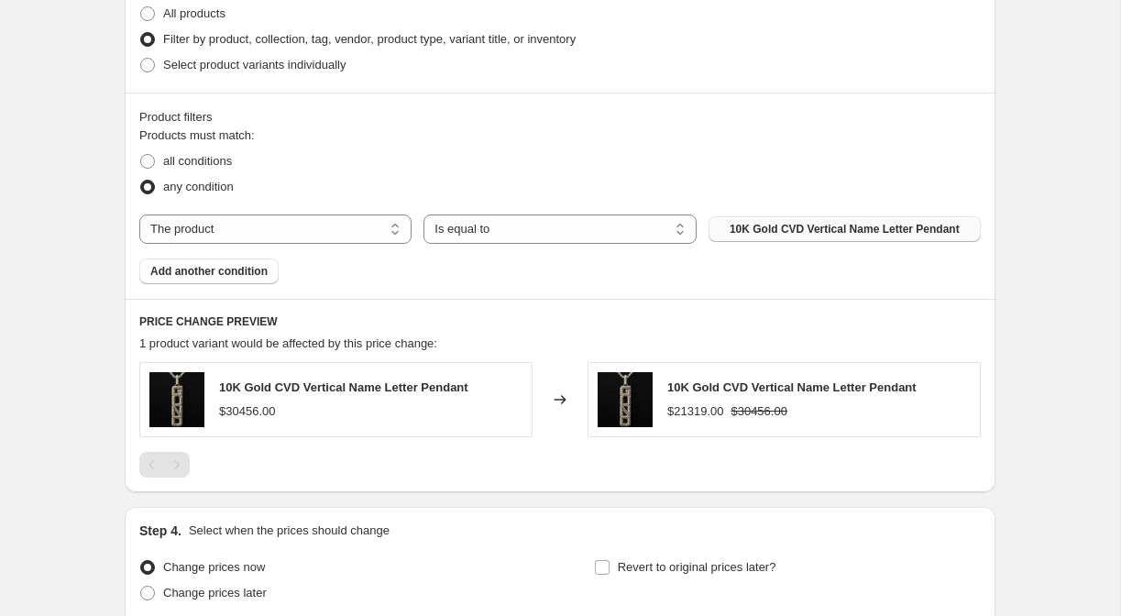
click at [819, 217] on button "10K Gold CVD Vertical Name Letter Pendant" at bounding box center [844, 229] width 272 height 26
click at [225, 163] on span "all conditions" at bounding box center [197, 161] width 69 height 14
click at [141, 155] on input "all conditions" at bounding box center [140, 154] width 1 height 1
radio input "true"
click at [224, 184] on span "any condition" at bounding box center [198, 187] width 71 height 14
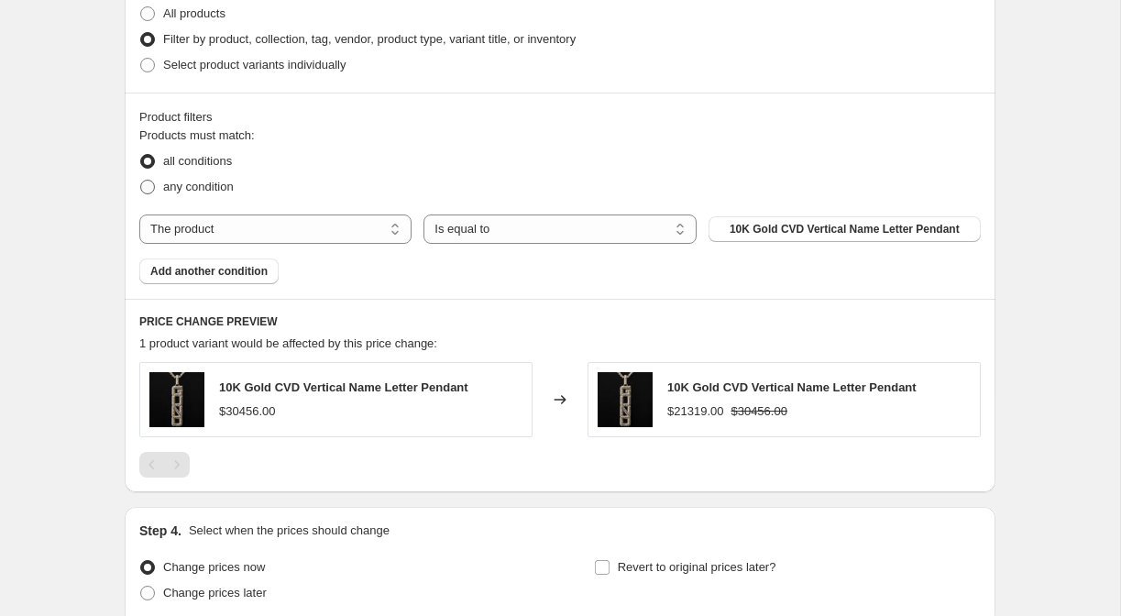
click at [141, 181] on input "any condition" at bounding box center [140, 180] width 1 height 1
radio input "true"
click at [462, 230] on select "Is equal to Is not equal to" at bounding box center [559, 228] width 272 height 29
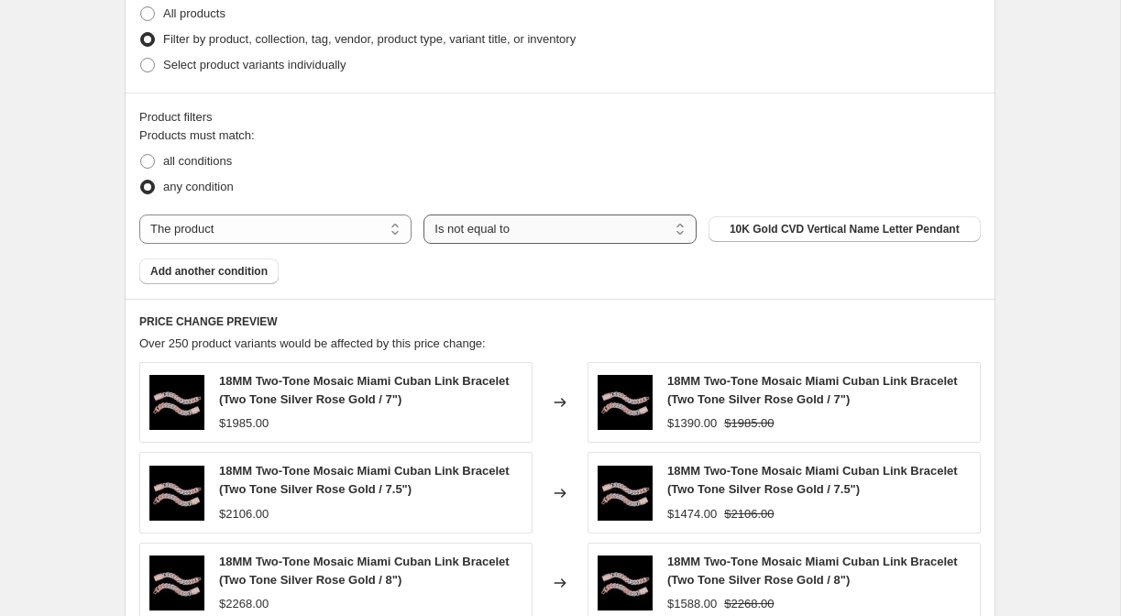
click at [465, 226] on select "Is equal to Is not equal to" at bounding box center [559, 228] width 272 height 29
select select "equal"
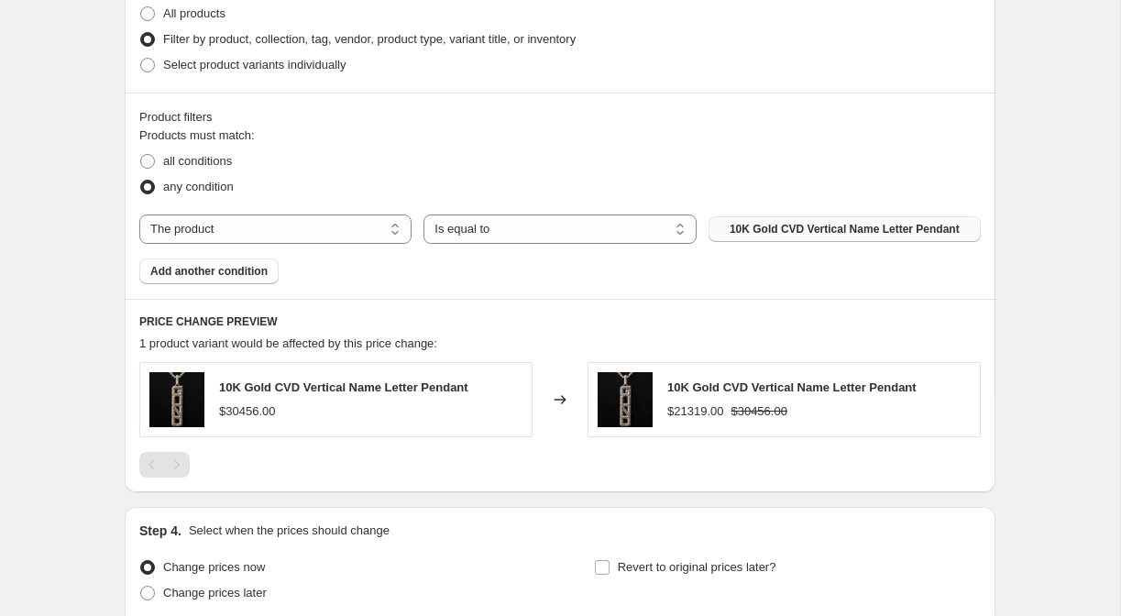
click at [765, 233] on span "10K Gold CVD Vertical Name Letter Pendant" at bounding box center [845, 229] width 230 height 15
click at [263, 275] on span "Add another condition" at bounding box center [208, 271] width 117 height 15
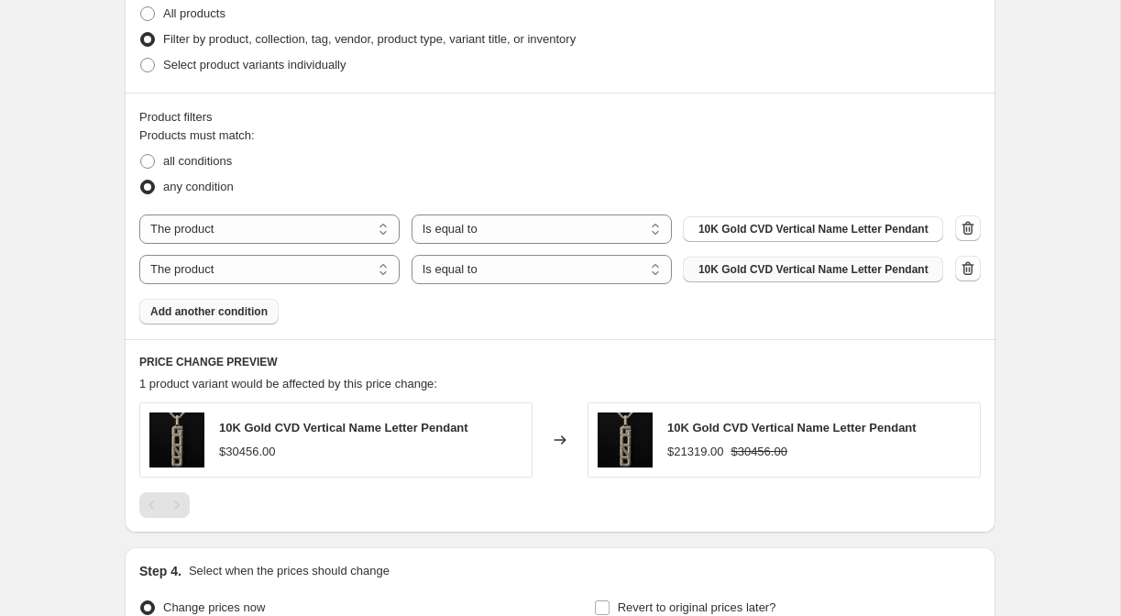
click at [754, 280] on button "10K Gold CVD Vertical Name Letter Pendant" at bounding box center [813, 270] width 260 height 26
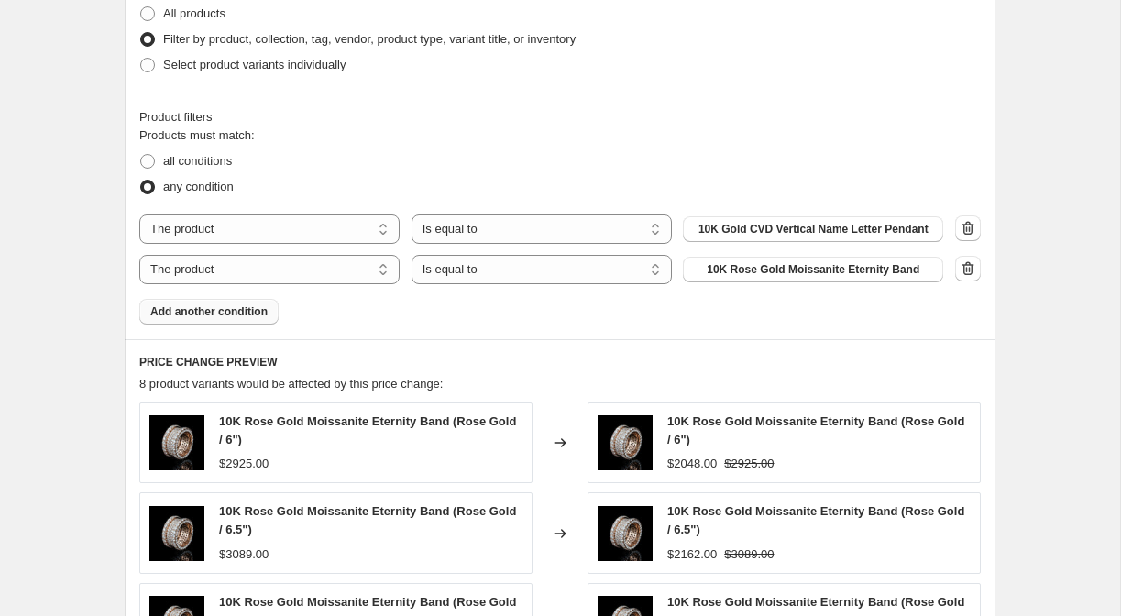
click at [239, 45] on span "Filter by product, collection, tag, vendor, product type, variant title, or inv…" at bounding box center [369, 39] width 412 height 14
click at [141, 33] on input "Filter by product, collection, tag, vendor, product type, variant title, or inv…" at bounding box center [140, 32] width 1 height 1
click at [194, 156] on span "all conditions" at bounding box center [197, 161] width 69 height 14
click at [141, 155] on input "all conditions" at bounding box center [140, 154] width 1 height 1
radio input "true"
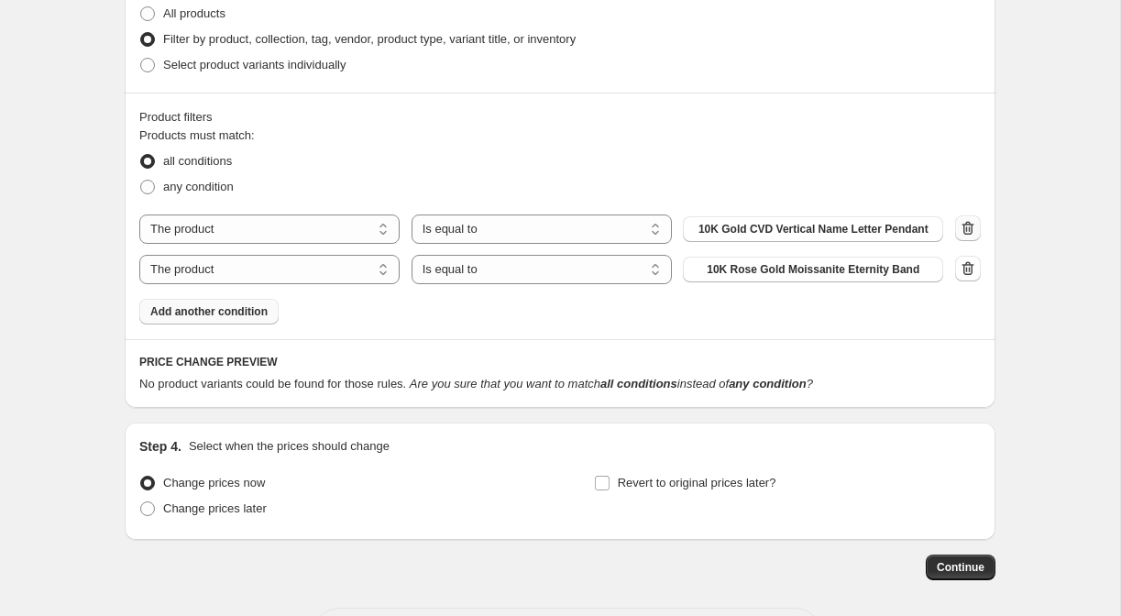
click at [960, 228] on icon "button" at bounding box center [968, 228] width 18 height 18
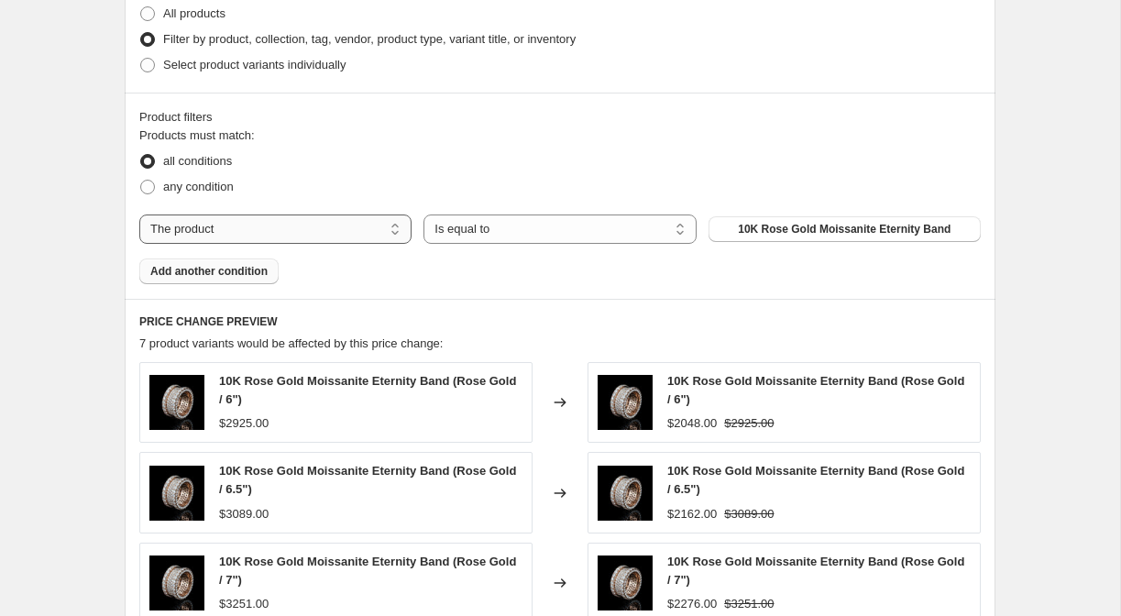
click at [359, 228] on select "The product The product's collection The product's tag The product's vendor The…" at bounding box center [275, 228] width 272 height 29
select select "collection"
click at [821, 221] on button "Elite Trophy" at bounding box center [844, 229] width 272 height 26
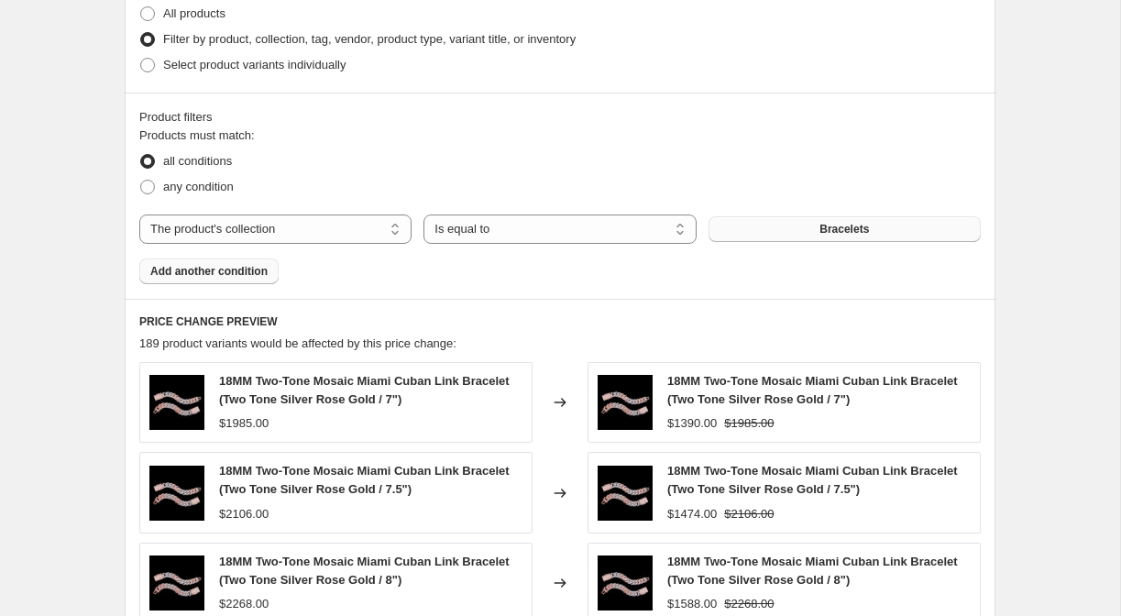
click at [247, 281] on button "Add another condition" at bounding box center [208, 271] width 139 height 26
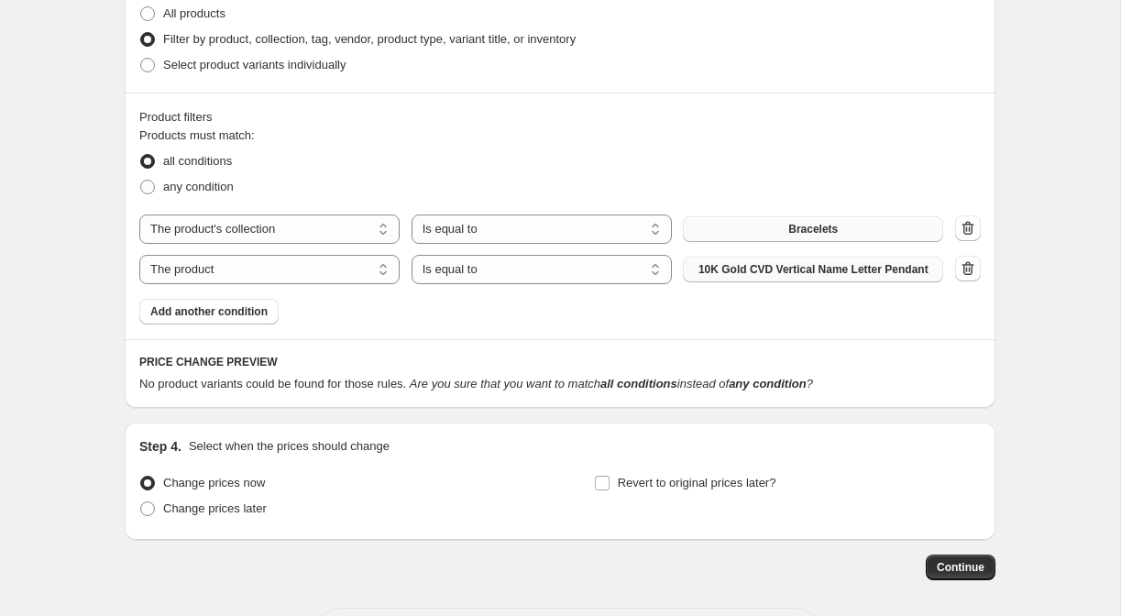
click at [729, 269] on span "10K Gold CVD Vertical Name Letter Pendant" at bounding box center [813, 269] width 230 height 15
click at [380, 273] on select "The product The product's collection The product's tag The product's vendor The…" at bounding box center [269, 269] width 260 height 29
select select "collection"
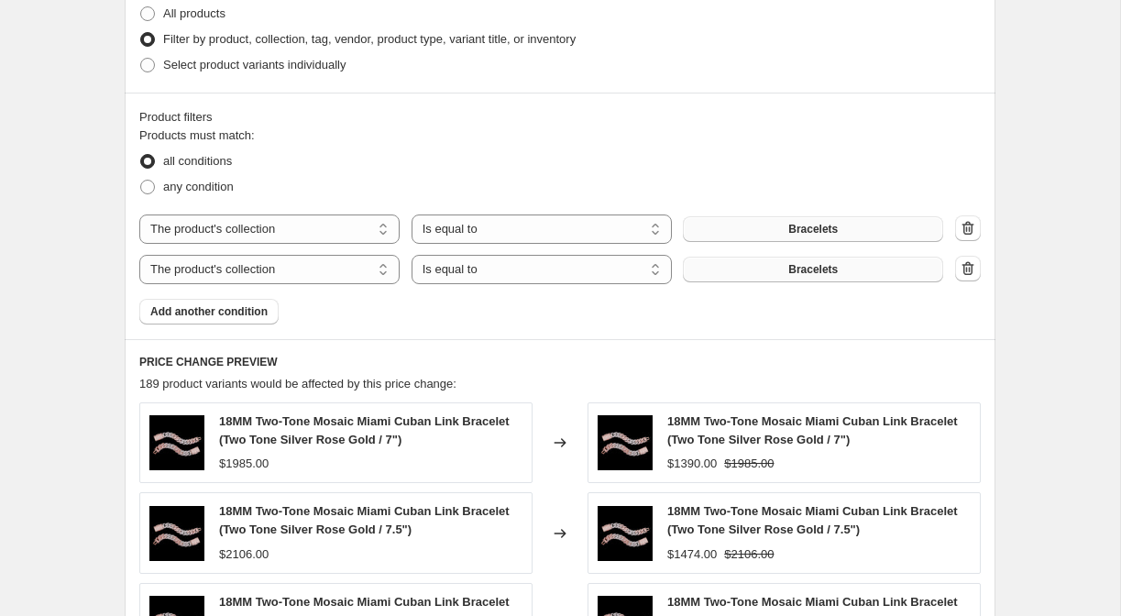
click at [773, 279] on button "Bracelets" at bounding box center [813, 270] width 260 height 26
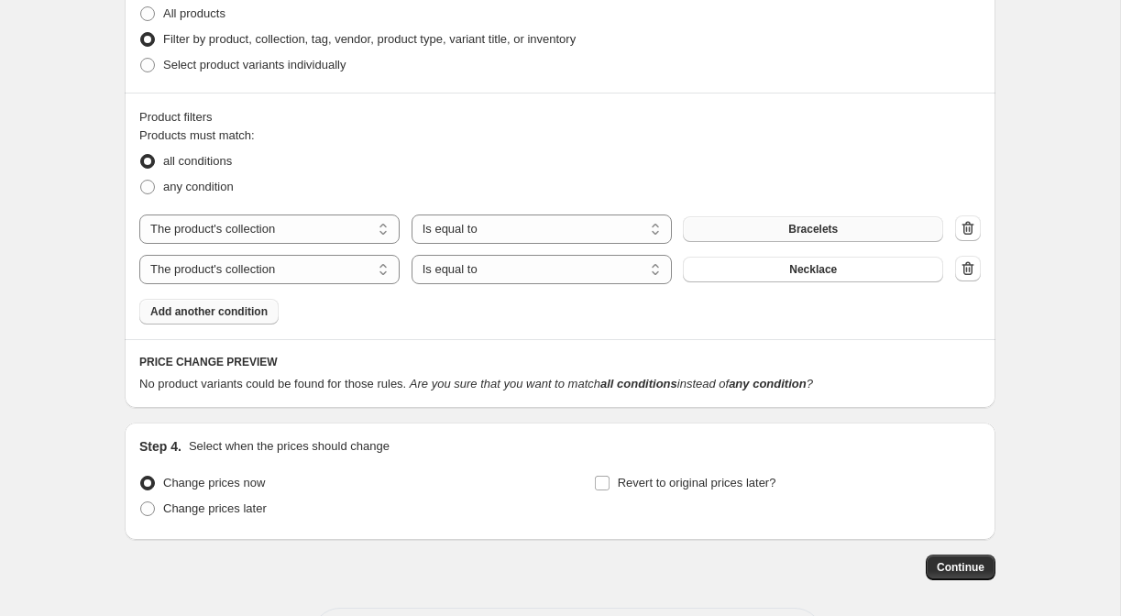
click at [229, 308] on span "Add another condition" at bounding box center [208, 311] width 117 height 15
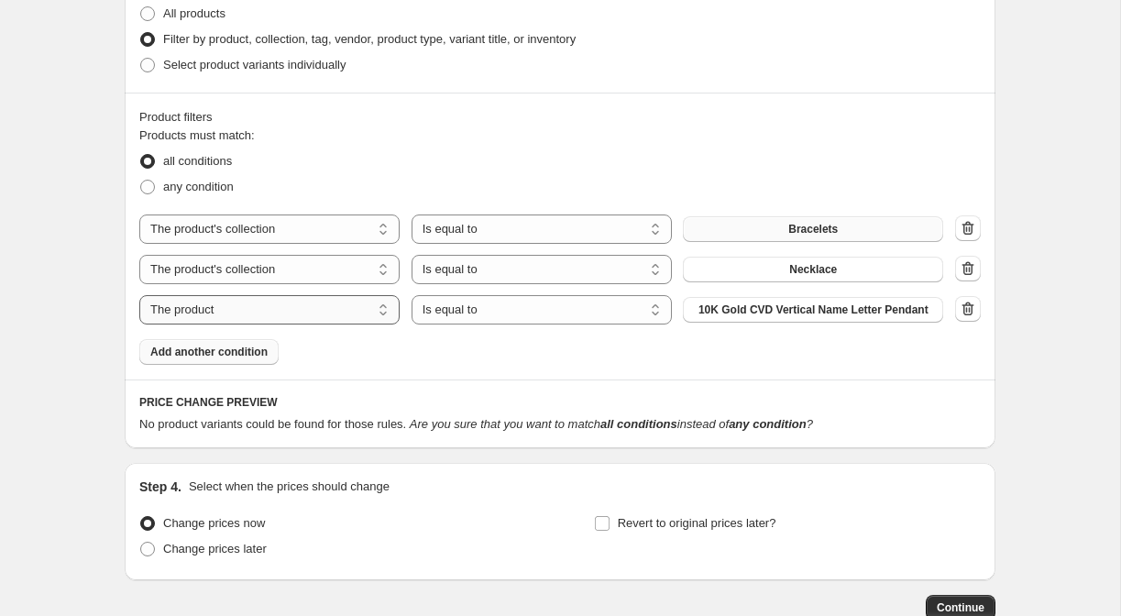
click at [326, 301] on select "The product The product's collection The product's tag The product's vendor The…" at bounding box center [269, 309] width 260 height 29
select select "collection"
click at [783, 321] on button "Bracelets" at bounding box center [813, 310] width 260 height 26
click at [247, 360] on button "Add another condition" at bounding box center [208, 352] width 139 height 26
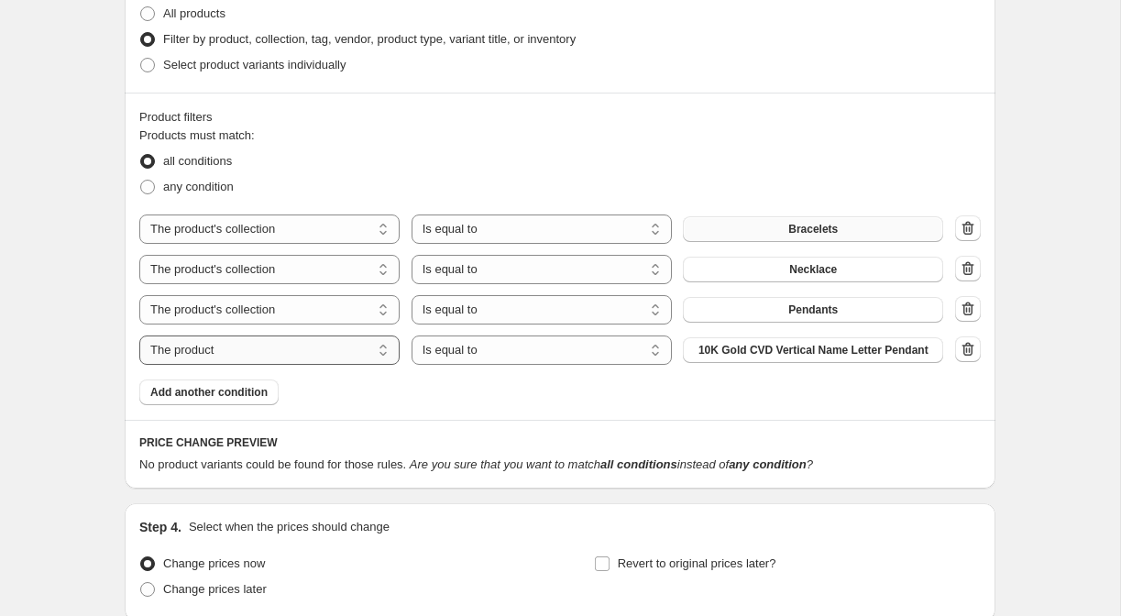
click at [284, 353] on select "The product The product's collection The product's tag The product's vendor The…" at bounding box center [269, 349] width 260 height 29
select select "collection"
click at [752, 348] on button "Bracelets" at bounding box center [813, 350] width 260 height 26
click at [240, 396] on span "Add another condition" at bounding box center [208, 392] width 117 height 15
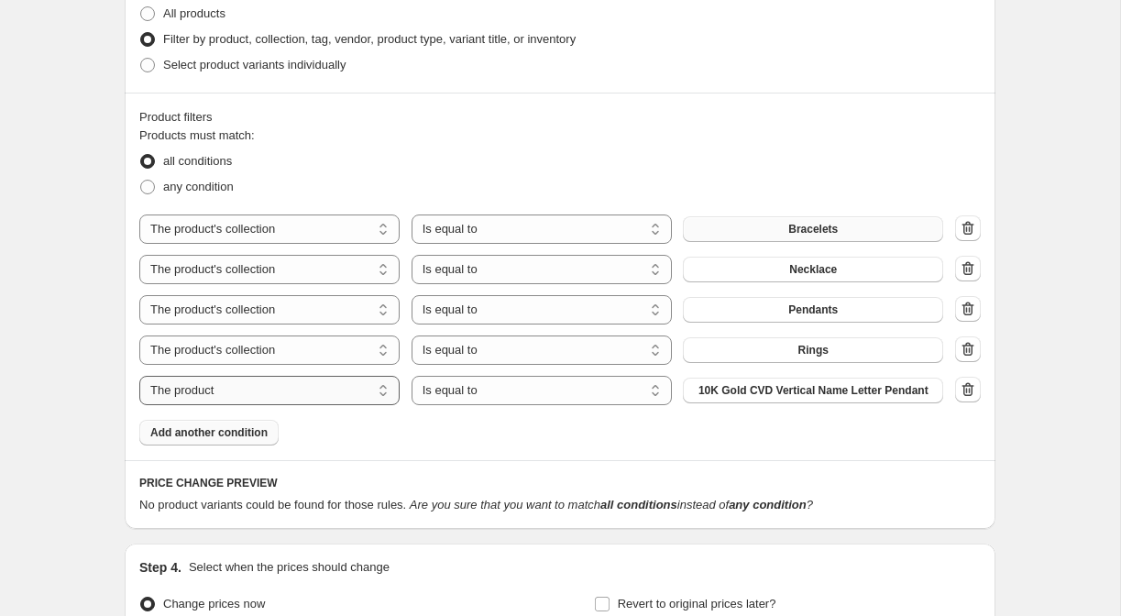
click at [352, 381] on select "The product The product's collection The product's tag The product's vendor The…" at bounding box center [269, 390] width 260 height 29
select select "collection"
click at [772, 390] on button "Bracelets" at bounding box center [813, 391] width 260 height 26
click at [966, 393] on icon "button" at bounding box center [968, 389] width 18 height 18
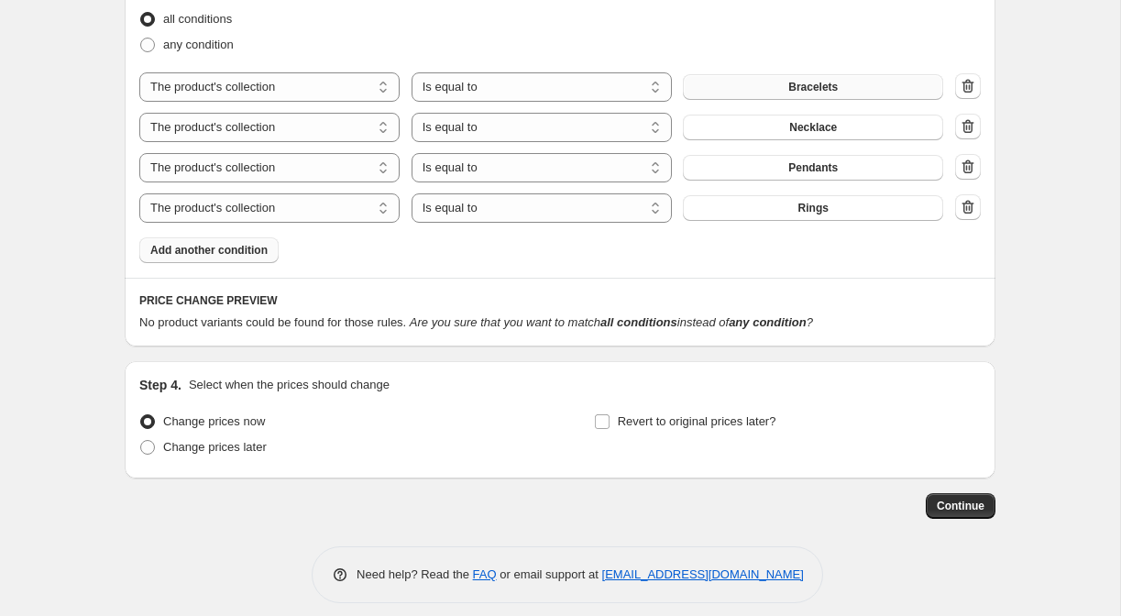
scroll to position [1070, 0]
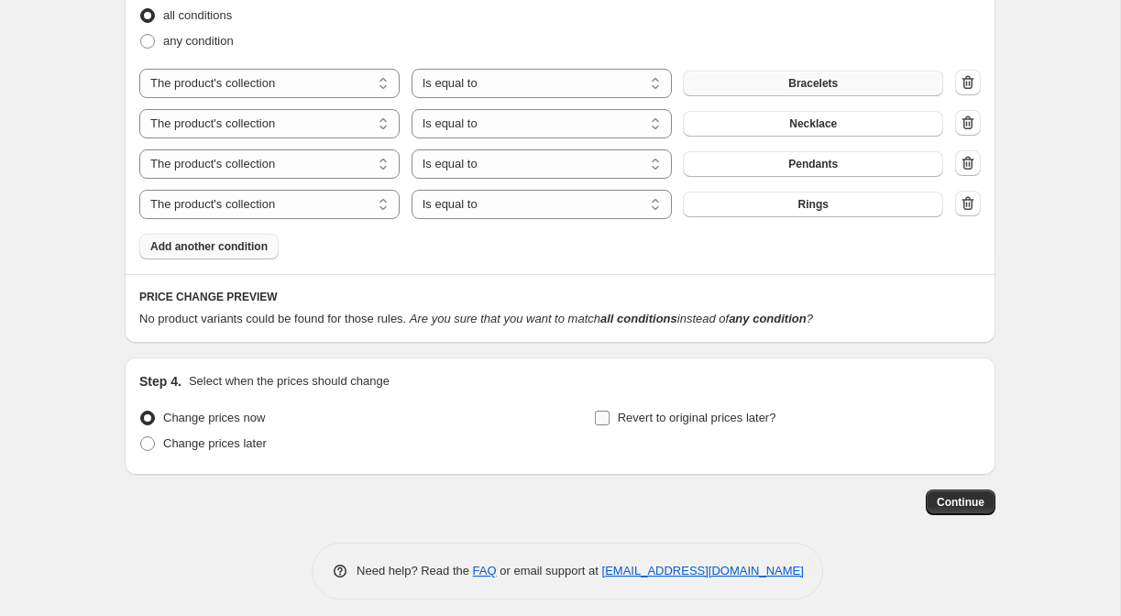
click at [603, 417] on input "Revert to original prices later?" at bounding box center [602, 418] width 15 height 15
checkbox input "true"
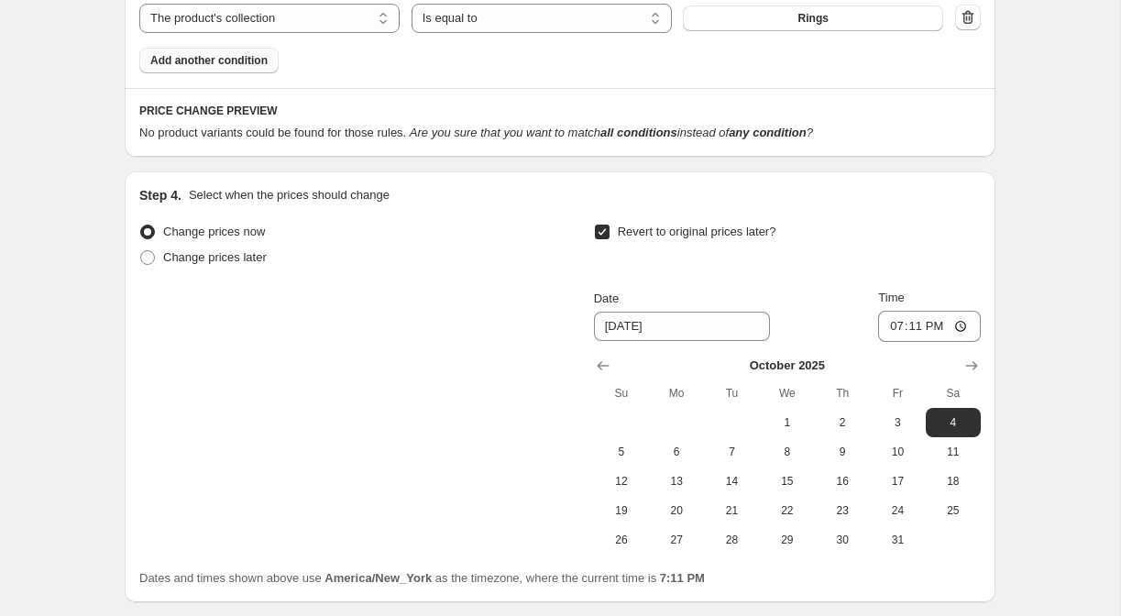
scroll to position [1310, 0]
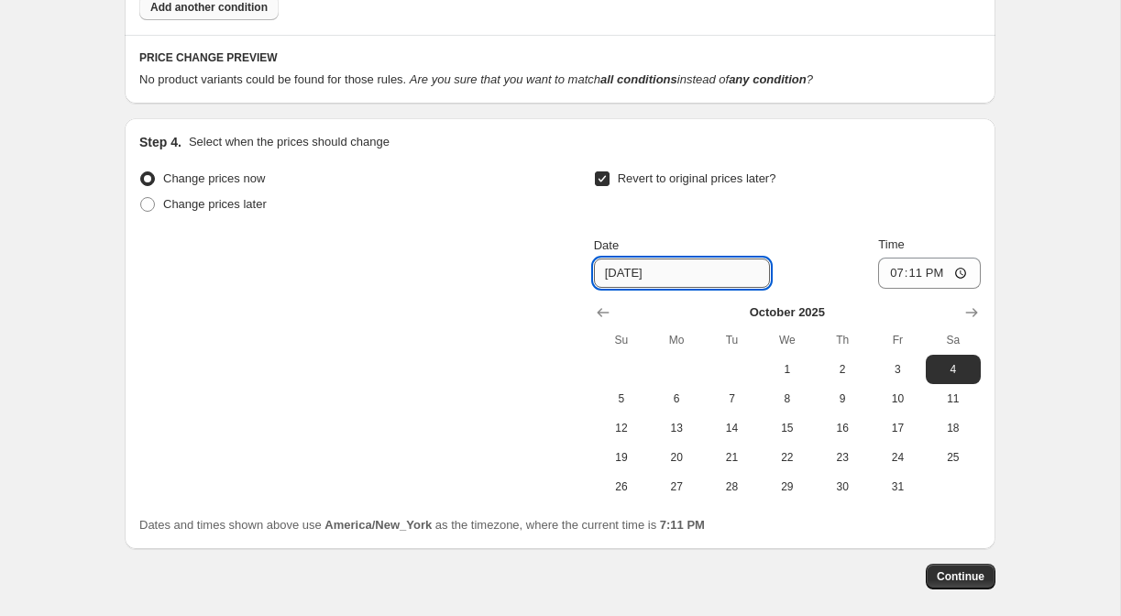
click at [681, 278] on input "[DATE]" at bounding box center [682, 272] width 176 height 29
click at [976, 311] on icon "Show next month, November 2025" at bounding box center [971, 312] width 18 height 18
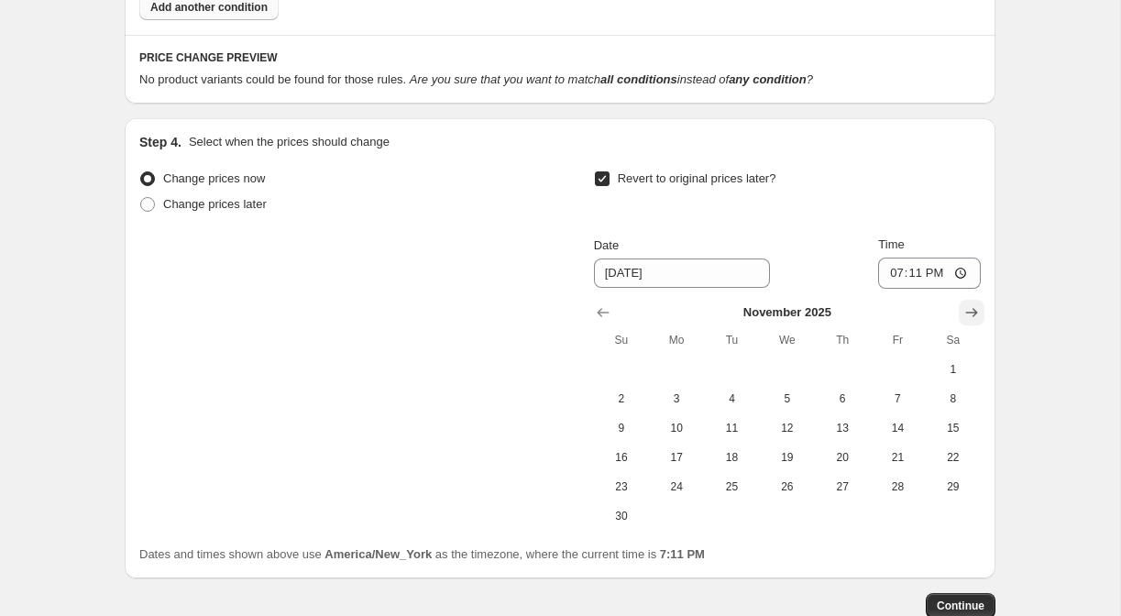
click at [976, 311] on icon "Show next month, December 2025" at bounding box center [971, 312] width 18 height 18
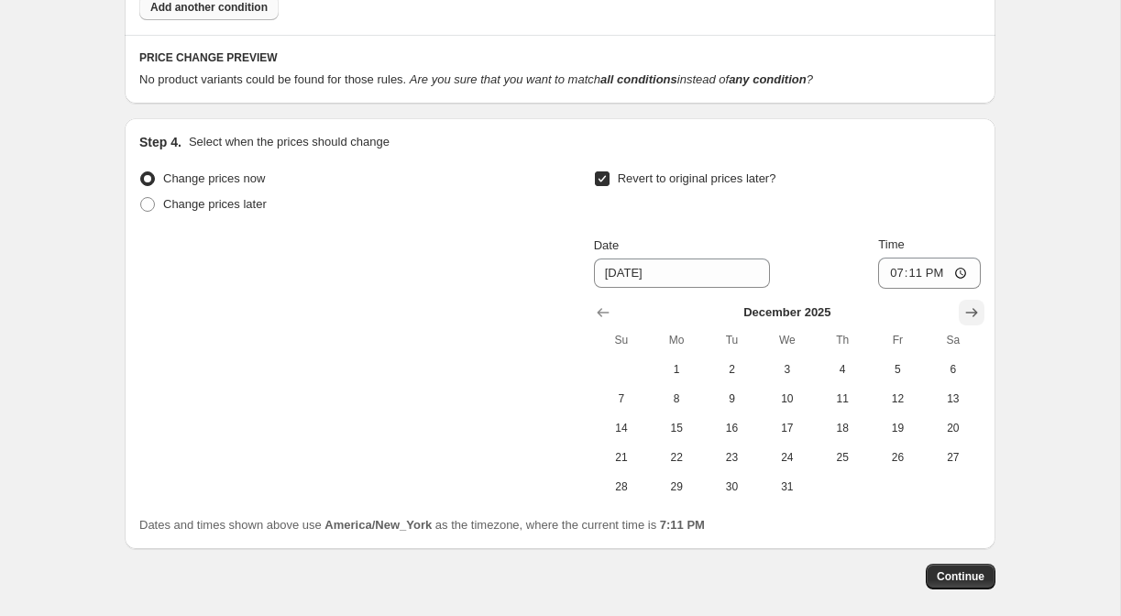
click at [976, 311] on icon "Show next month, January 2026" at bounding box center [971, 312] width 18 height 18
click at [835, 369] on span "1" at bounding box center [842, 369] width 40 height 15
type input "[DATE]"
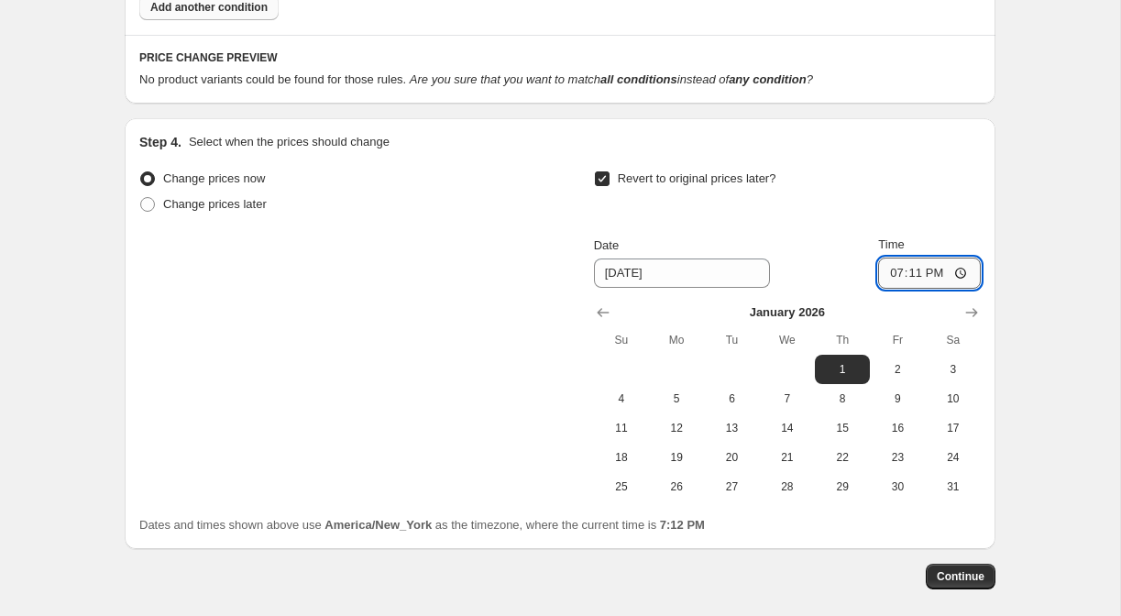
click at [897, 273] on input "19:11" at bounding box center [929, 273] width 103 height 31
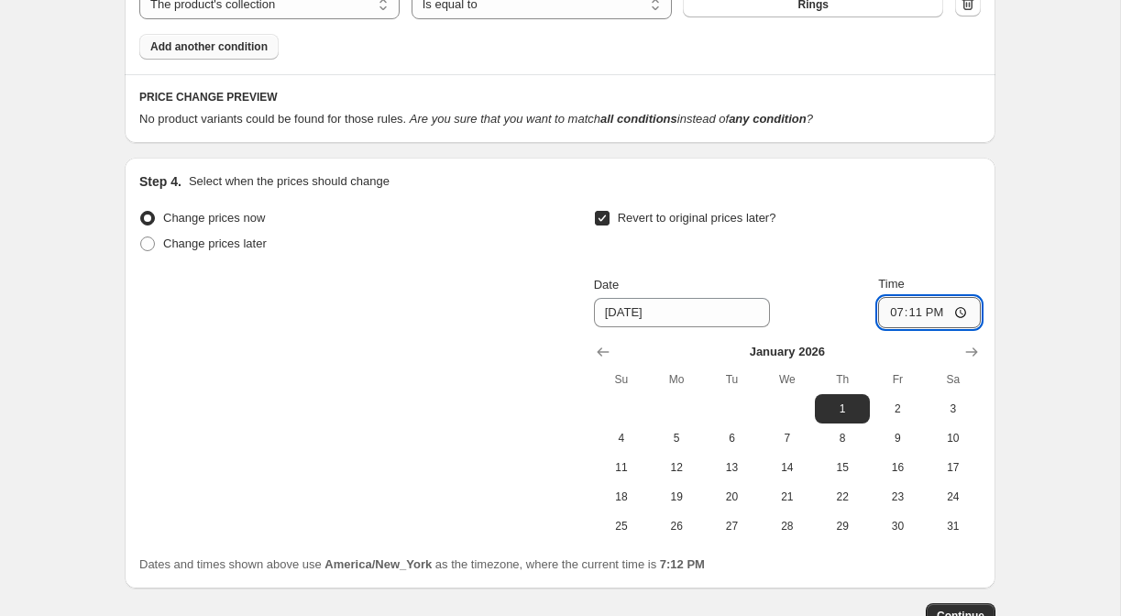
scroll to position [1272, 0]
type input "00:00"
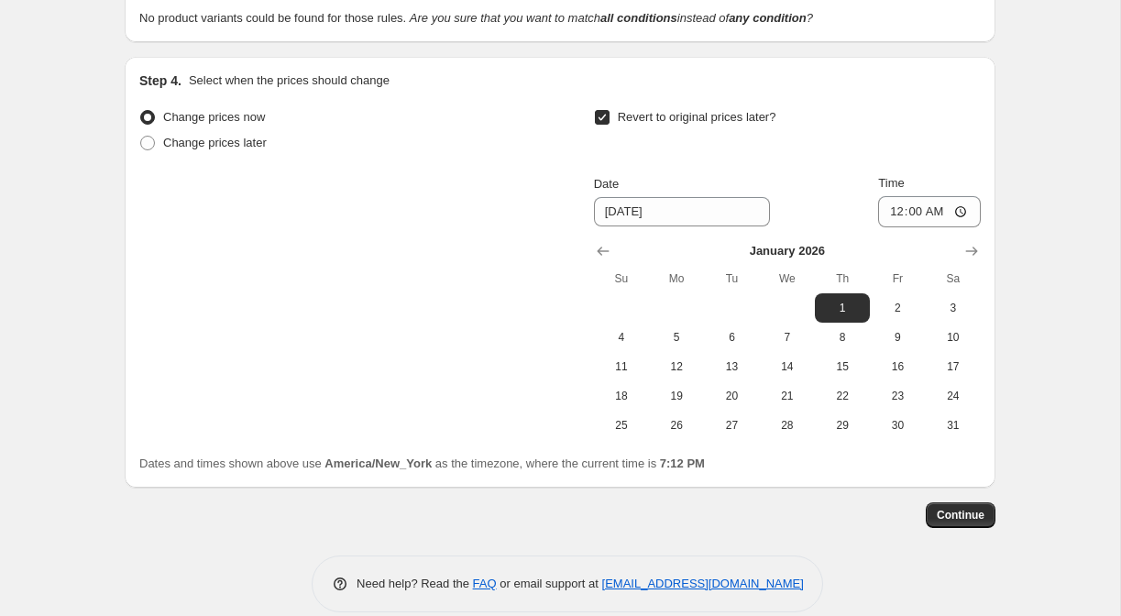
scroll to position [1375, 0]
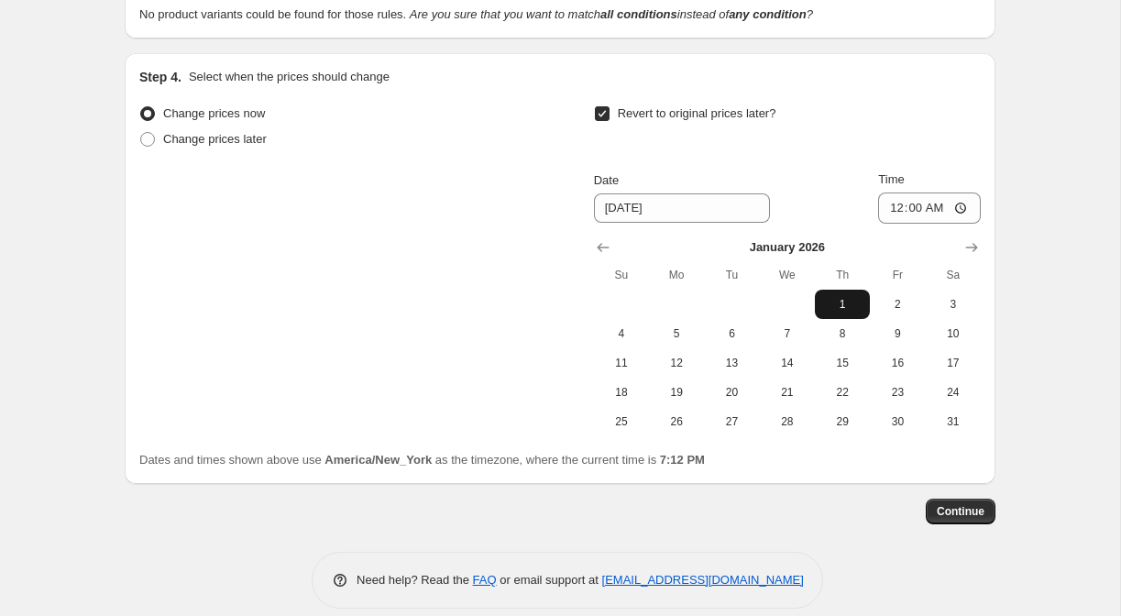
click at [843, 300] on span "1" at bounding box center [842, 304] width 40 height 15
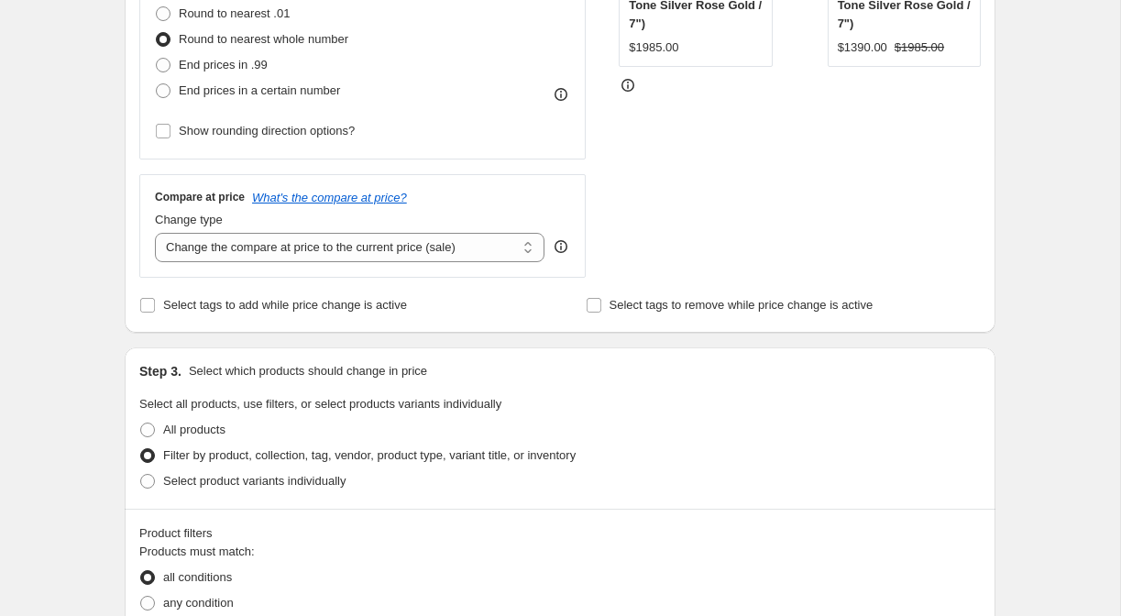
scroll to position [504, 0]
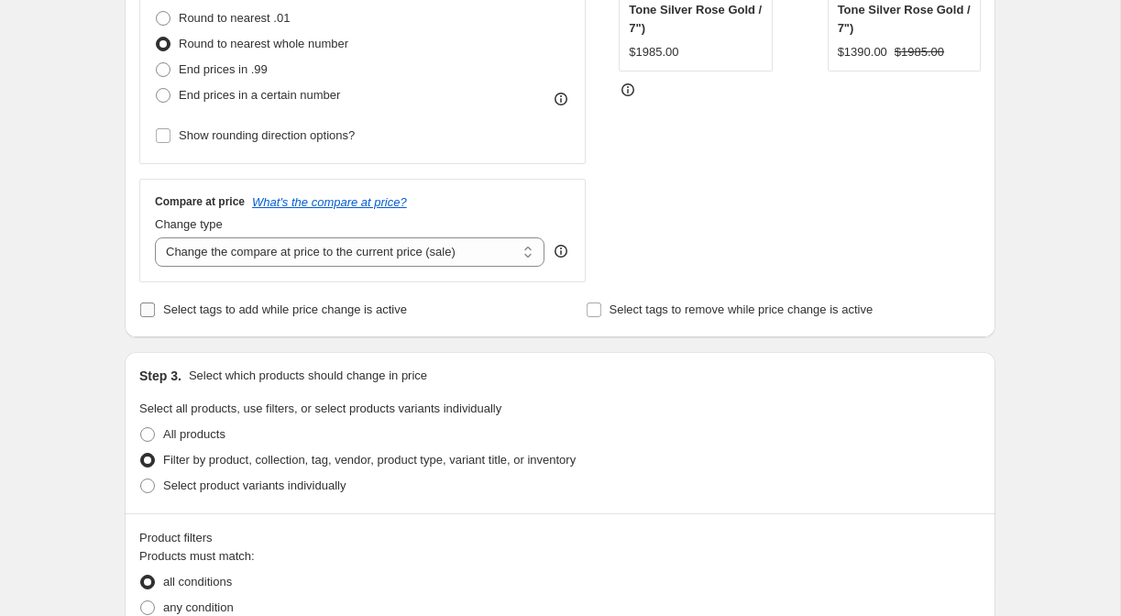
click at [339, 316] on span "Select tags to add while price change is active" at bounding box center [285, 310] width 244 height 18
click at [155, 316] on input "Select tags to add while price change is active" at bounding box center [147, 309] width 15 height 15
checkbox input "true"
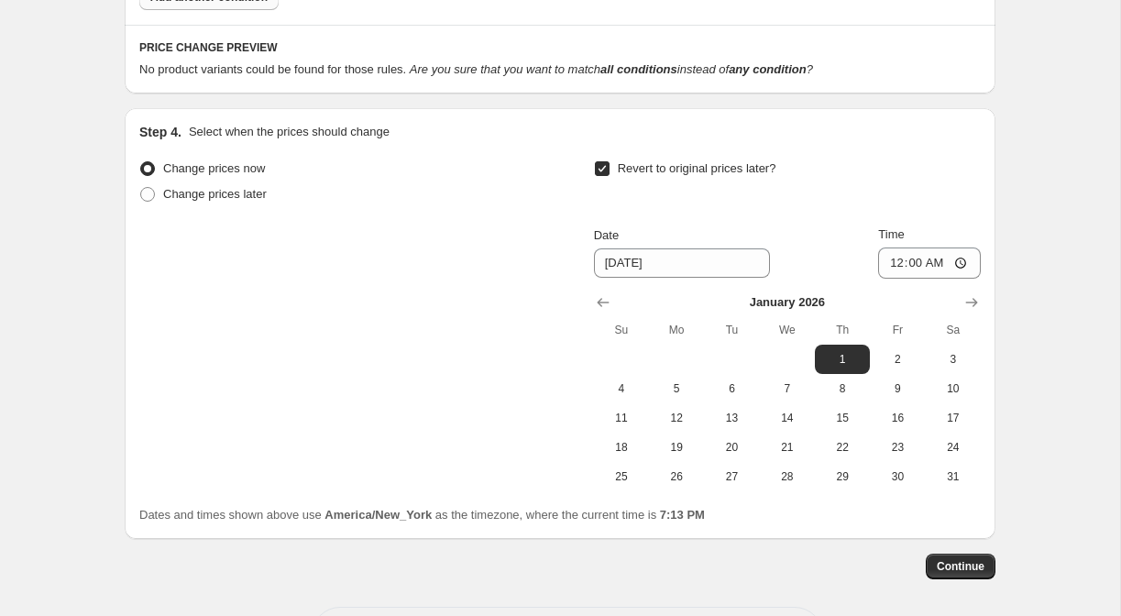
scroll to position [1498, 0]
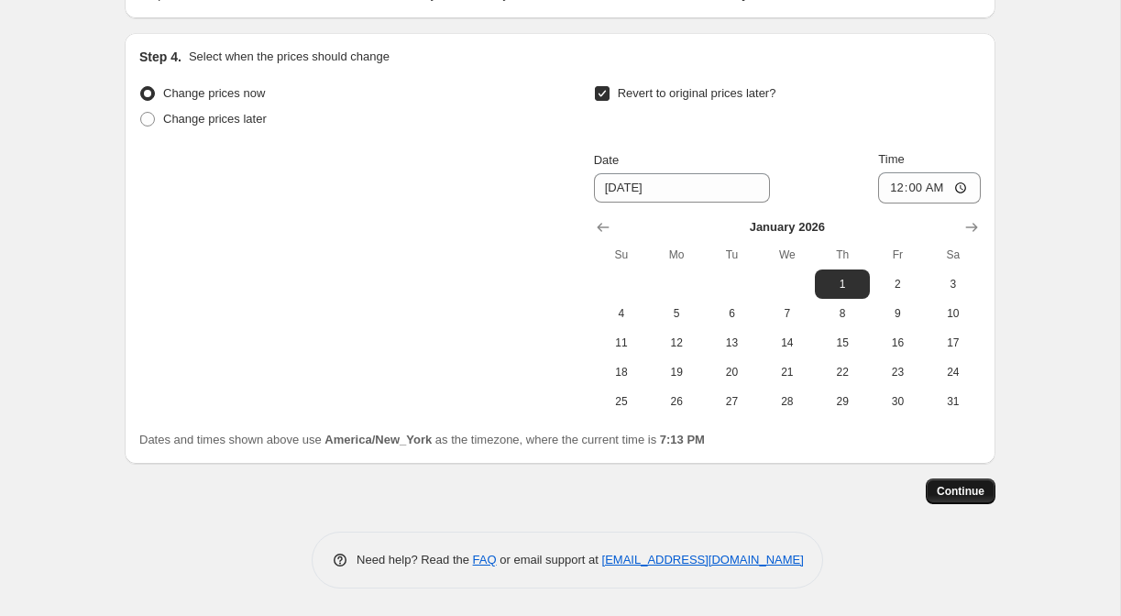
click at [959, 497] on span "Continue" at bounding box center [961, 491] width 48 height 15
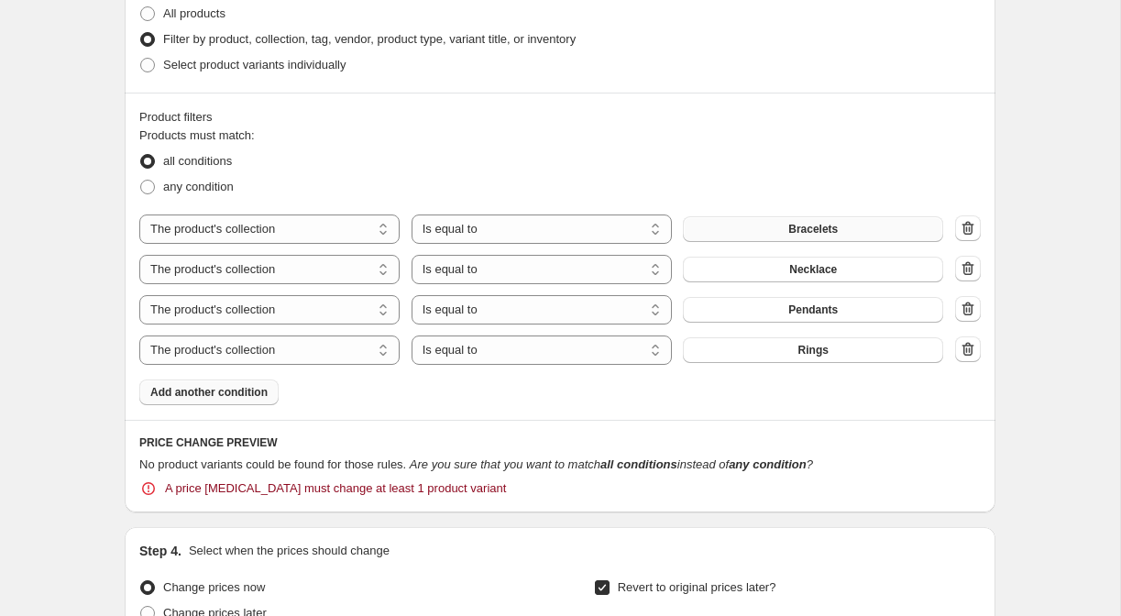
scroll to position [1119, 0]
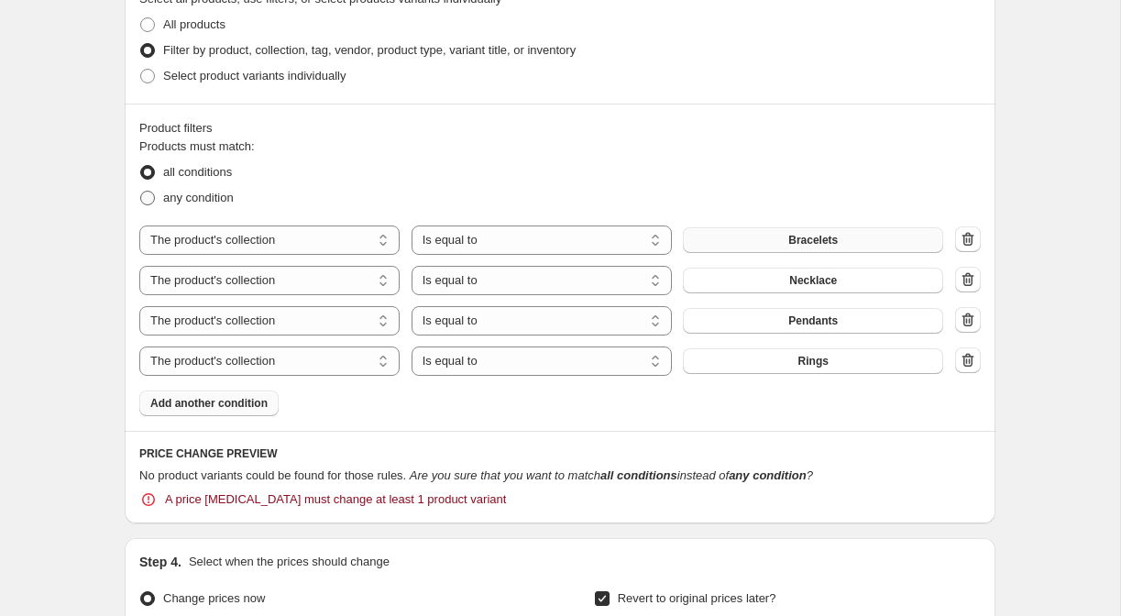
click at [147, 198] on span at bounding box center [147, 198] width 15 height 15
click at [141, 192] on input "any condition" at bounding box center [140, 191] width 1 height 1
radio input "true"
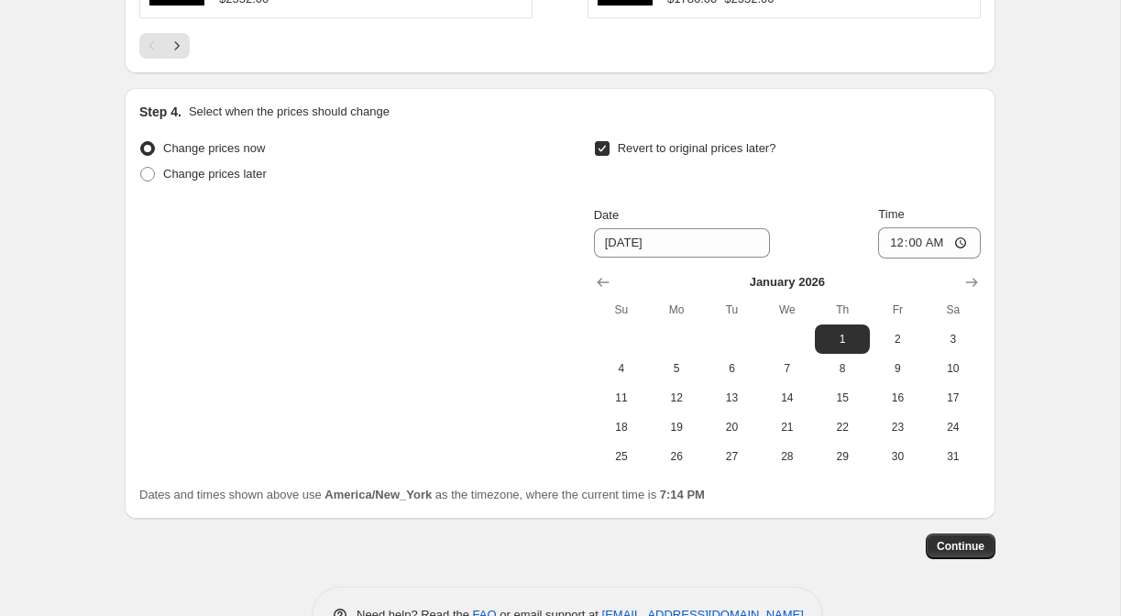
scroll to position [1989, 0]
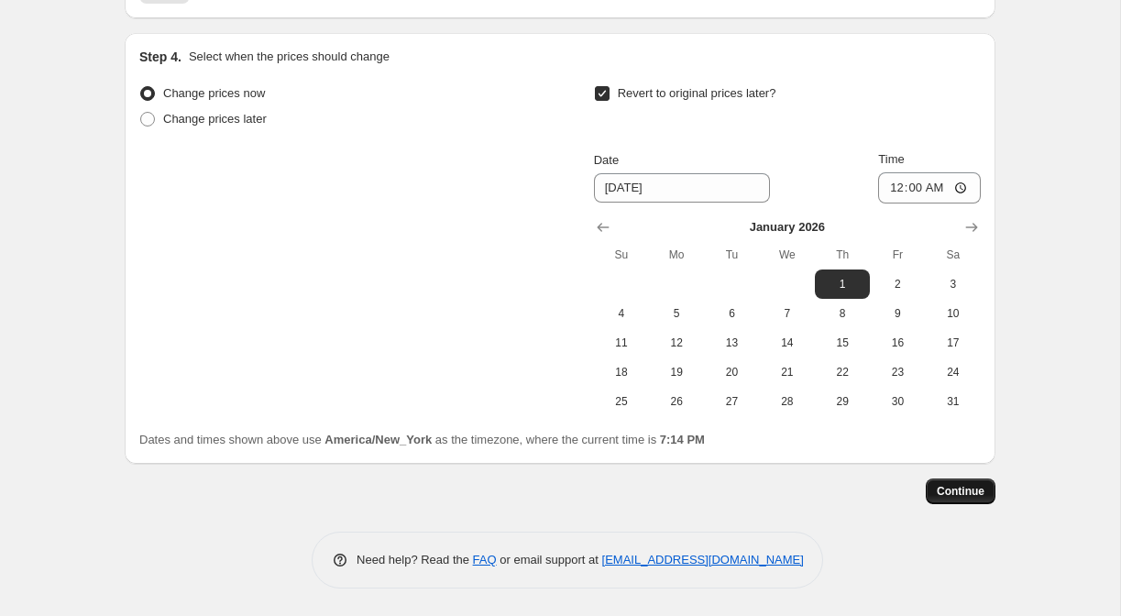
click at [964, 485] on span "Continue" at bounding box center [961, 491] width 48 height 15
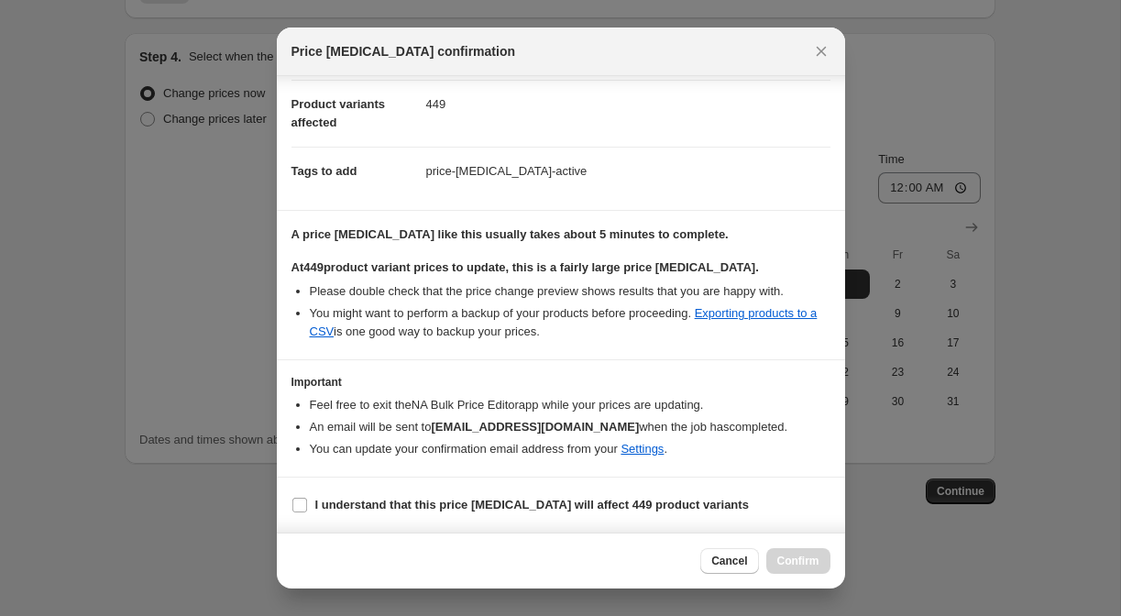
scroll to position [211, 0]
click at [301, 503] on input "I understand that this price [MEDICAL_DATA] will affect 449 product variants" at bounding box center [299, 505] width 15 height 15
checkbox input "true"
click at [803, 570] on button "Confirm" at bounding box center [798, 561] width 64 height 26
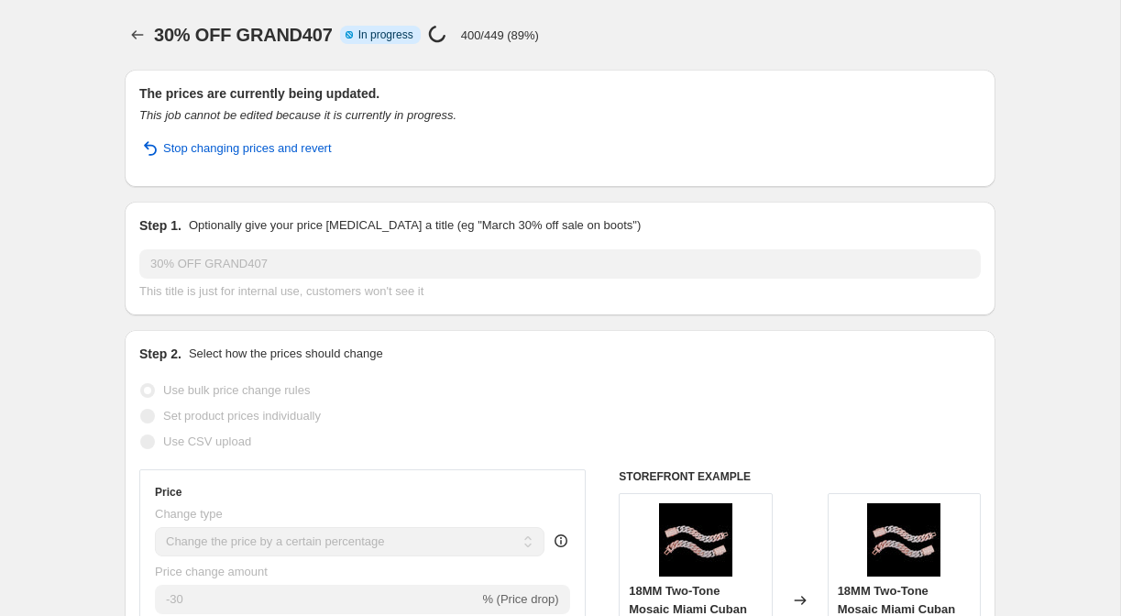
select select "percentage"
select select "collection"
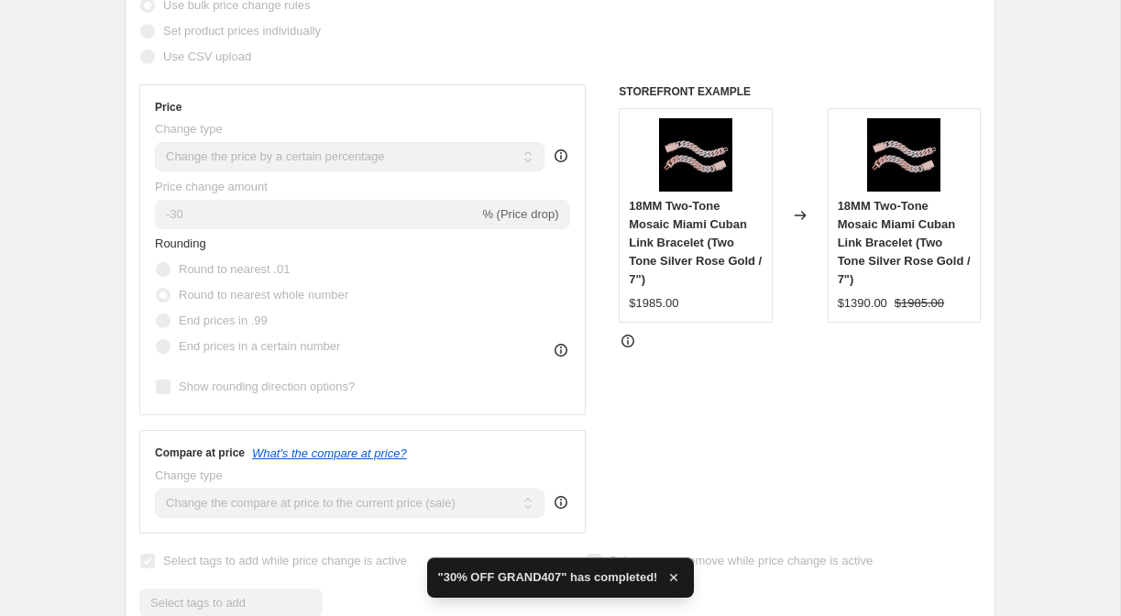
scroll to position [441, 0]
